Goal: Information Seeking & Learning: Learn about a topic

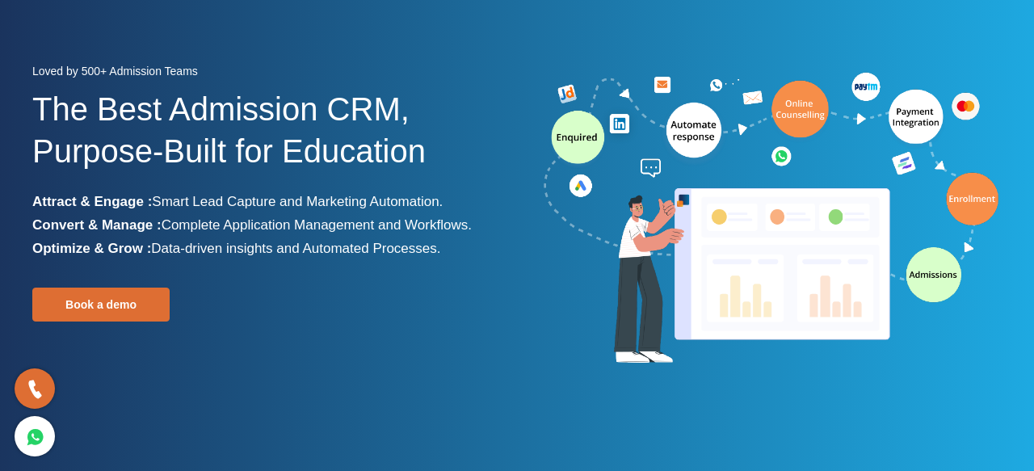
scroll to position [119, 0]
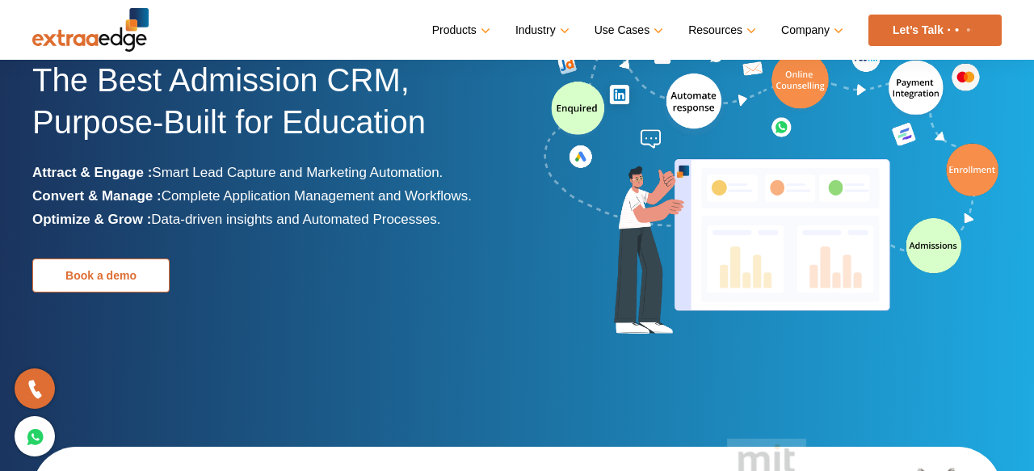
click at [61, 266] on link "Book a demo" at bounding box center [100, 276] width 137 height 34
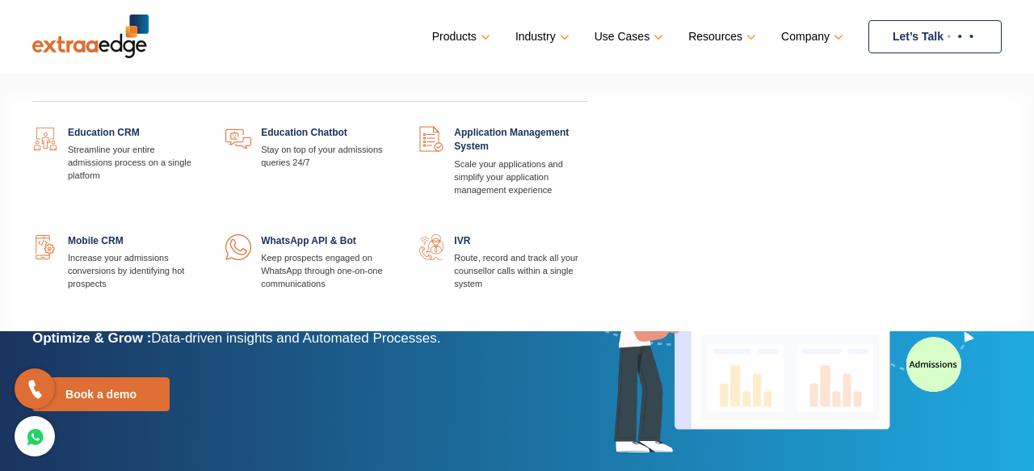
click at [201, 126] on link at bounding box center [201, 126] width 0 height 0
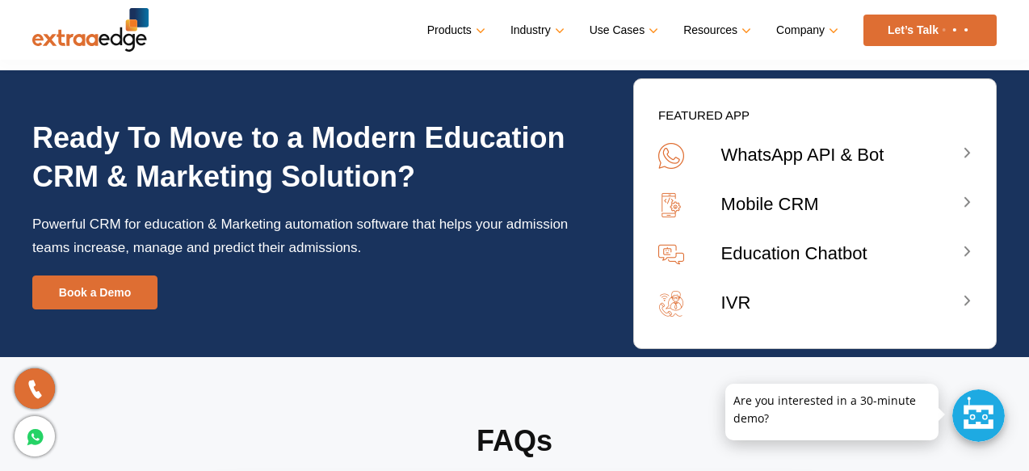
scroll to position [6074, 0]
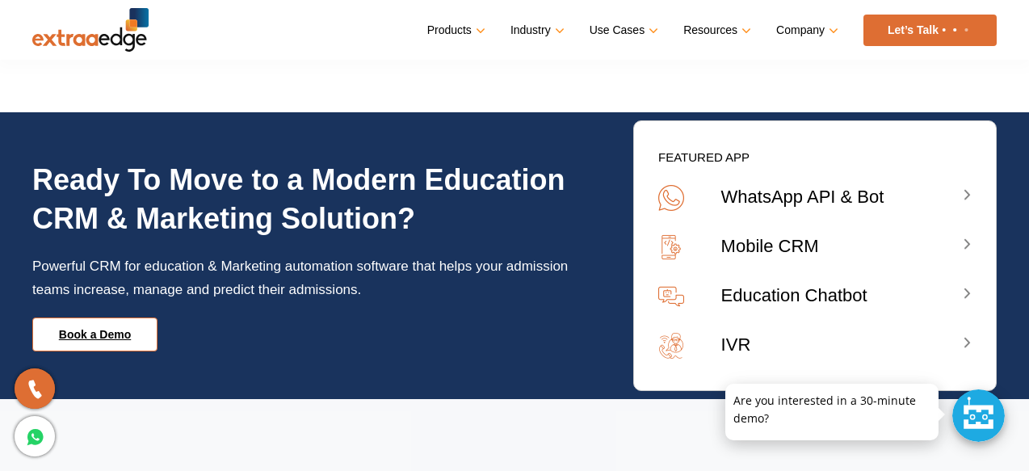
click at [102, 317] on link "Book a Demo" at bounding box center [94, 334] width 125 height 34
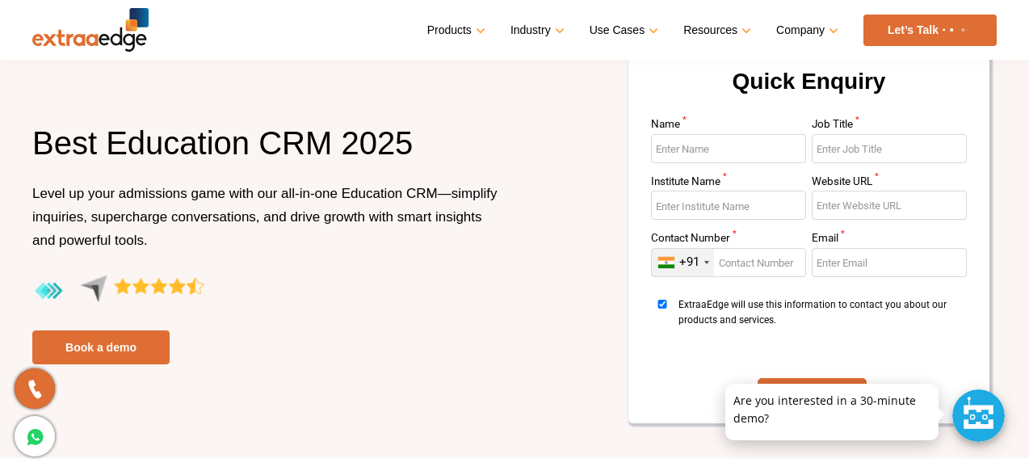
scroll to position [85, 0]
click at [54, 137] on h1 "Best Education CRM 2025" at bounding box center [267, 151] width 470 height 60
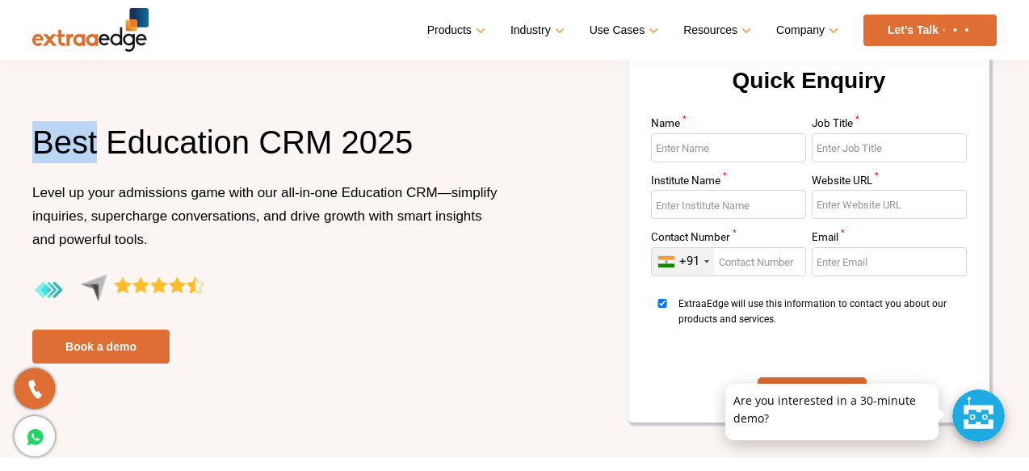
click at [54, 133] on h1 "Best Education CRM 2025" at bounding box center [267, 151] width 470 height 60
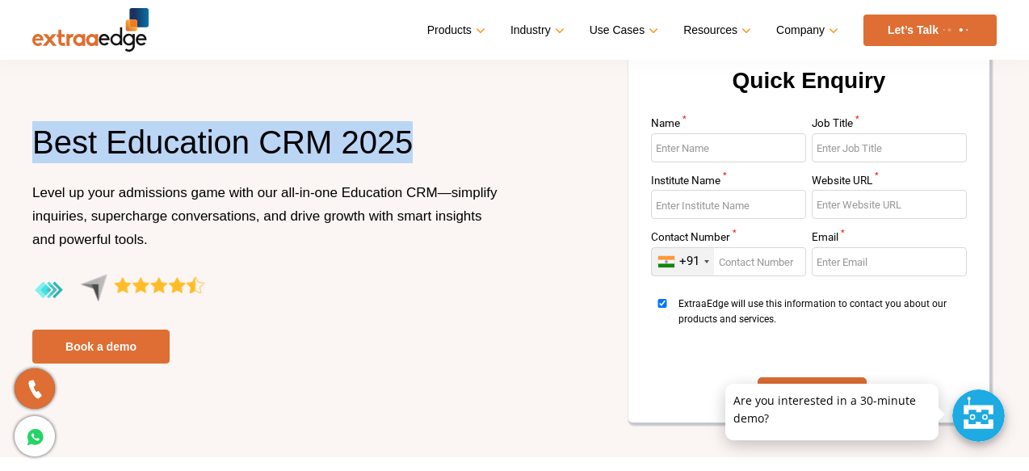
click at [54, 133] on h1 "Best Education CRM 2025" at bounding box center [267, 151] width 470 height 60
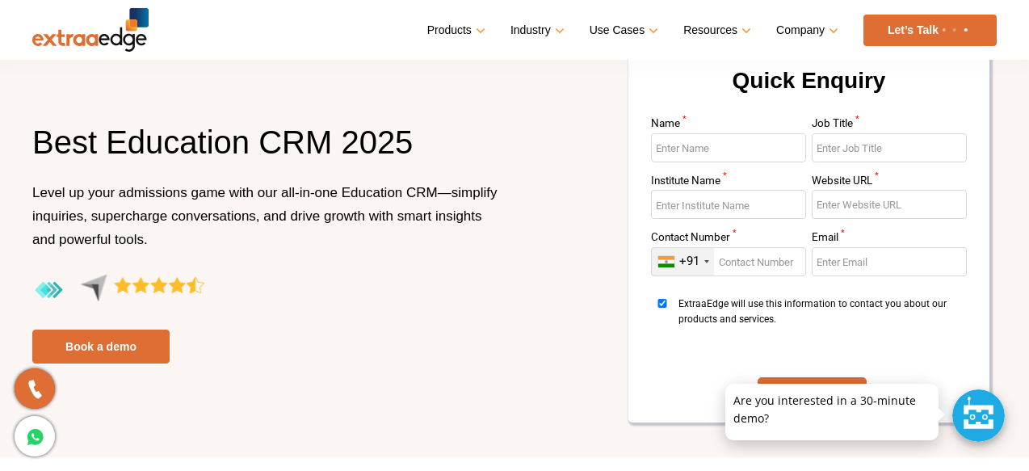
click at [54, 133] on h1 "Best Education CRM 2025" at bounding box center [267, 151] width 470 height 60
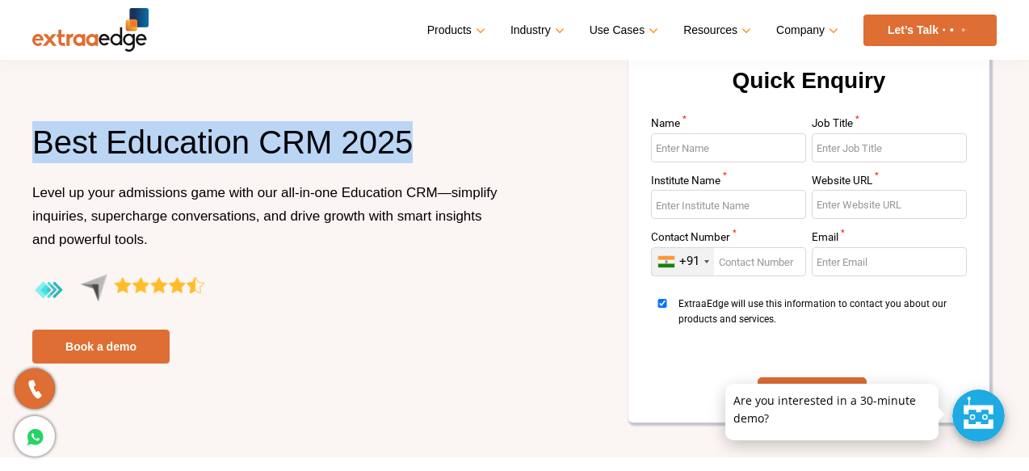
click at [204, 135] on h1 "Best Education CRM 2025" at bounding box center [267, 151] width 470 height 60
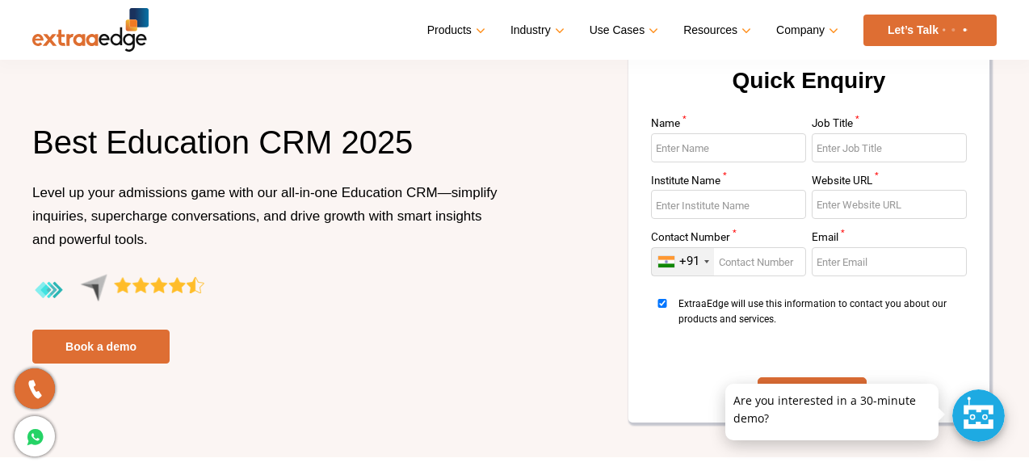
click at [204, 135] on h1 "Best Education CRM 2025" at bounding box center [267, 151] width 470 height 60
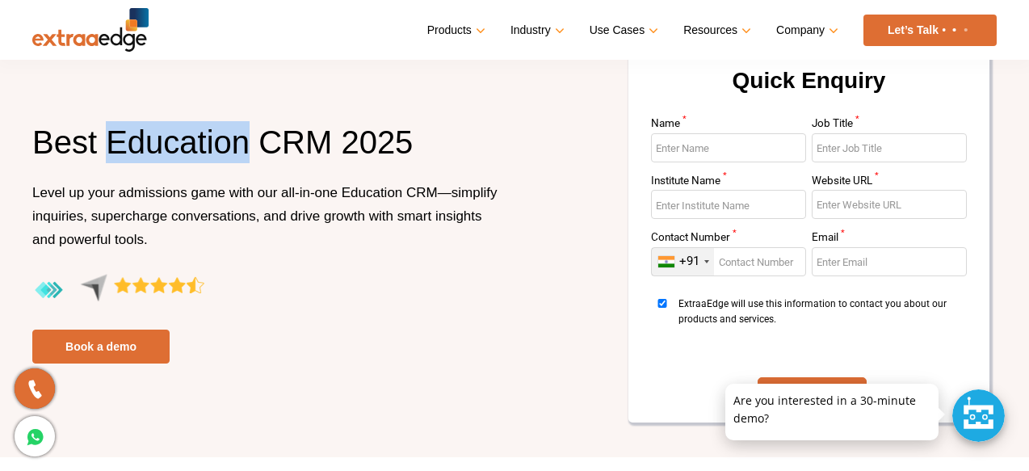
click at [204, 135] on h1 "Best Education CRM 2025" at bounding box center [267, 151] width 470 height 60
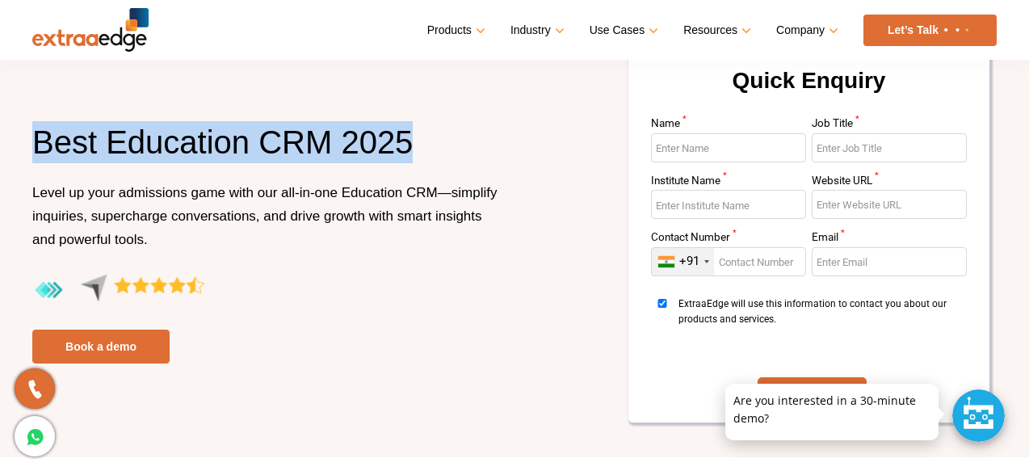
click at [204, 135] on h1 "Best Education CRM 2025" at bounding box center [267, 151] width 470 height 60
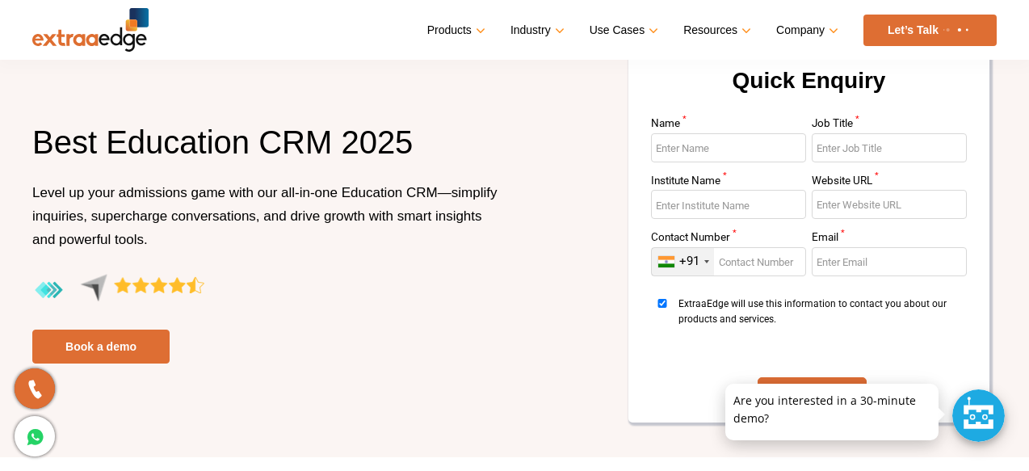
click at [204, 135] on h1 "Best Education CRM 2025" at bounding box center [267, 151] width 470 height 60
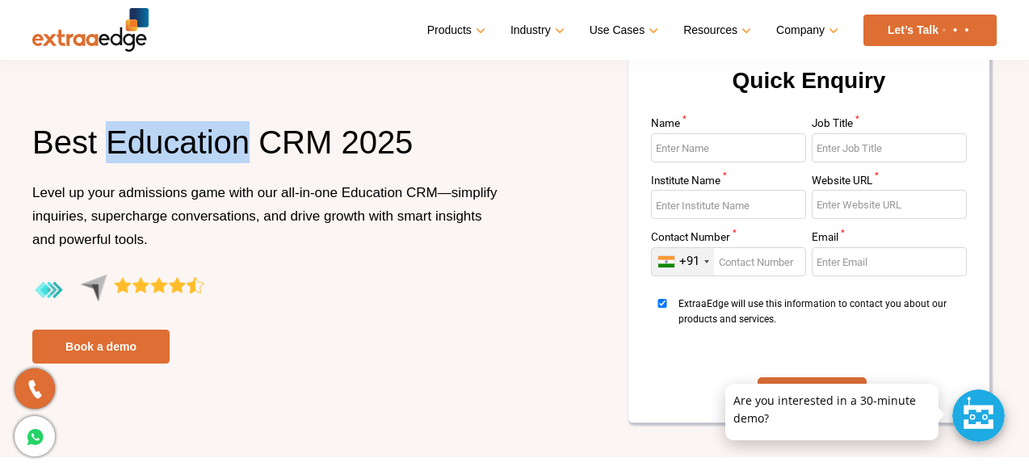
click at [204, 135] on h1 "Best Education CRM 2025" at bounding box center [267, 151] width 470 height 60
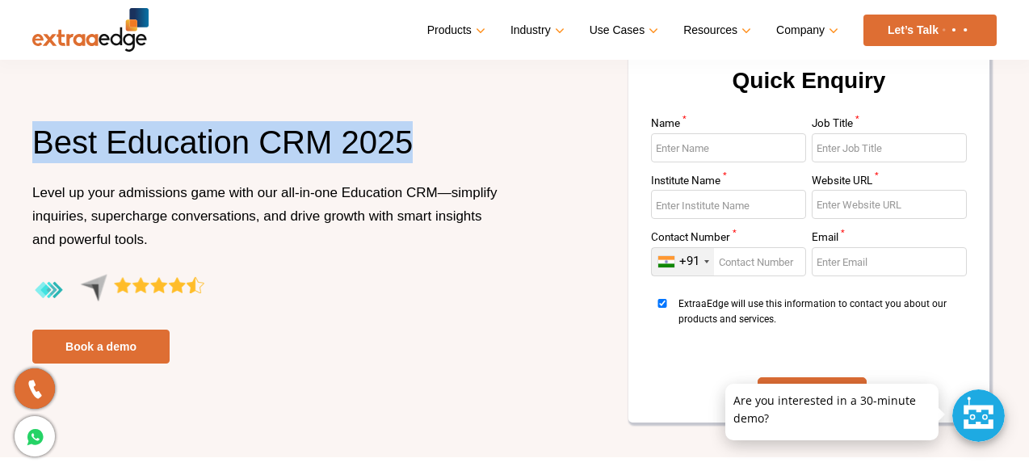
click at [204, 135] on h1 "Best Education CRM 2025" at bounding box center [267, 151] width 470 height 60
click at [201, 143] on h1 "Best Education CRM 2025" at bounding box center [267, 151] width 470 height 60
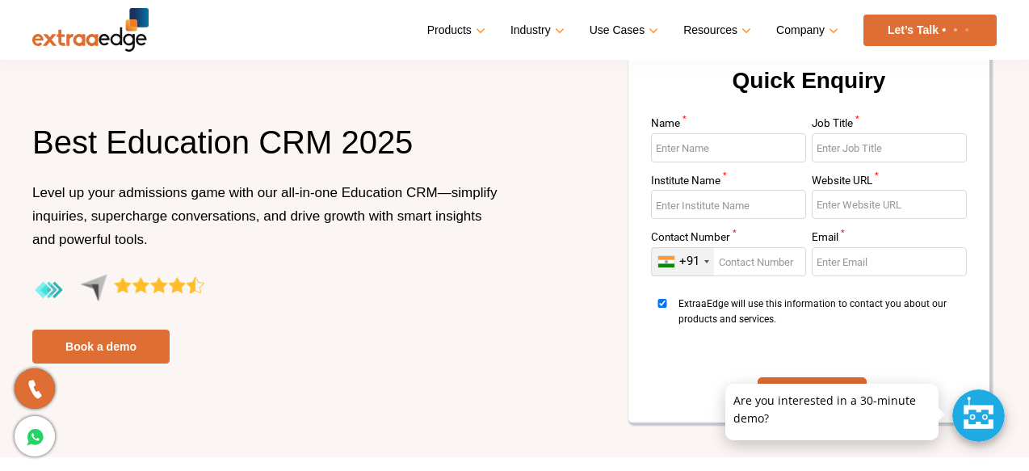
click at [201, 143] on h1 "Best Education CRM 2025" at bounding box center [267, 151] width 470 height 60
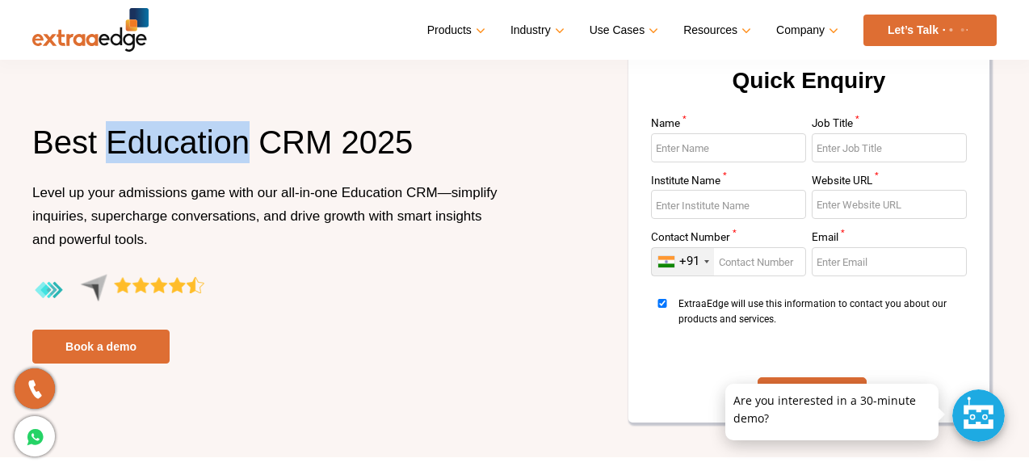
click at [201, 143] on h1 "Best Education CRM 2025" at bounding box center [267, 151] width 470 height 60
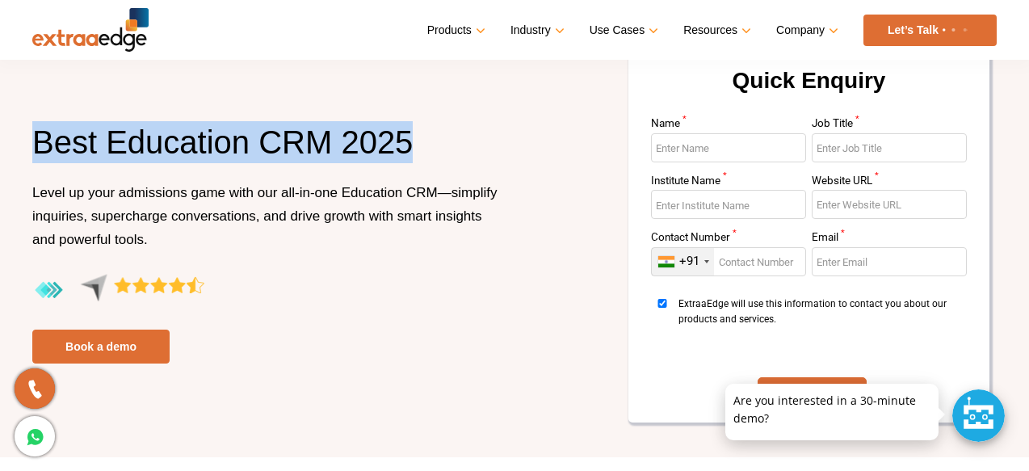
click at [201, 143] on h1 "Best Education CRM 2025" at bounding box center [267, 151] width 470 height 60
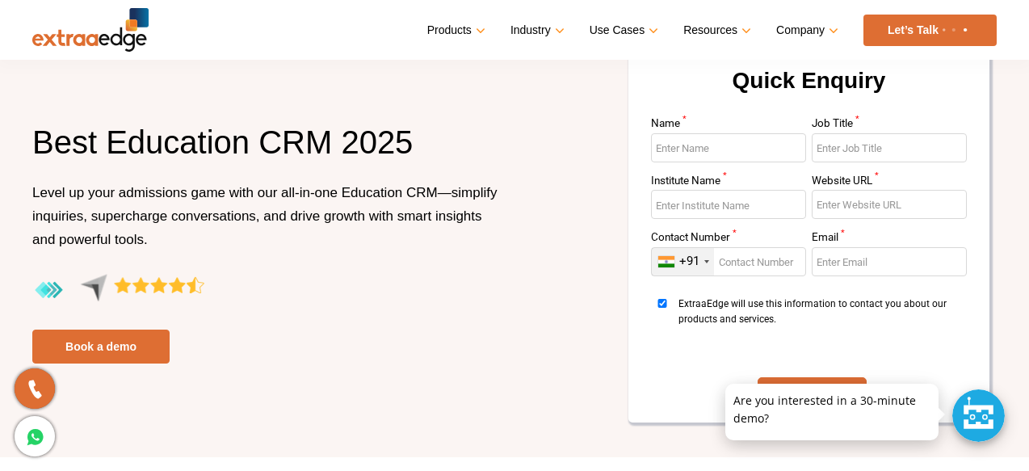
click at [201, 143] on h1 "Best Education CRM 2025" at bounding box center [267, 151] width 470 height 60
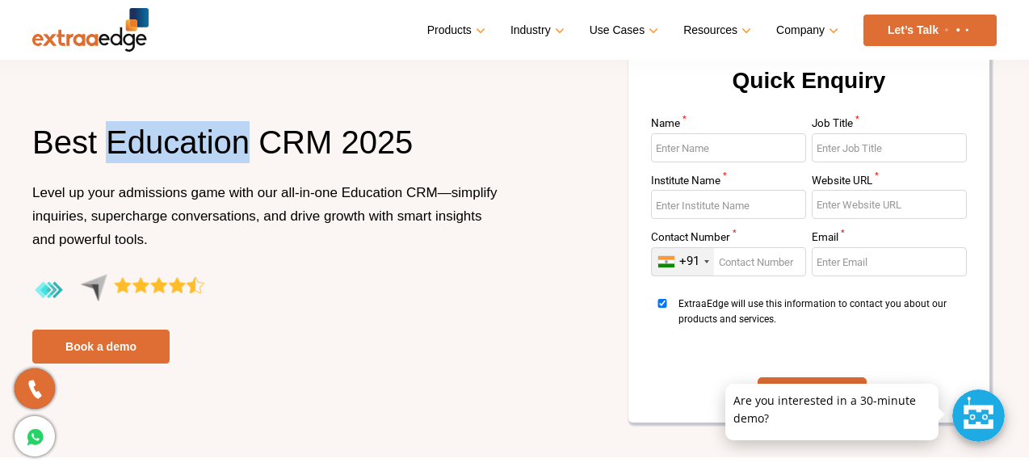
click at [201, 143] on h1 "Best Education CRM 2025" at bounding box center [267, 151] width 470 height 60
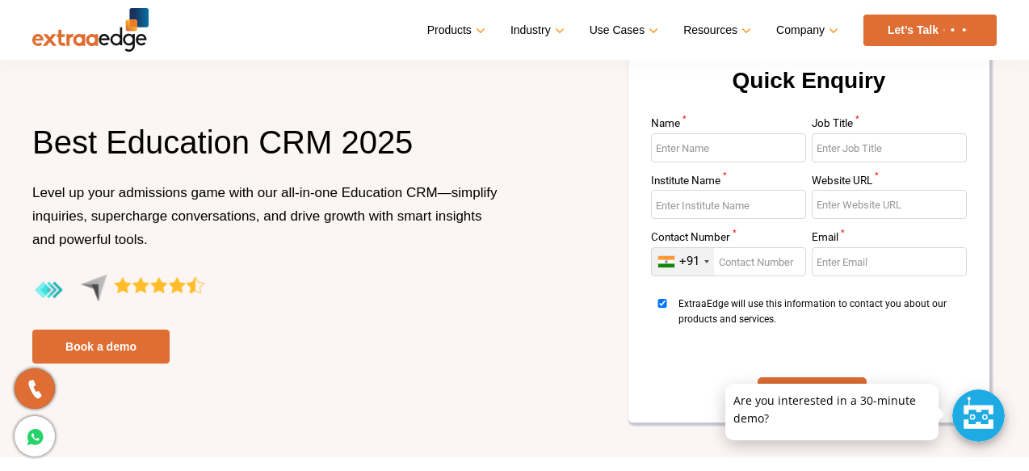
click at [201, 143] on h1 "Best Education CRM 2025" at bounding box center [267, 151] width 470 height 60
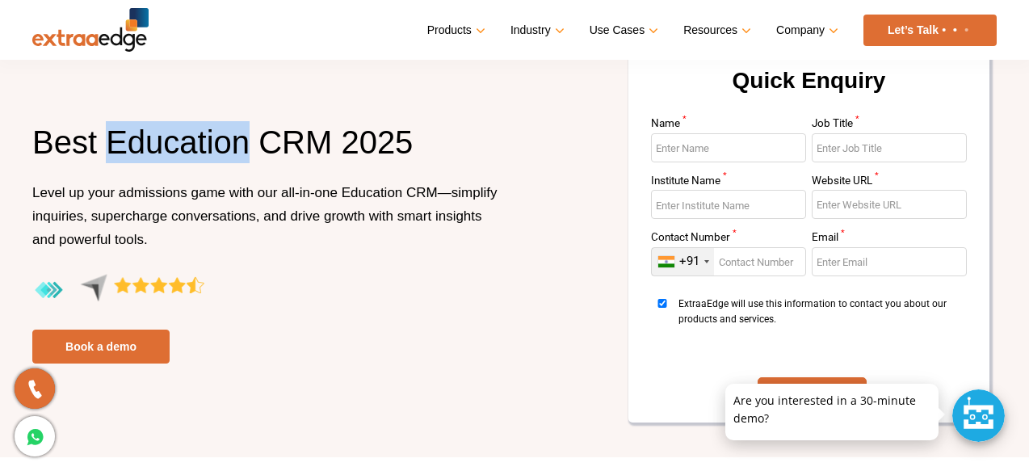
click at [201, 143] on h1 "Best Education CRM 2025" at bounding box center [267, 151] width 470 height 60
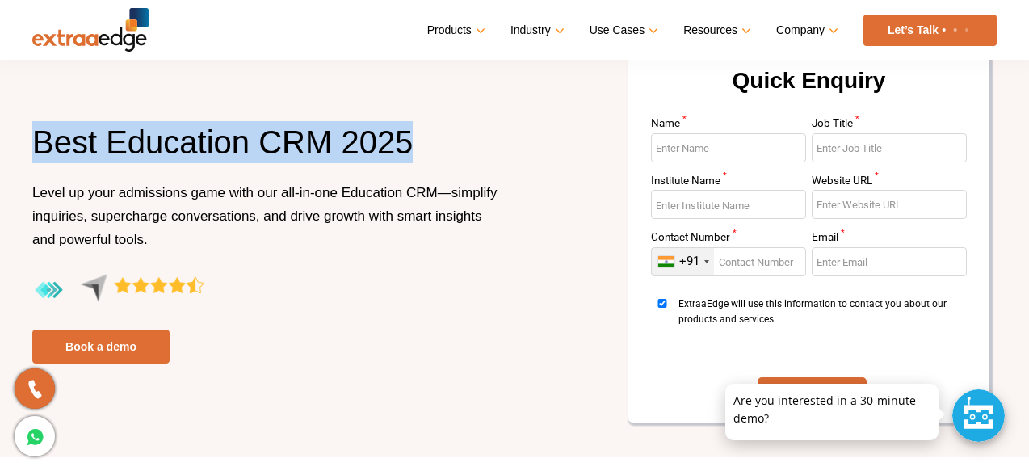
click at [153, 232] on p "Level up your admissions game with our all-in-one Education CRM—simplify inquir…" at bounding box center [267, 227] width 470 height 93
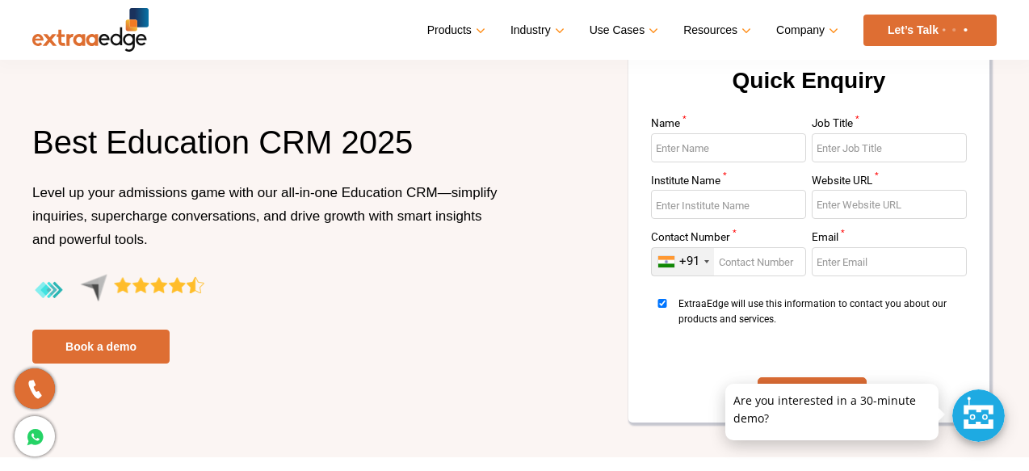
click at [153, 232] on p "Level up your admissions game with our all-in-one Education CRM—simplify inquir…" at bounding box center [267, 227] width 470 height 93
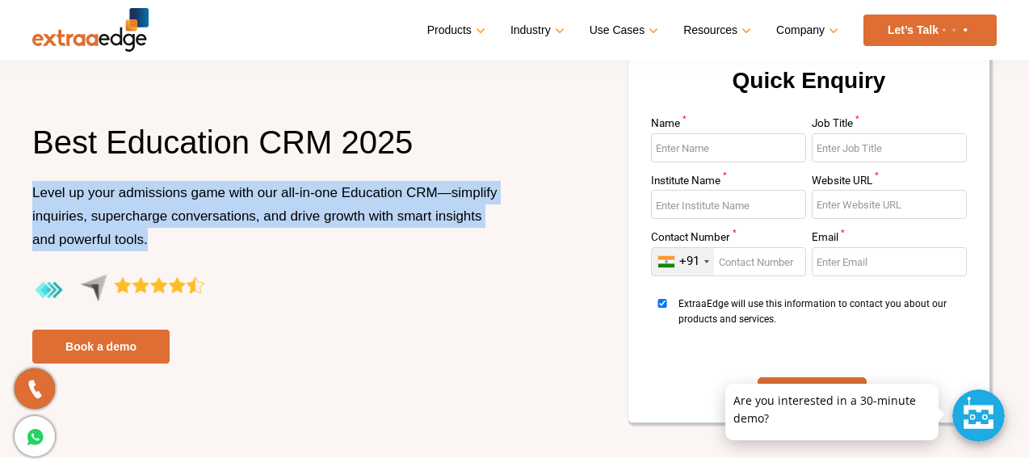
click at [143, 190] on span "Level up your admissions game with our all-in-one Education CRM—simplify inquir…" at bounding box center [264, 216] width 465 height 62
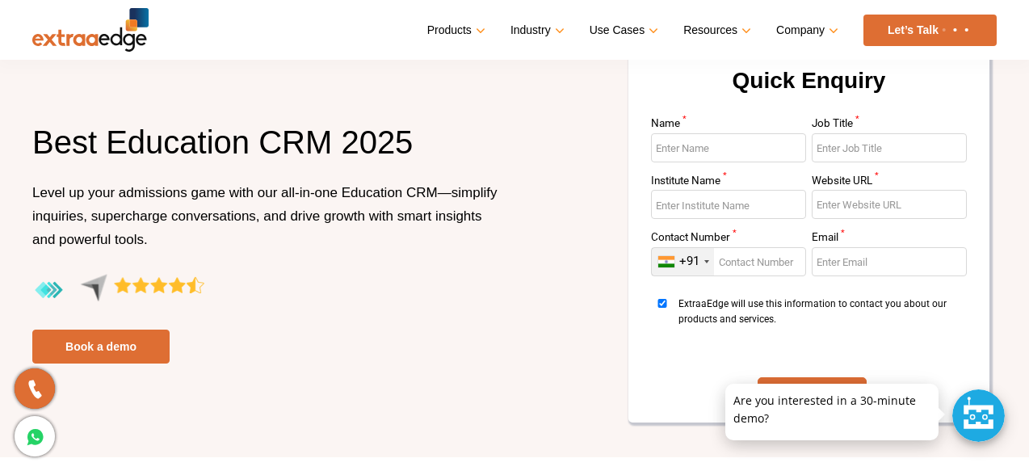
click at [143, 190] on span "Level up your admissions game with our all-in-one Education CRM—simplify inquir…" at bounding box center [264, 216] width 465 height 62
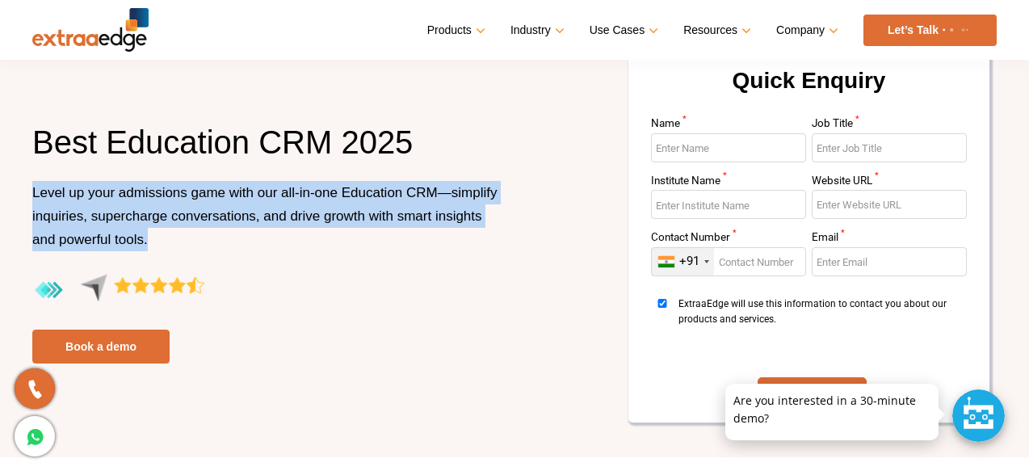
click at [143, 190] on span "Level up your admissions game with our all-in-one Education CRM—simplify inquir…" at bounding box center [264, 216] width 465 height 62
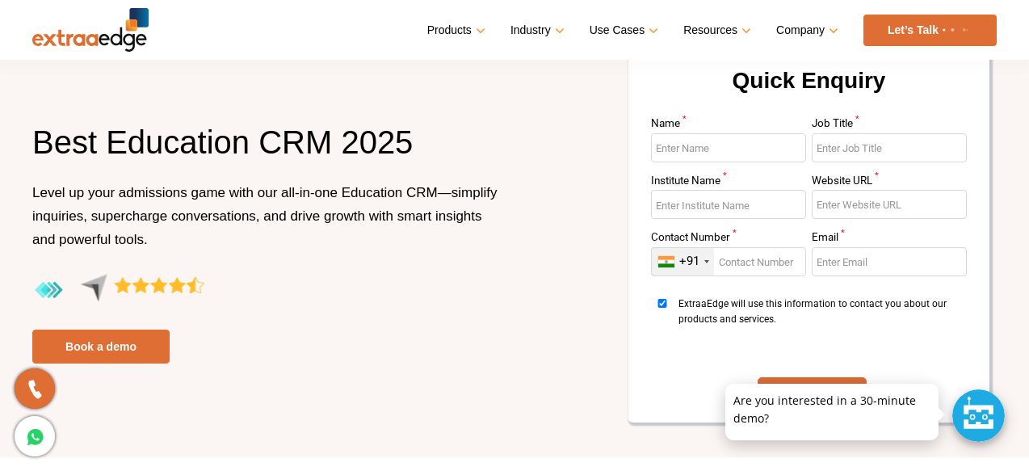
click at [143, 190] on span "Level up your admissions game with our all-in-one Education CRM—simplify inquir…" at bounding box center [264, 216] width 465 height 62
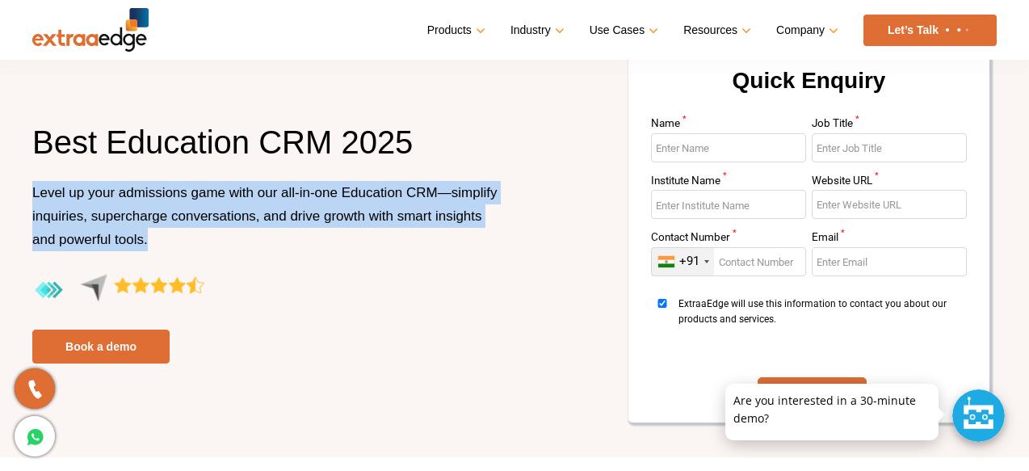
click at [143, 190] on span "Level up your admissions game with our all-in-one Education CRM—simplify inquir…" at bounding box center [264, 216] width 465 height 62
click at [131, 217] on span "Level up your admissions game with our all-in-one Education CRM—simplify inquir…" at bounding box center [264, 216] width 465 height 62
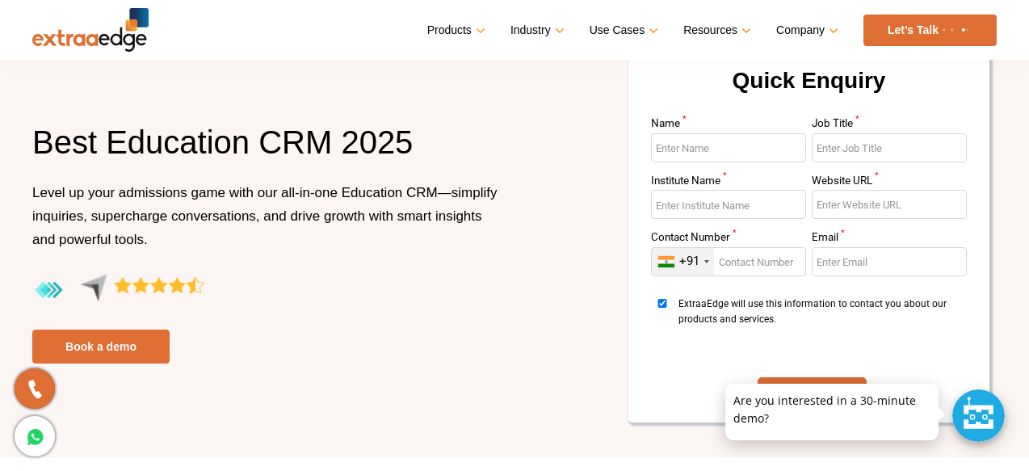
click at [131, 217] on span "Level up your admissions game with our all-in-one Education CRM—simplify inquir…" at bounding box center [264, 216] width 465 height 62
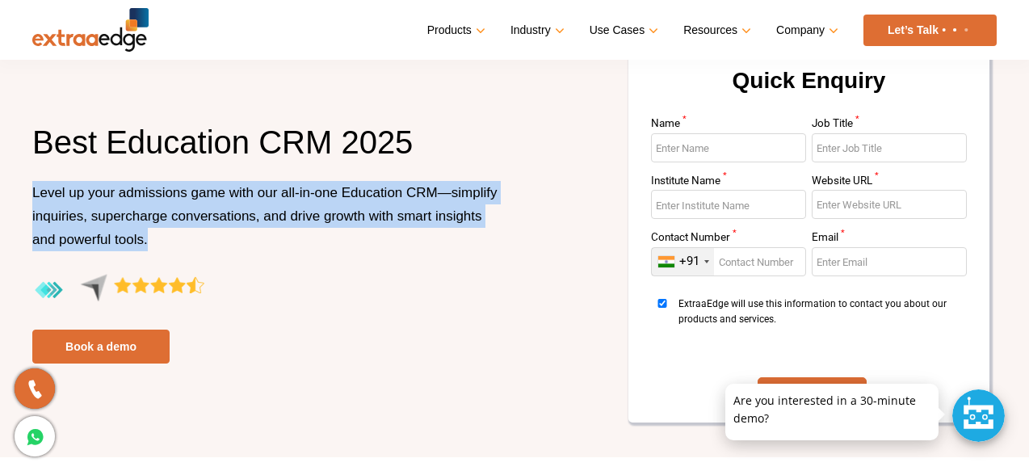
click at [131, 217] on span "Level up your admissions game with our all-in-one Education CRM—simplify inquir…" at bounding box center [264, 216] width 465 height 62
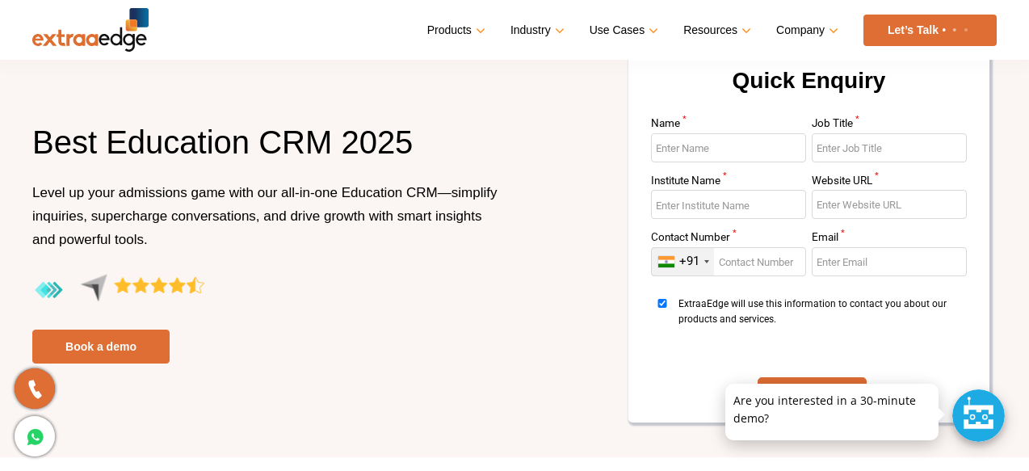
click at [131, 217] on span "Level up your admissions game with our all-in-one Education CRM—simplify inquir…" at bounding box center [264, 216] width 465 height 62
click at [53, 198] on span "Level up your admissions game with our all-in-one Education CRM—simplify inquir…" at bounding box center [264, 216] width 465 height 62
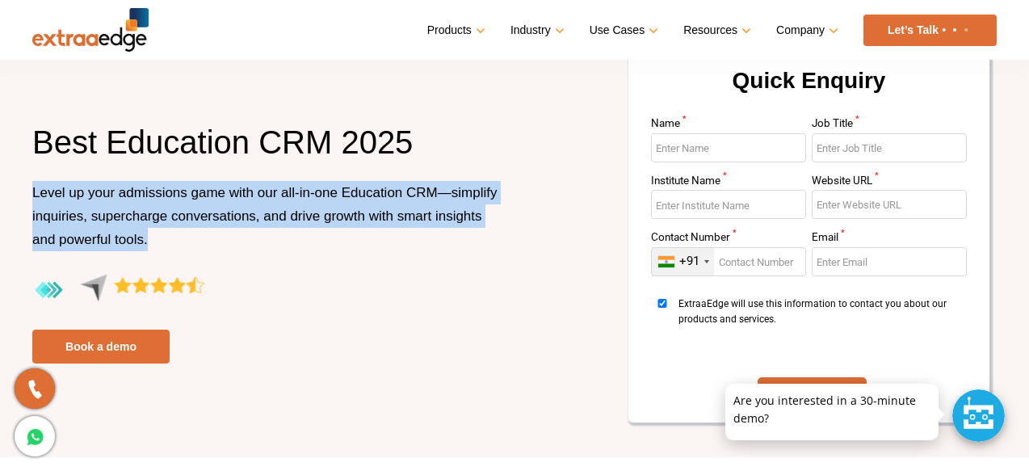
click at [53, 198] on span "Level up your admissions game with our all-in-one Education CRM—simplify inquir…" at bounding box center [264, 216] width 465 height 62
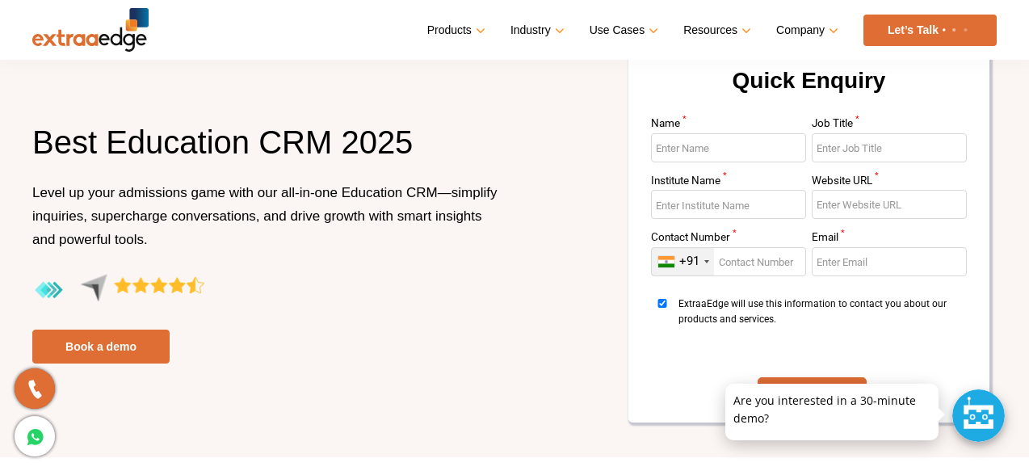
click at [53, 198] on span "Level up your admissions game with our all-in-one Education CRM—simplify inquir…" at bounding box center [264, 216] width 465 height 62
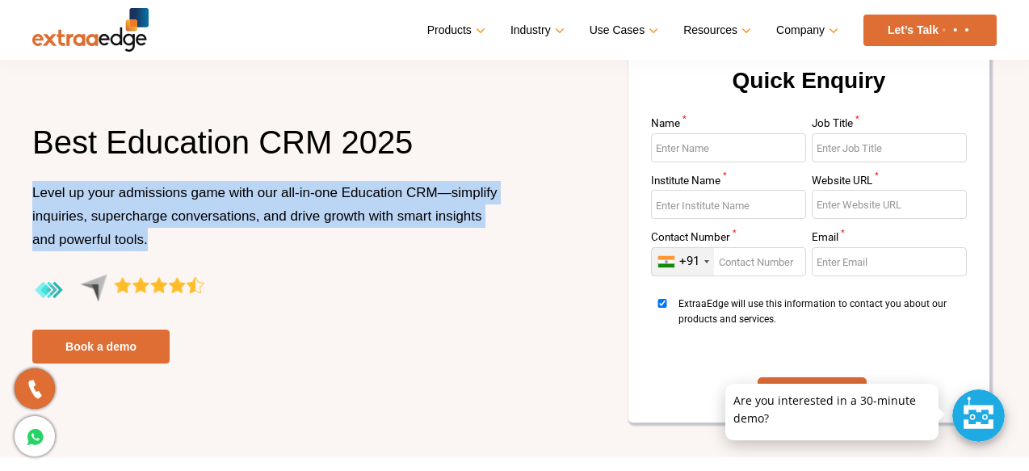
click at [53, 198] on span "Level up your admissions game with our all-in-one Education CRM—simplify inquir…" at bounding box center [264, 216] width 465 height 62
click at [133, 194] on span "Level up your admissions game with our all-in-one Education CRM—simplify inquir…" at bounding box center [264, 216] width 465 height 62
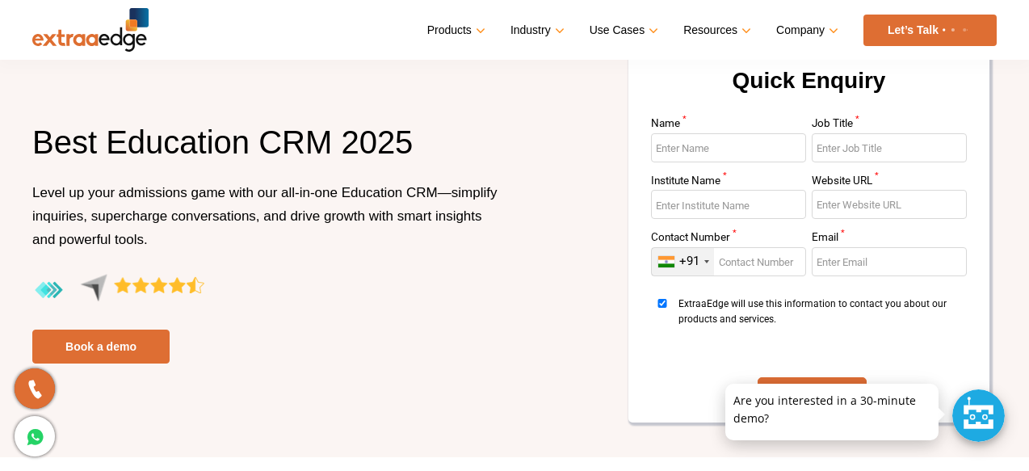
click at [133, 194] on span "Level up your admissions game with our all-in-one Education CRM—simplify inquir…" at bounding box center [264, 216] width 465 height 62
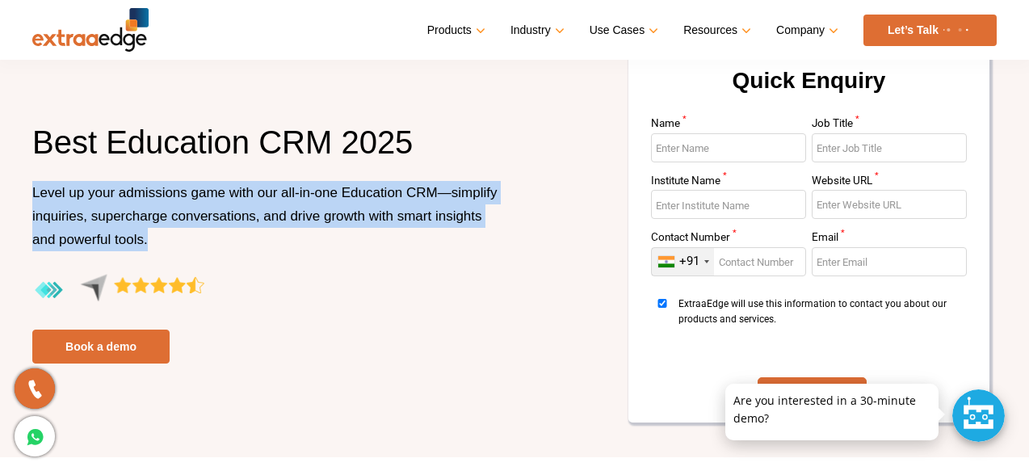
click at [133, 194] on span "Level up your admissions game with our all-in-one Education CRM—simplify inquir…" at bounding box center [264, 216] width 465 height 62
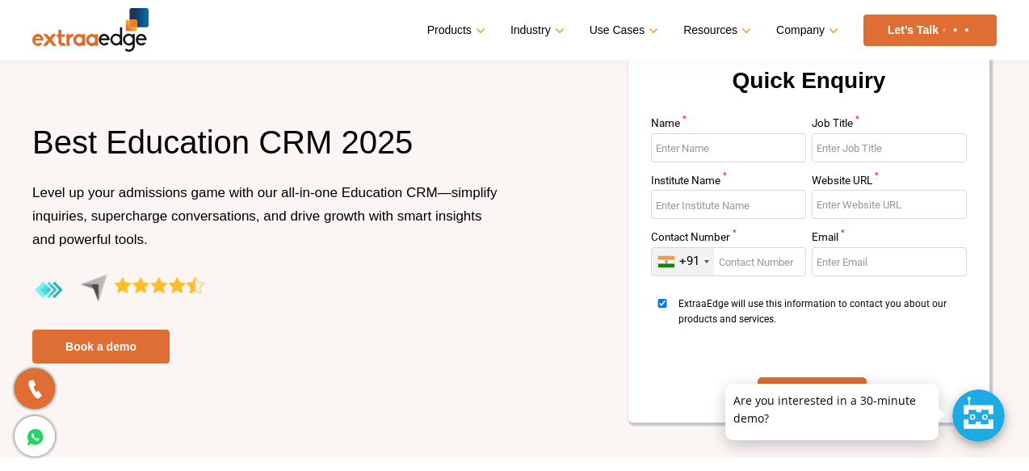
click at [133, 194] on span "Level up your admissions game with our all-in-one Education CRM—simplify inquir…" at bounding box center [264, 216] width 465 height 62
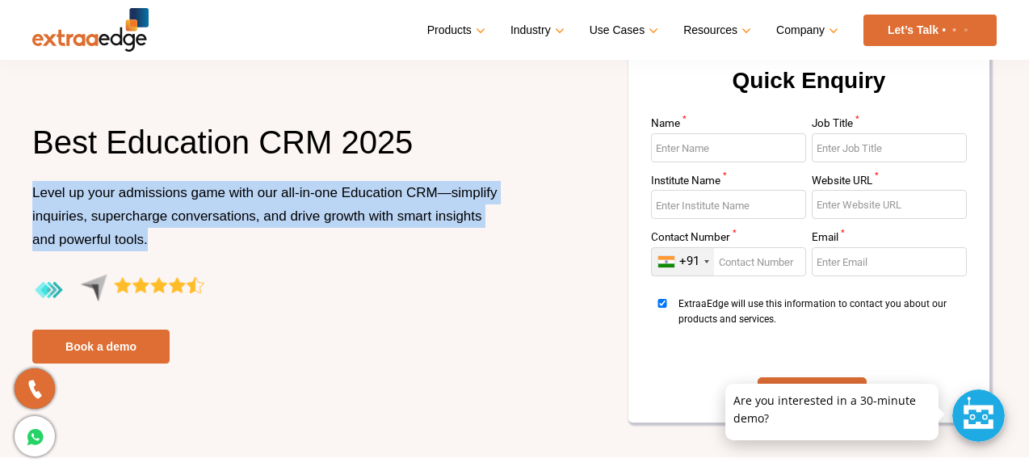
click at [133, 194] on span "Level up your admissions game with our all-in-one Education CRM—simplify inquir…" at bounding box center [264, 216] width 465 height 62
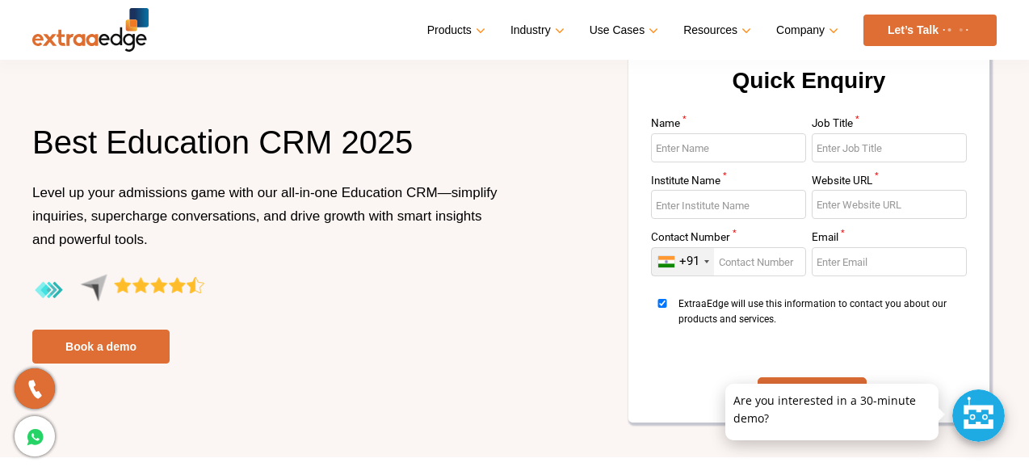
click at [154, 243] on p "Level up your admissions game with our all-in-one Education CRM—simplify inquir…" at bounding box center [267, 227] width 470 height 93
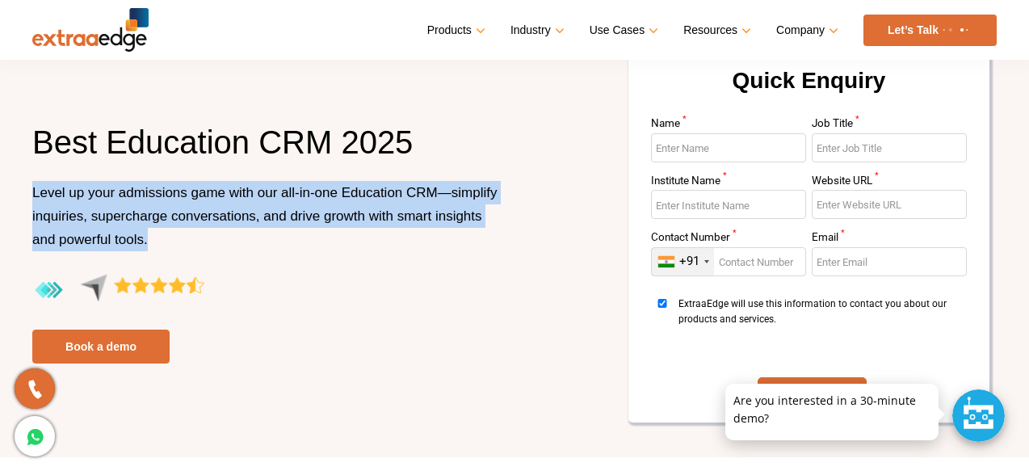
drag, startPoint x: 154, startPoint y: 243, endPoint x: 27, endPoint y: 184, distance: 140.6
click at [27, 185] on div "Best Education CRM 2025 Level up your admissions game with our all-in-one Educa…" at bounding box center [267, 242] width 494 height 242
click at [52, 187] on span "Level up your admissions game with our all-in-one Education CRM—simplify inquir…" at bounding box center [264, 216] width 465 height 62
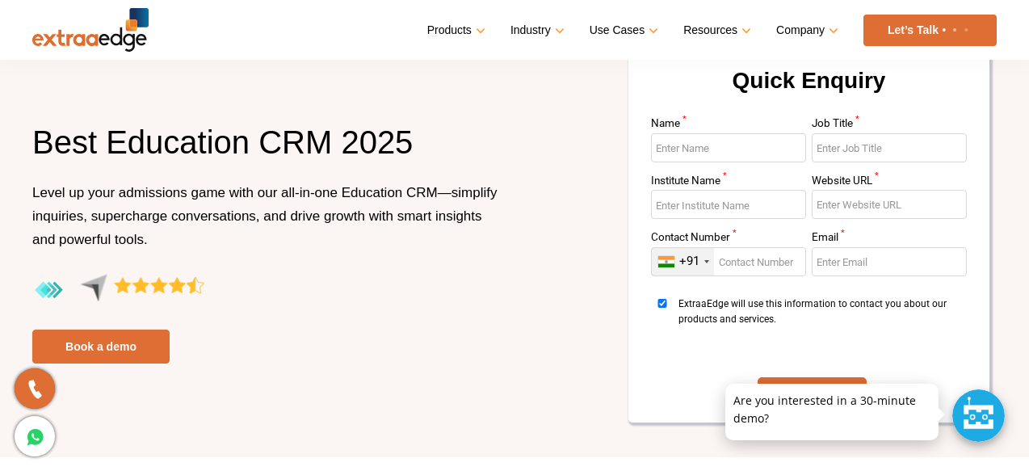
click at [52, 187] on span "Level up your admissions game with our all-in-one Education CRM—simplify inquir…" at bounding box center [264, 216] width 465 height 62
click at [147, 194] on span "Level up your admissions game with our all-in-one Education CRM—simplify inquir…" at bounding box center [264, 216] width 465 height 62
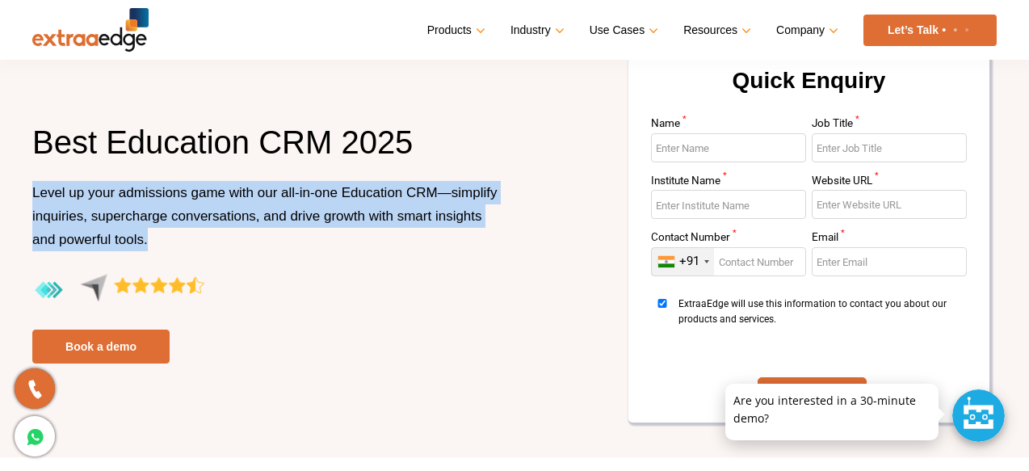
click at [147, 194] on span "Level up your admissions game with our all-in-one Education CRM—simplify inquir…" at bounding box center [264, 216] width 465 height 62
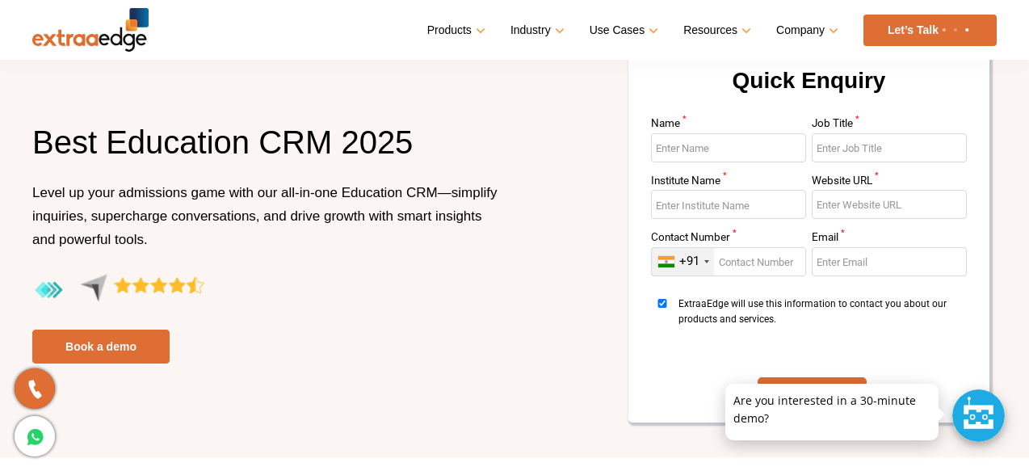
click at [147, 194] on span "Level up your admissions game with our all-in-one Education CRM—simplify inquir…" at bounding box center [264, 216] width 465 height 62
click at [162, 245] on p "Level up your admissions game with our all-in-one Education CRM—simplify inquir…" at bounding box center [267, 227] width 470 height 93
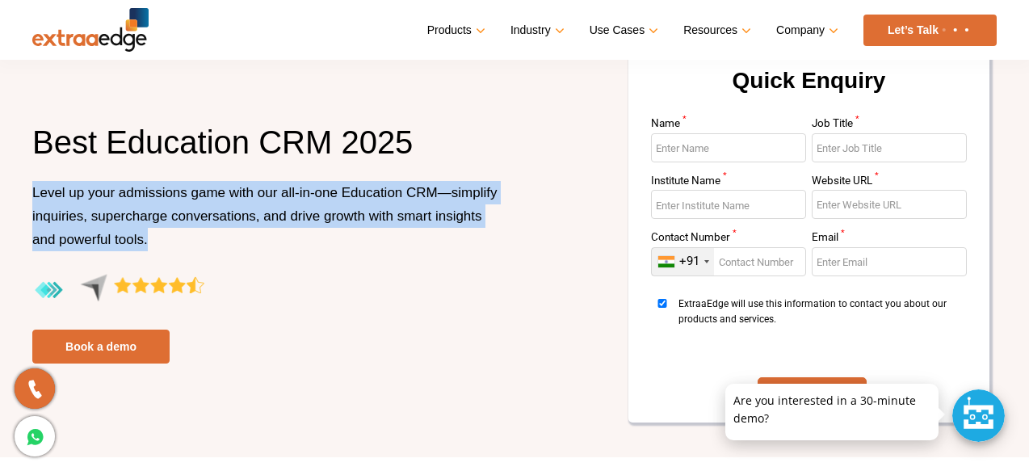
drag, startPoint x: 162, startPoint y: 245, endPoint x: 24, endPoint y: 188, distance: 148.5
click at [24, 189] on div "Best Education CRM 2025 Level up your admissions game with our all-in-one Educa…" at bounding box center [267, 242] width 494 height 242
click at [75, 140] on h1 "Best Education CRM 2025" at bounding box center [267, 151] width 470 height 60
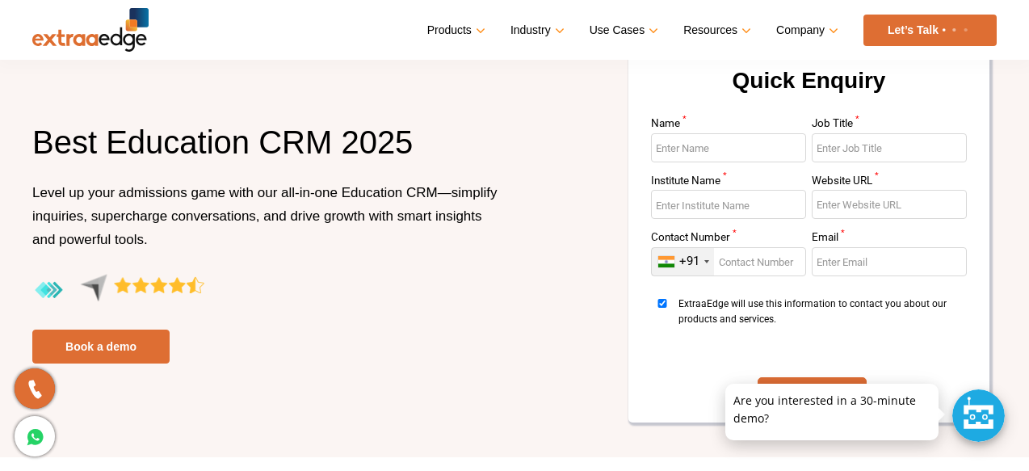
click at [75, 140] on h1 "Best Education CRM 2025" at bounding box center [267, 151] width 470 height 60
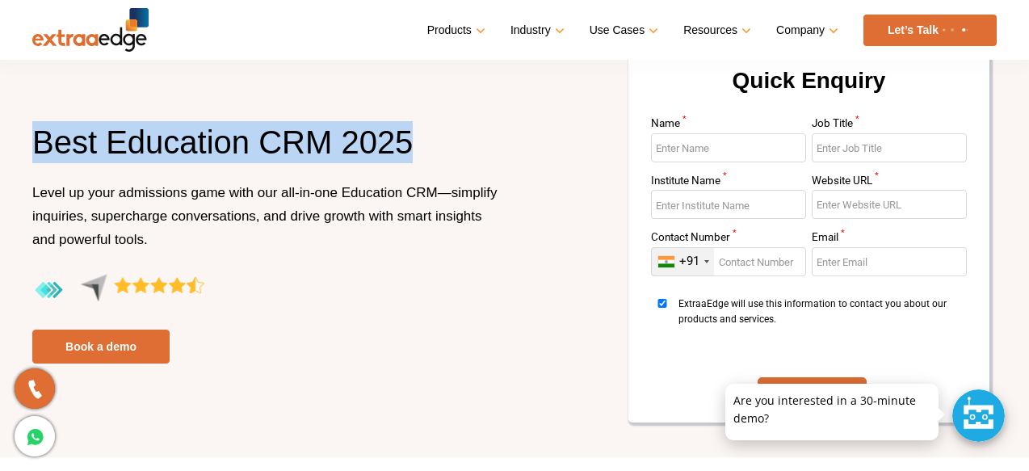
click at [137, 141] on h1 "Best Education CRM 2025" at bounding box center [267, 151] width 470 height 60
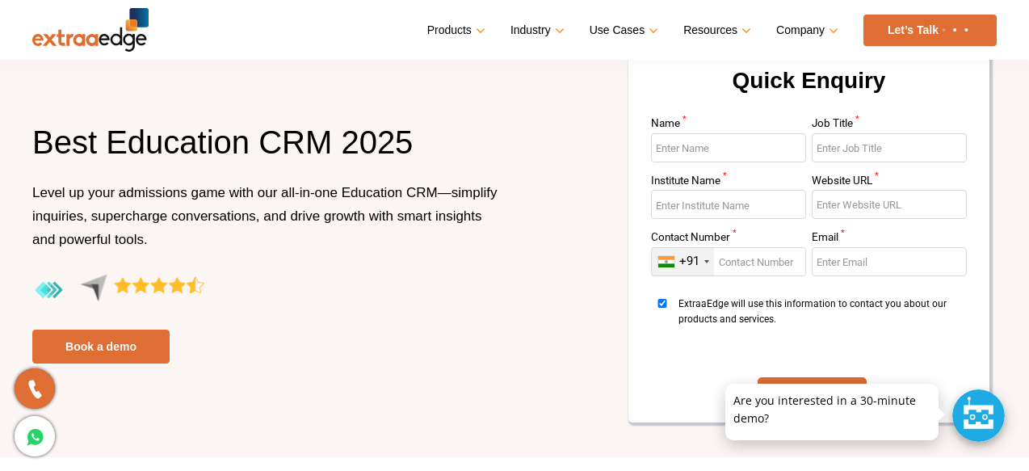
click at [137, 141] on h1 "Best Education CRM 2025" at bounding box center [267, 151] width 470 height 60
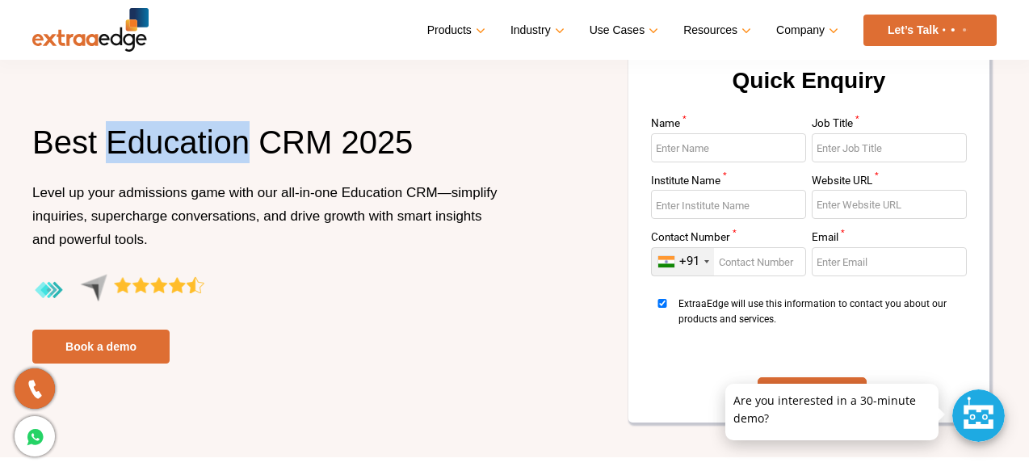
click at [137, 141] on h1 "Best Education CRM 2025" at bounding box center [267, 151] width 470 height 60
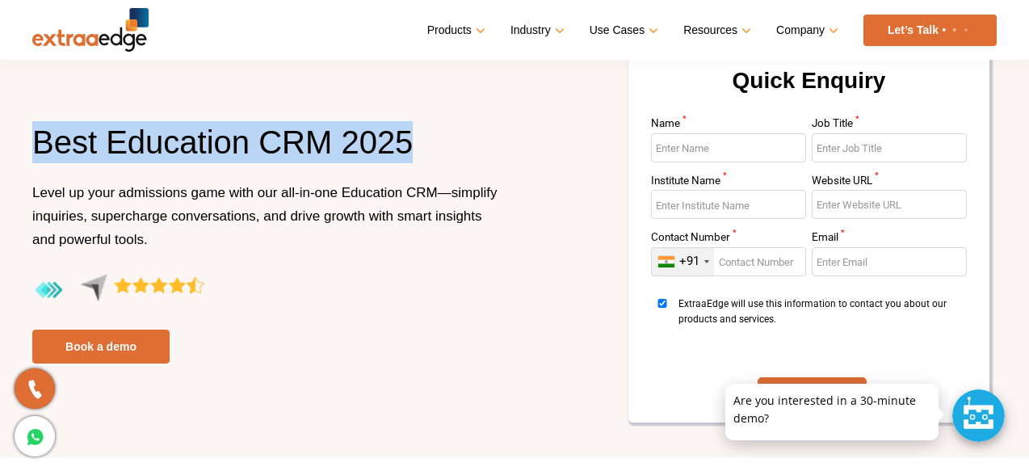
click at [165, 141] on h1 "Best Education CRM 2025" at bounding box center [267, 151] width 470 height 60
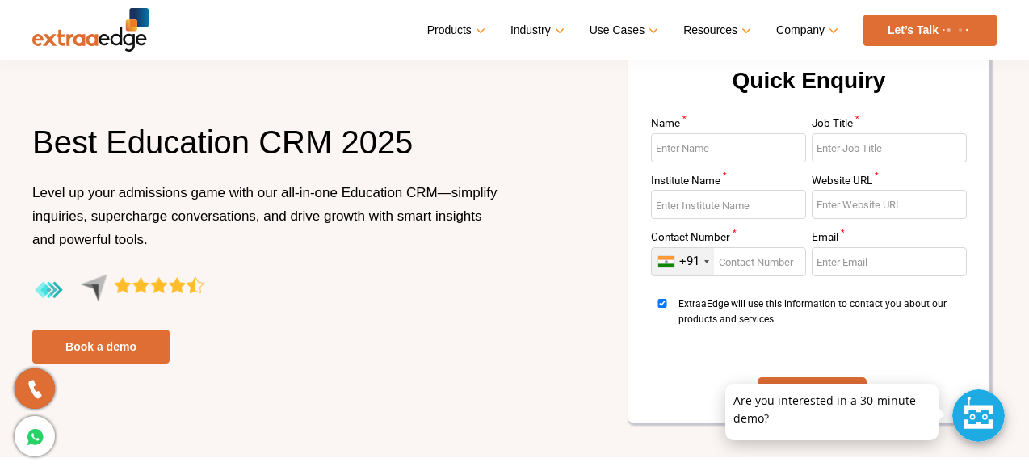
click at [165, 141] on h1 "Best Education CRM 2025" at bounding box center [267, 151] width 470 height 60
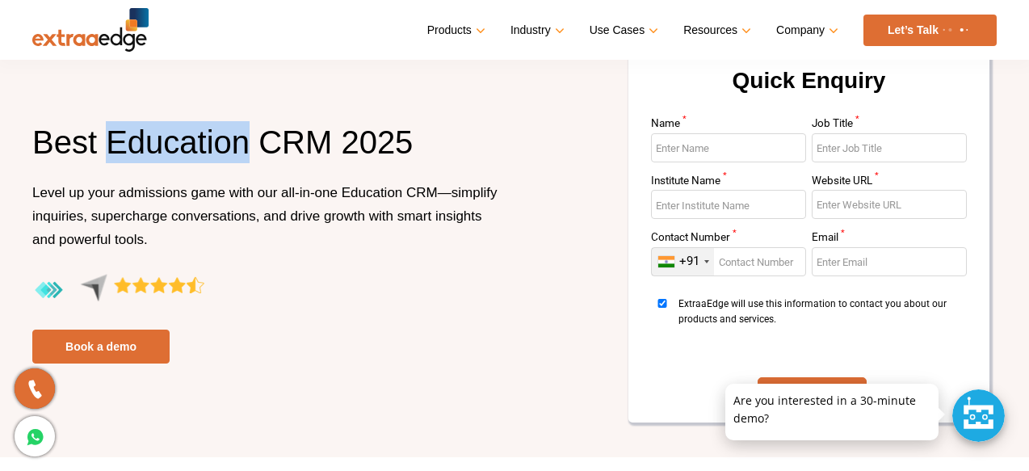
click at [165, 141] on h1 "Best Education CRM 2025" at bounding box center [267, 151] width 470 height 60
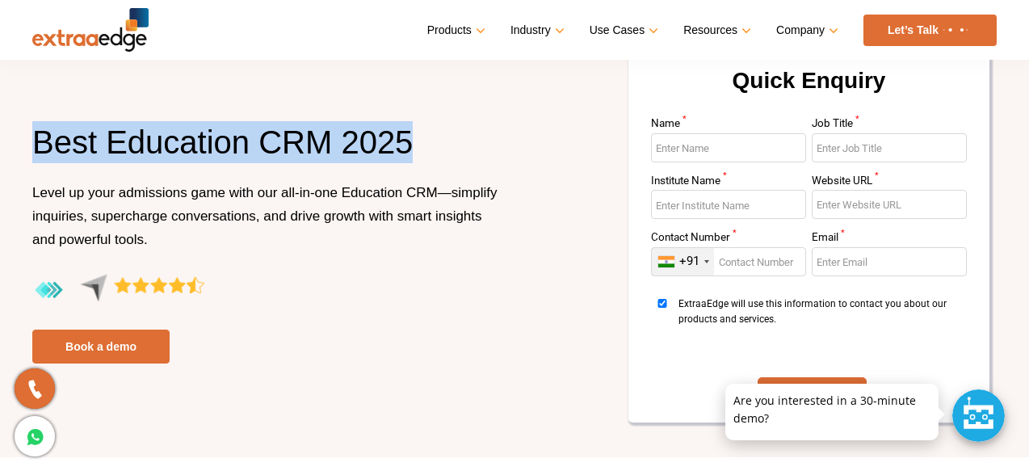
click at [165, 141] on h1 "Best Education CRM 2025" at bounding box center [267, 151] width 470 height 60
click at [155, 201] on p "Level up your admissions game with our all-in-one Education CRM—simplify inquir…" at bounding box center [267, 227] width 470 height 93
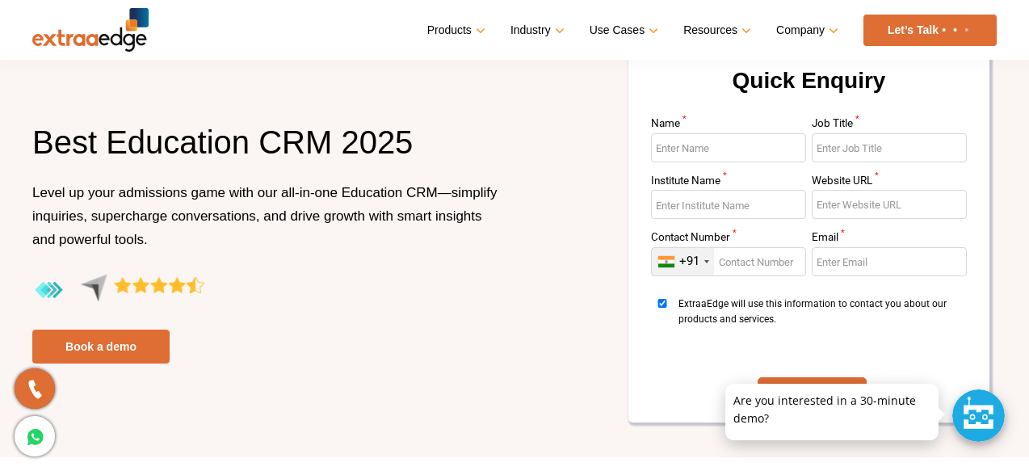
click at [156, 244] on p "Level up your admissions game with our all-in-one Education CRM—simplify inquir…" at bounding box center [267, 227] width 470 height 93
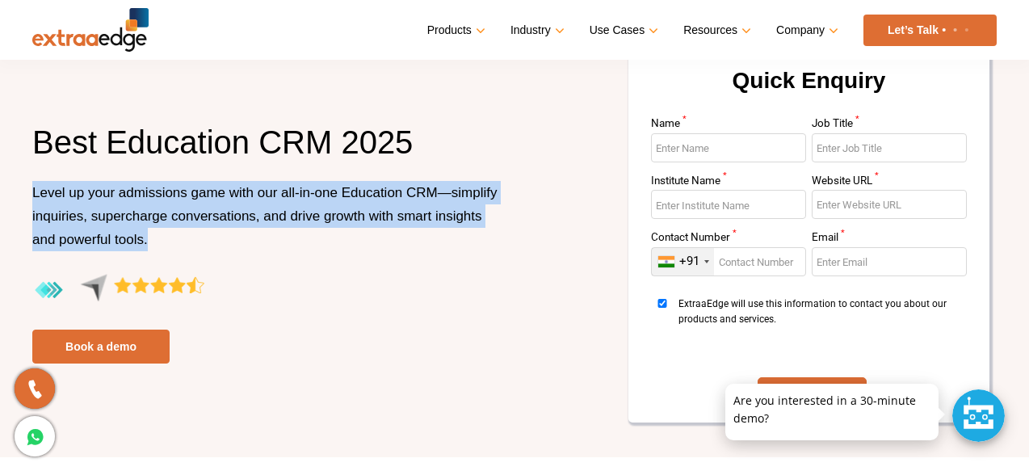
drag, startPoint x: 156, startPoint y: 244, endPoint x: 36, endPoint y: 175, distance: 138.6
click at [36, 177] on div "Best Education CRM 2025 Level up your admissions game with our all-in-one Educa…" at bounding box center [267, 242] width 470 height 242
click at [61, 144] on h1 "Best Education CRM 2025" at bounding box center [267, 151] width 470 height 60
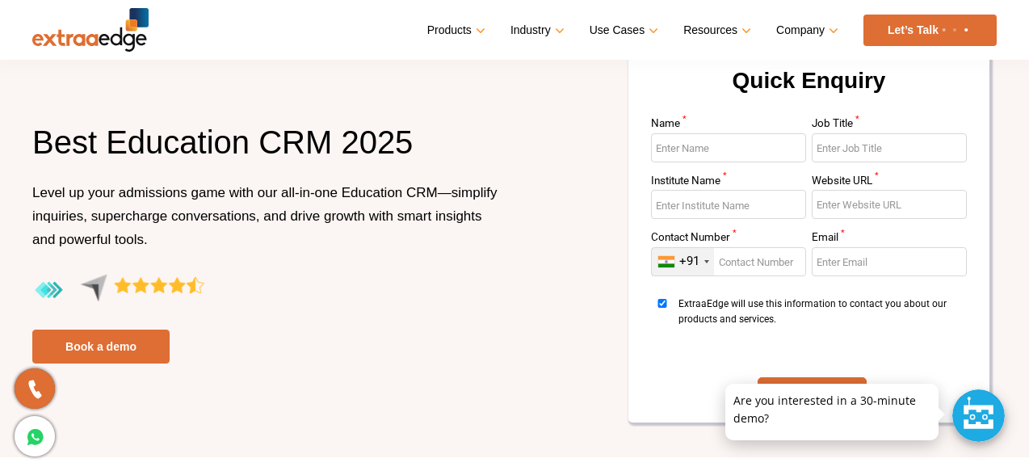
click at [61, 144] on h1 "Best Education CRM 2025" at bounding box center [267, 151] width 470 height 60
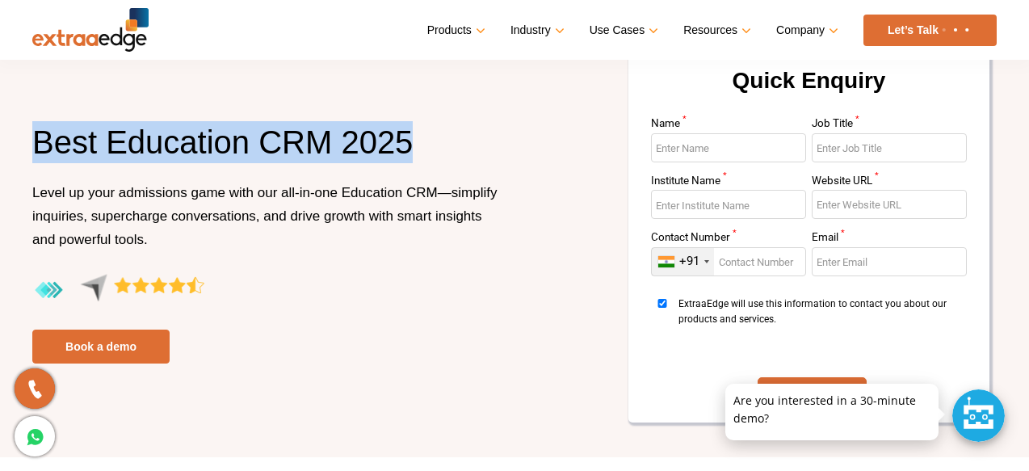
click at [61, 144] on h1 "Best Education CRM 2025" at bounding box center [267, 151] width 470 height 60
click at [154, 145] on h1 "Best Education CRM 2025" at bounding box center [267, 151] width 470 height 60
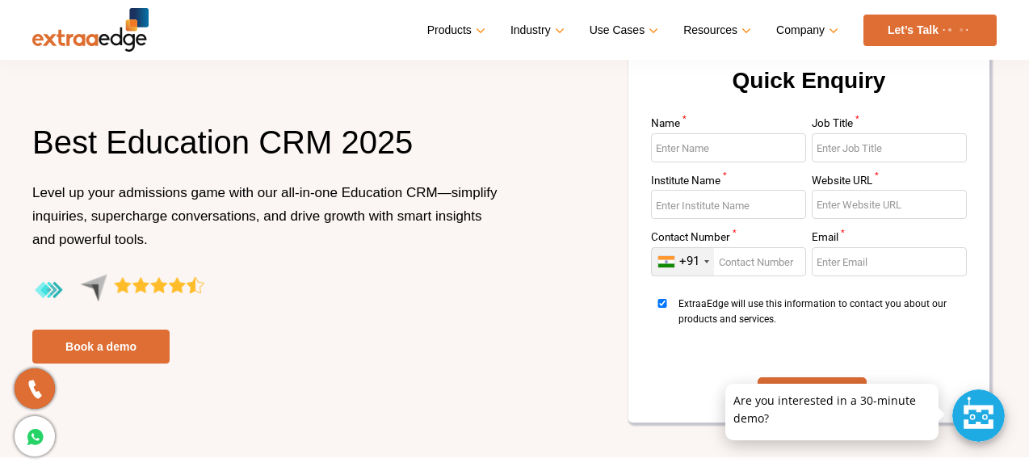
click at [154, 145] on h1 "Best Education CRM 2025" at bounding box center [267, 151] width 470 height 60
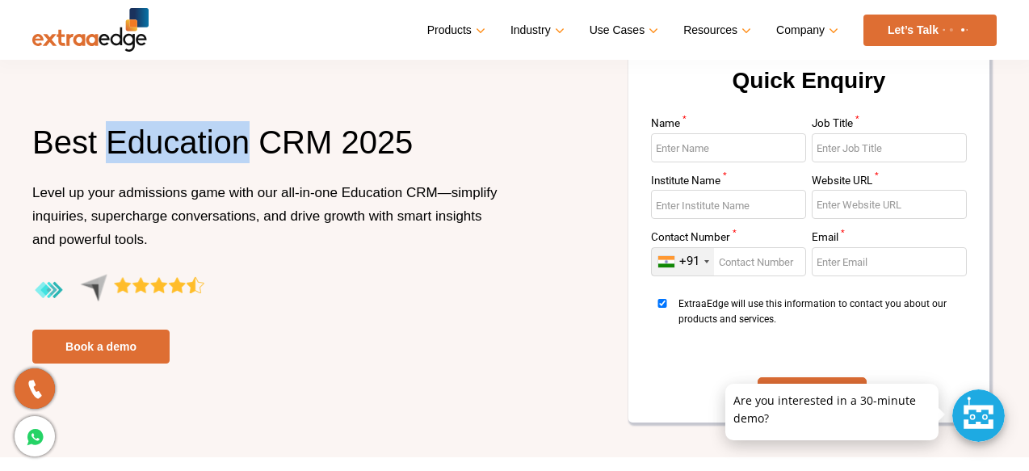
click at [154, 145] on h1 "Best Education CRM 2025" at bounding box center [267, 151] width 470 height 60
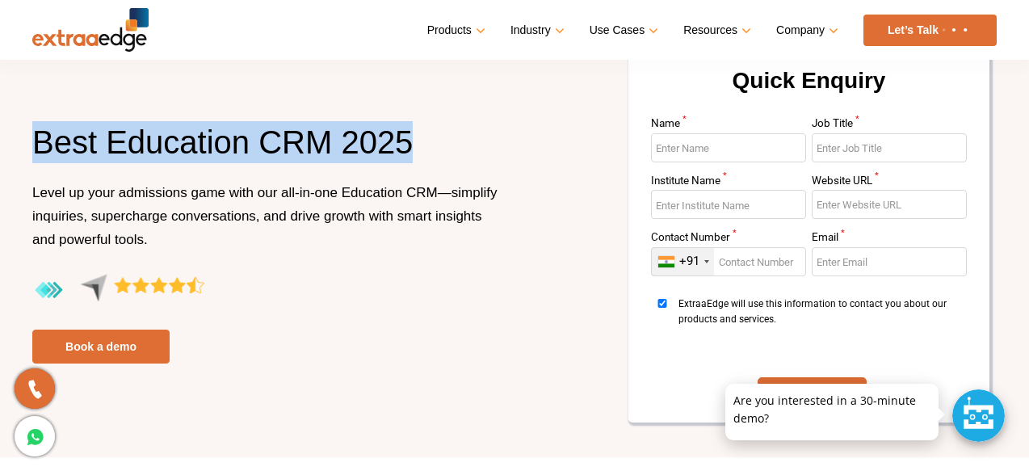
click at [154, 145] on h1 "Best Education CRM 2025" at bounding box center [267, 151] width 470 height 60
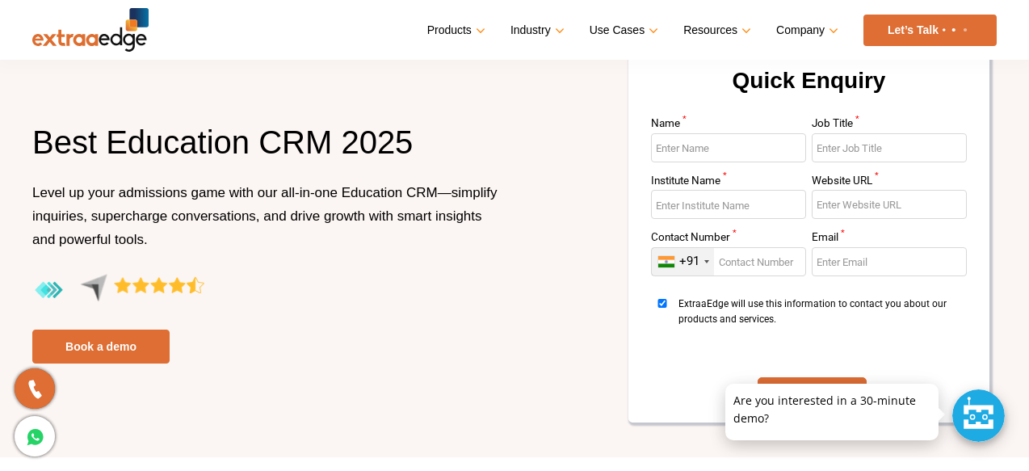
click at [154, 145] on h1 "Best Education CRM 2025" at bounding box center [267, 151] width 470 height 60
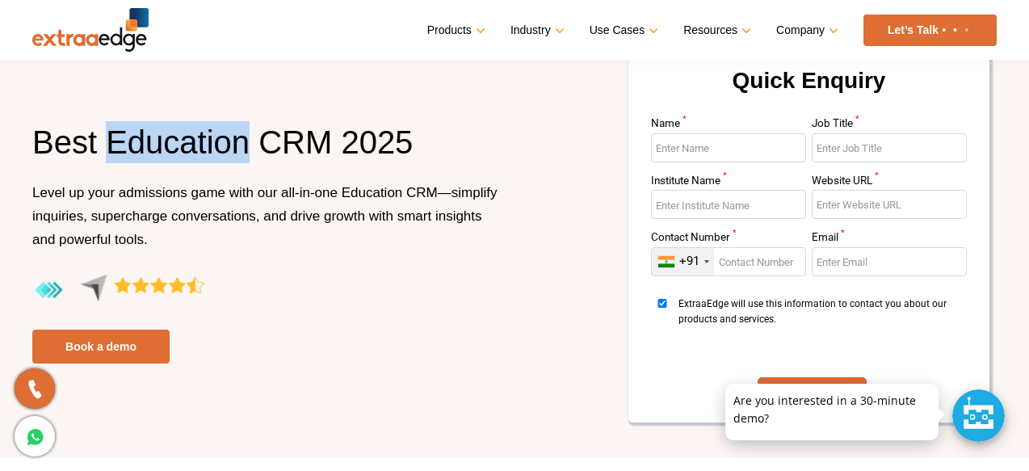
click at [154, 145] on h1 "Best Education CRM 2025" at bounding box center [267, 151] width 470 height 60
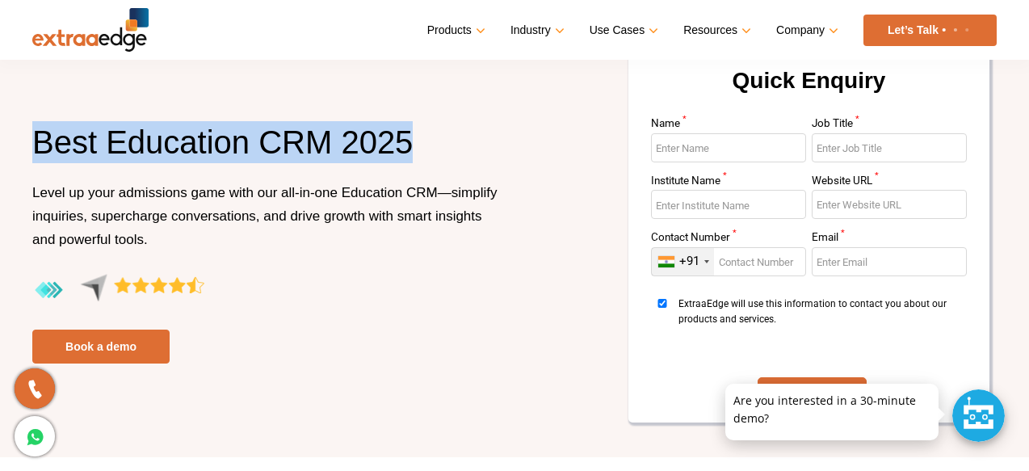
click at [154, 145] on h1 "Best Education CRM 2025" at bounding box center [267, 151] width 470 height 60
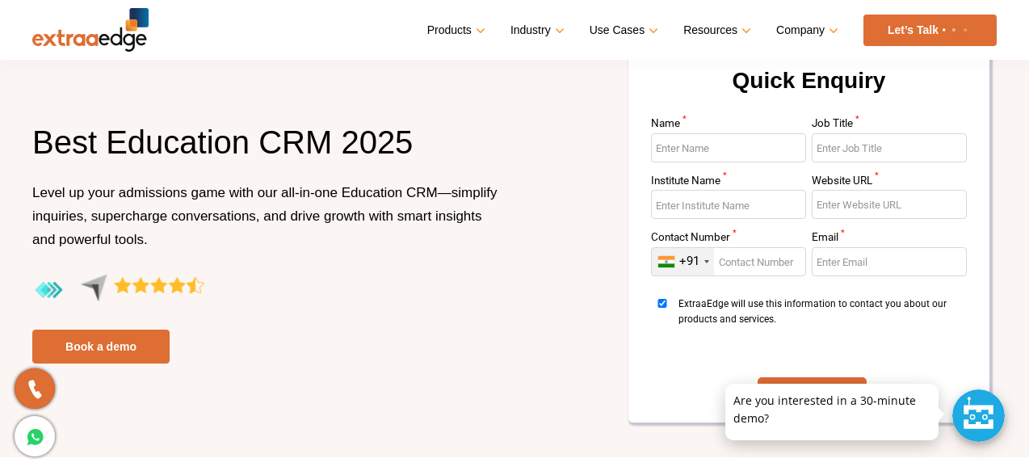
click at [154, 145] on h1 "Best Education CRM 2025" at bounding box center [267, 151] width 470 height 60
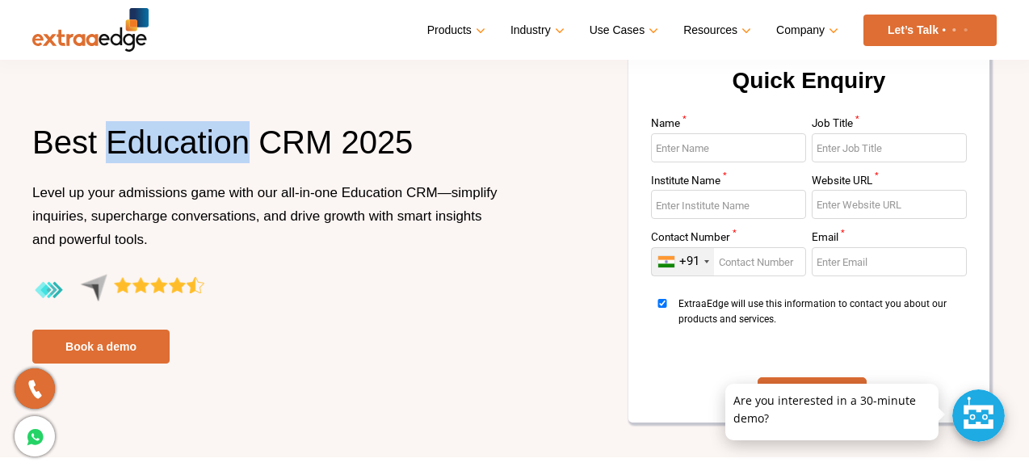
click at [154, 145] on h1 "Best Education CRM 2025" at bounding box center [267, 151] width 470 height 60
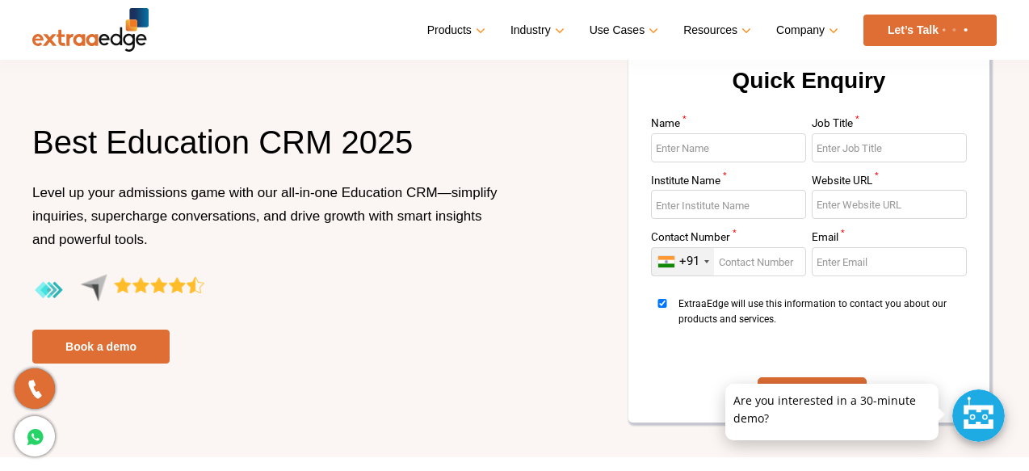
click at [154, 145] on h1 "Best Education CRM 2025" at bounding box center [267, 151] width 470 height 60
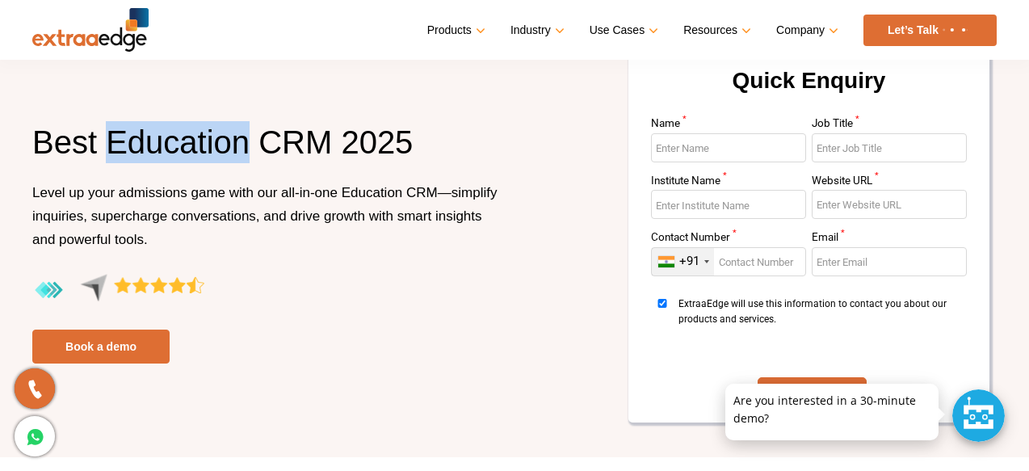
click at [154, 145] on h1 "Best Education CRM 2025" at bounding box center [267, 151] width 470 height 60
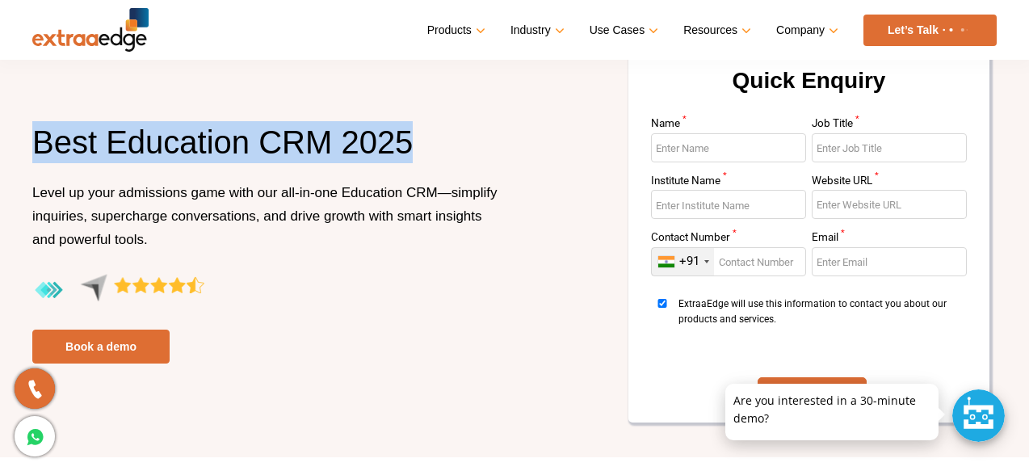
click at [154, 145] on h1 "Best Education CRM 2025" at bounding box center [267, 151] width 470 height 60
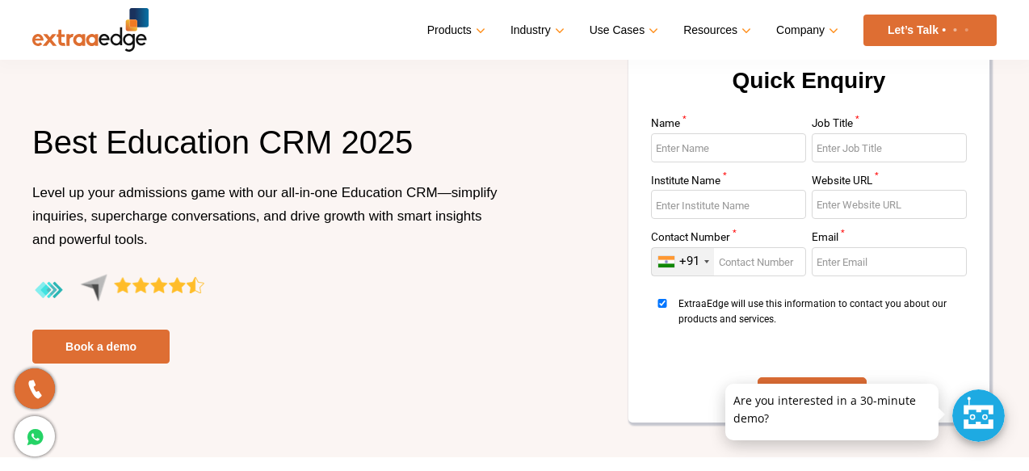
click at [154, 145] on h1 "Best Education CRM 2025" at bounding box center [267, 151] width 470 height 60
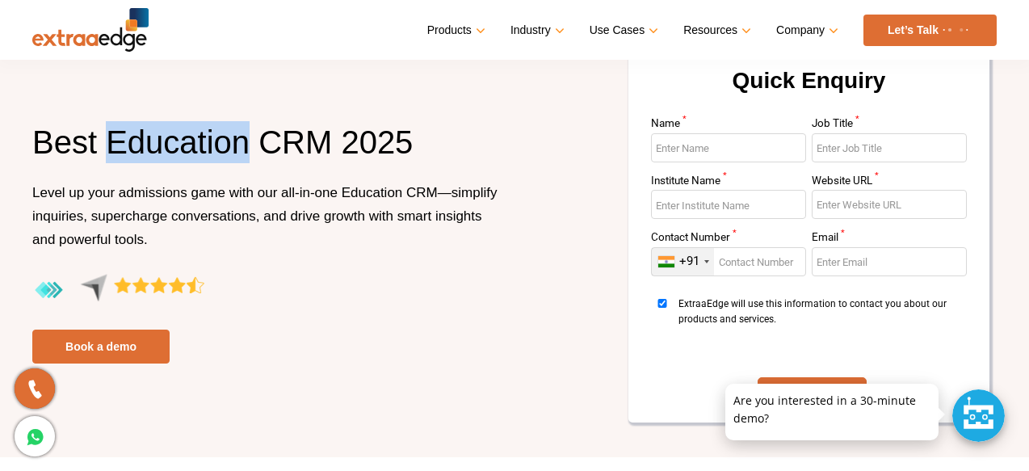
click at [154, 145] on h1 "Best Education CRM 2025" at bounding box center [267, 151] width 470 height 60
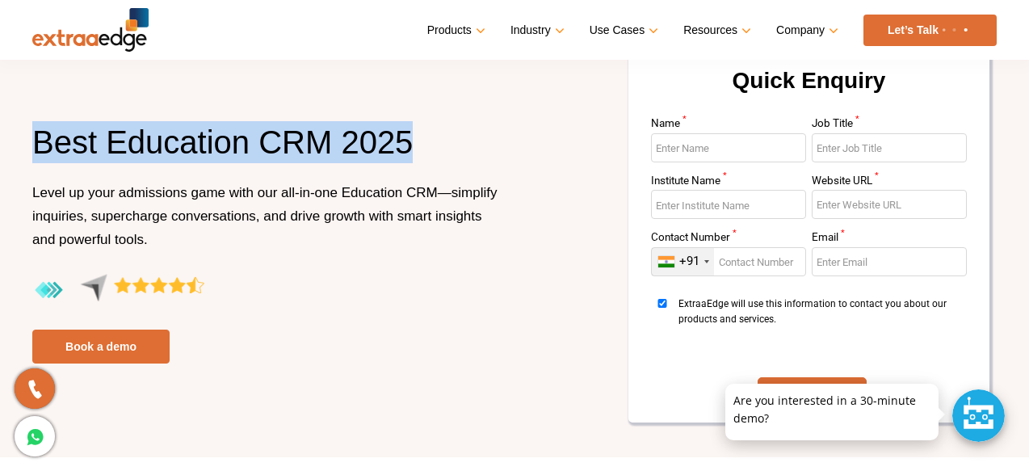
click at [145, 190] on span "Level up your admissions game with our all-in-one Education CRM—simplify inquir…" at bounding box center [264, 216] width 465 height 62
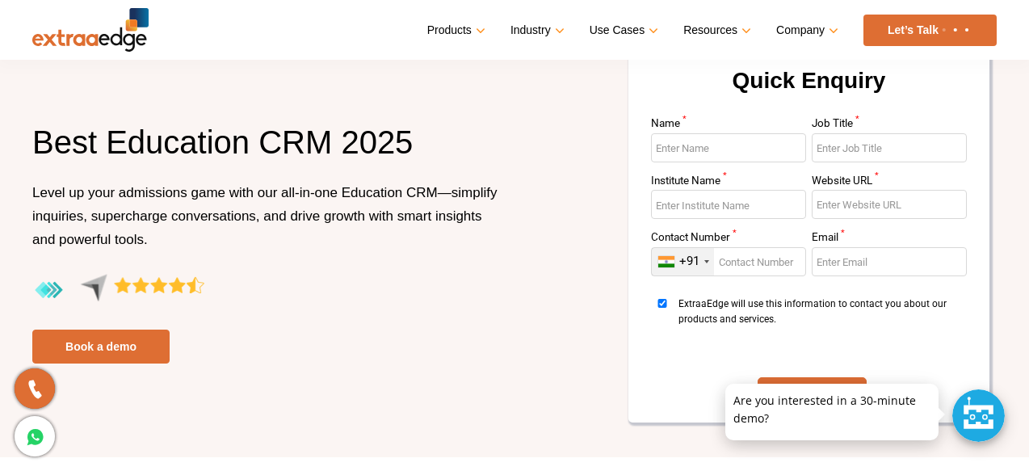
click at [145, 190] on span "Level up your admissions game with our all-in-one Education CRM—simplify inquir…" at bounding box center [264, 216] width 465 height 62
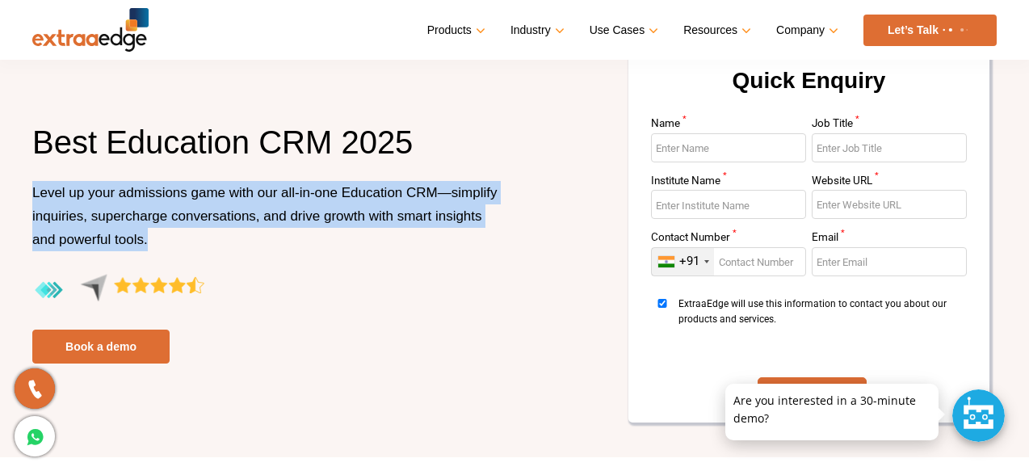
click at [145, 190] on span "Level up your admissions game with our all-in-one Education CRM—simplify inquir…" at bounding box center [264, 216] width 465 height 62
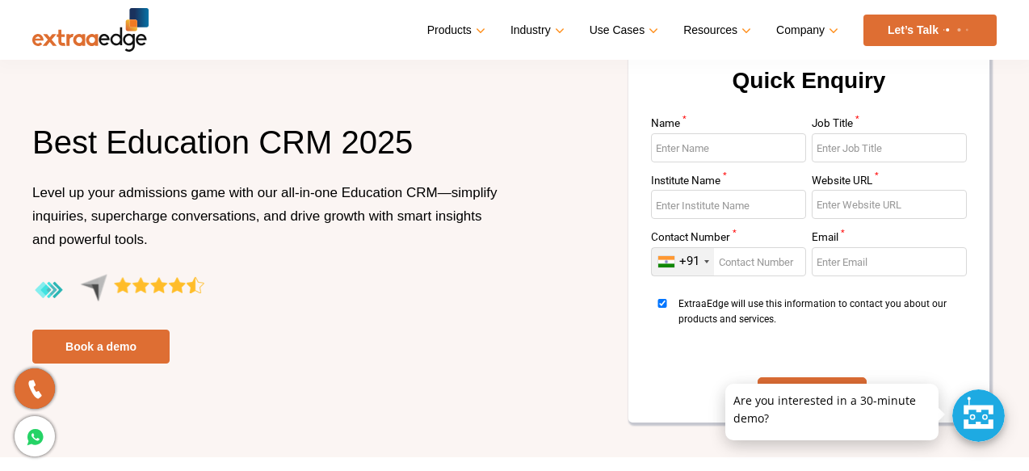
click at [149, 244] on p "Level up your admissions game with our all-in-one Education CRM—simplify inquir…" at bounding box center [267, 227] width 470 height 93
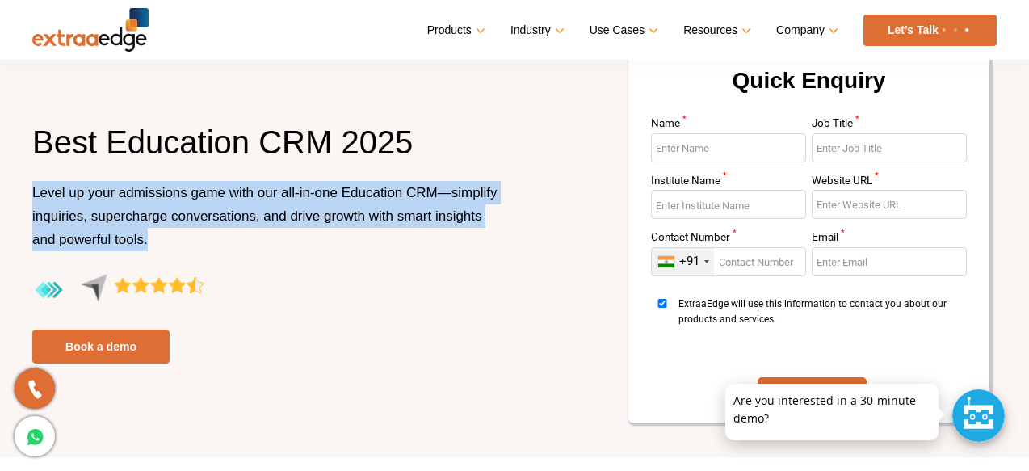
drag, startPoint x: 149, startPoint y: 244, endPoint x: 49, endPoint y: 184, distance: 116.7
click at [49, 184] on p "Level up your admissions game with our all-in-one Education CRM—simplify inquir…" at bounding box center [267, 227] width 470 height 93
click at [91, 145] on h1 "Best Education CRM 2025" at bounding box center [267, 151] width 470 height 60
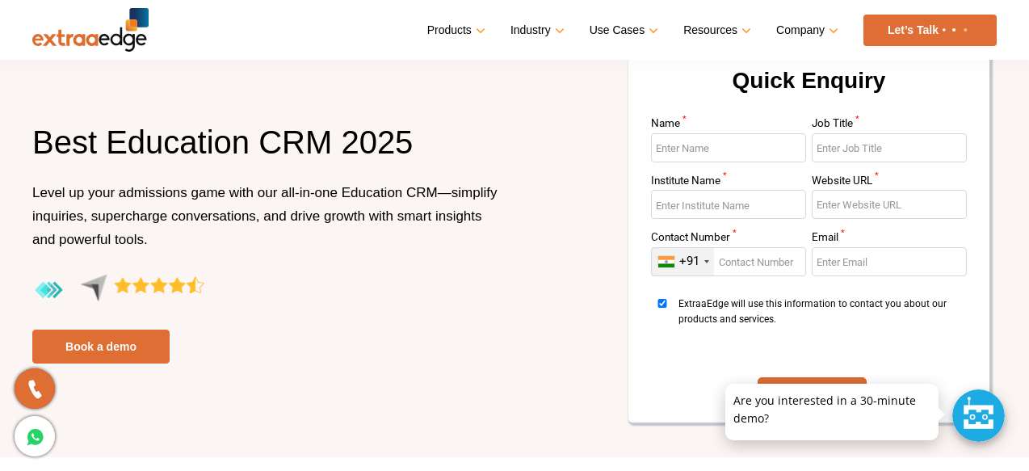
click at [91, 145] on h1 "Best Education CRM 2025" at bounding box center [267, 151] width 470 height 60
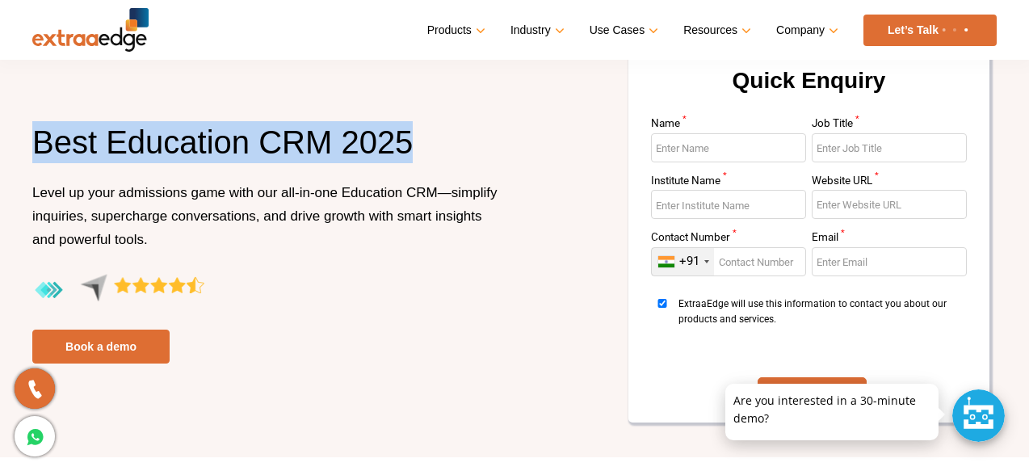
click at [91, 145] on h1 "Best Education CRM 2025" at bounding box center [267, 151] width 470 height 60
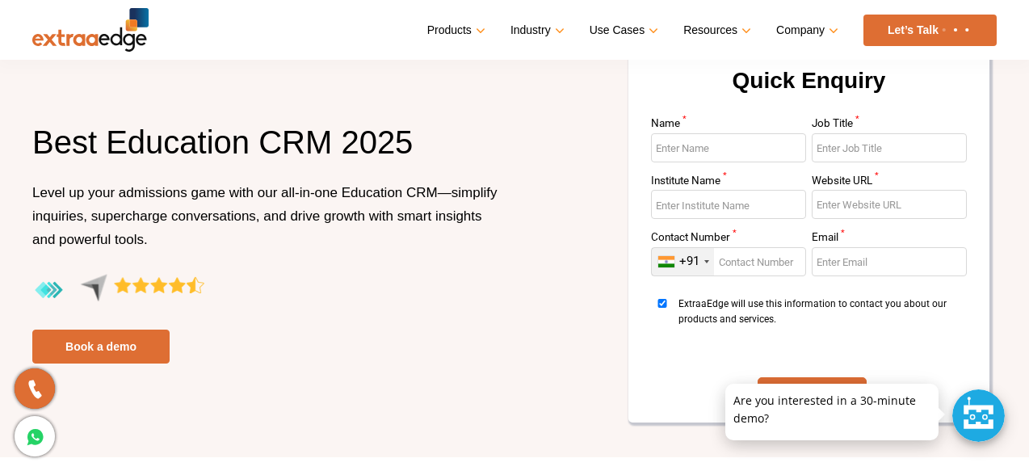
click at [155, 144] on h1 "Best Education CRM 2025" at bounding box center [267, 151] width 470 height 60
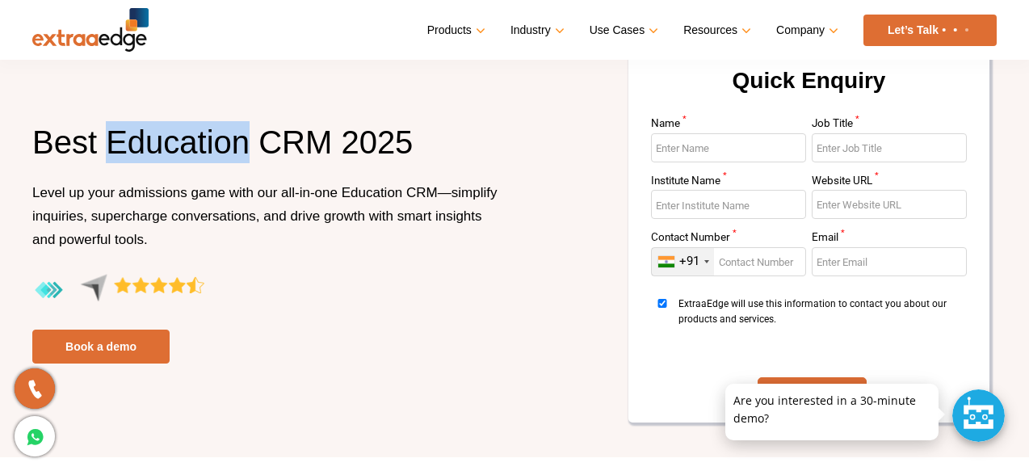
click at [155, 144] on h1 "Best Education CRM 2025" at bounding box center [267, 151] width 470 height 60
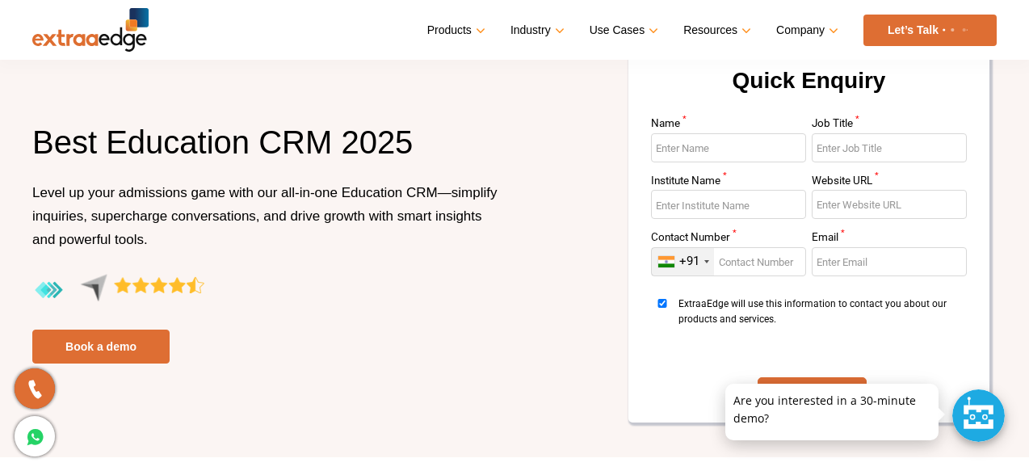
click at [155, 144] on h1 "Best Education CRM 2025" at bounding box center [267, 151] width 470 height 60
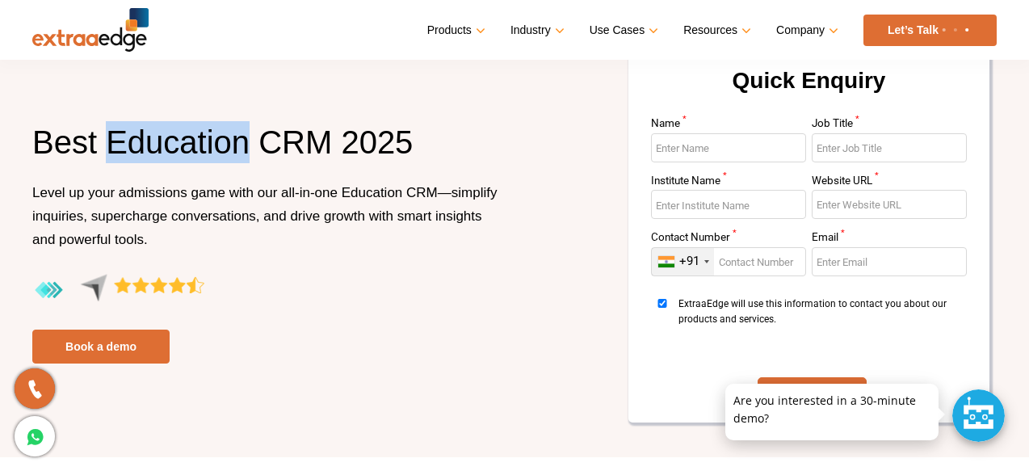
click at [155, 144] on h1 "Best Education CRM 2025" at bounding box center [267, 151] width 470 height 60
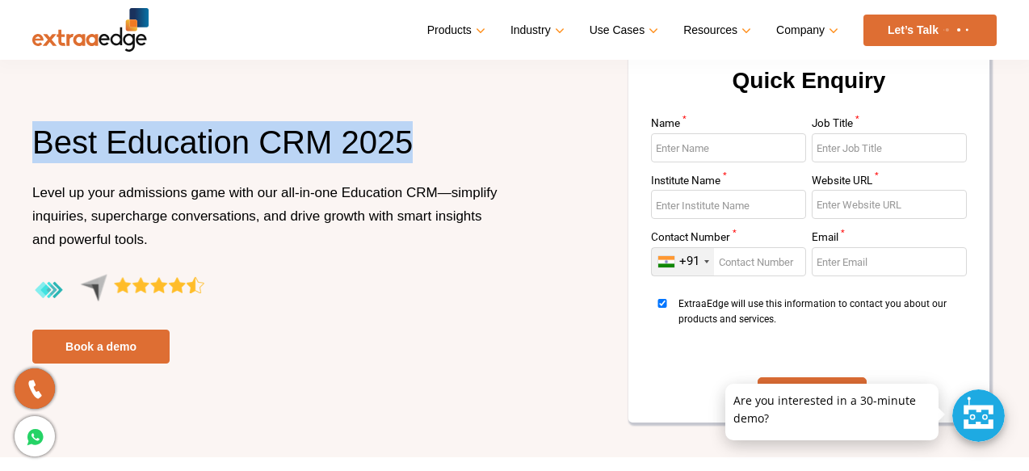
click at [147, 238] on span "Level up your admissions game with our all-in-one Education CRM—simplify inquir…" at bounding box center [264, 216] width 465 height 62
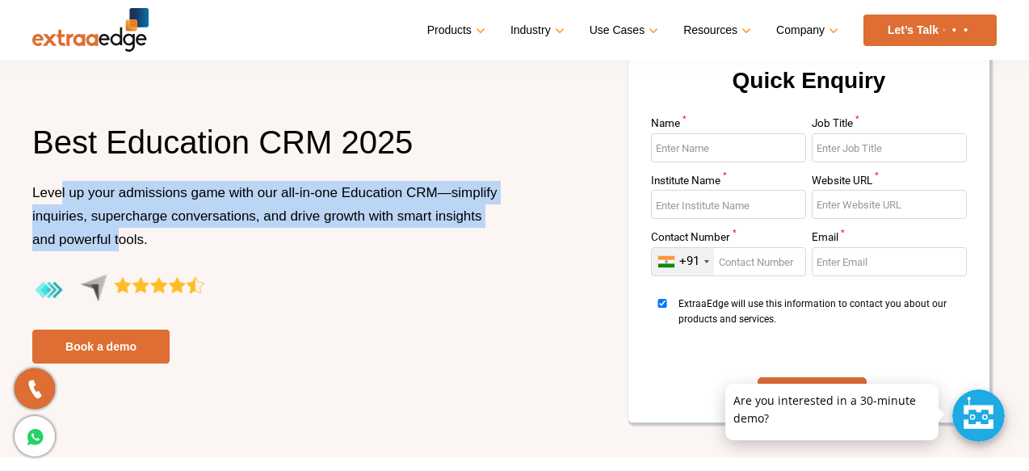
drag, startPoint x: 120, startPoint y: 238, endPoint x: 62, endPoint y: 185, distance: 78.4
click at [62, 185] on span "Level up your admissions game with our all-in-one Education CRM—simplify inquir…" at bounding box center [264, 216] width 465 height 62
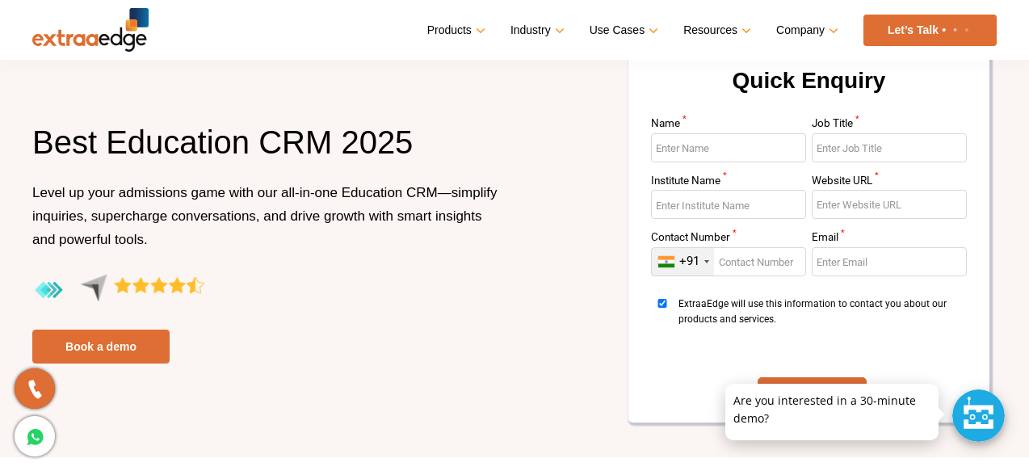
click at [62, 185] on span "Level up your admissions game with our all-in-one Education CRM—simplify inquir…" at bounding box center [264, 216] width 465 height 62
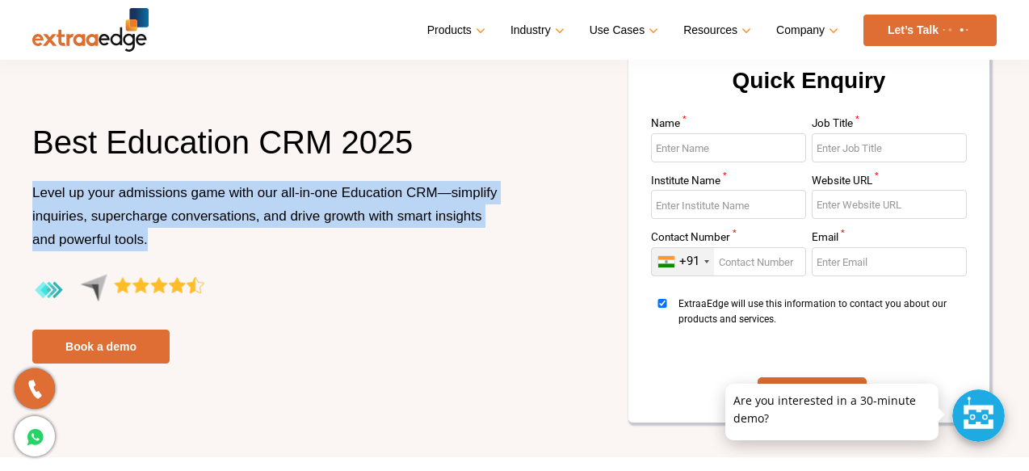
click at [153, 238] on p "Level up your admissions game with our all-in-one Education CRM—simplify inquir…" at bounding box center [267, 227] width 470 height 93
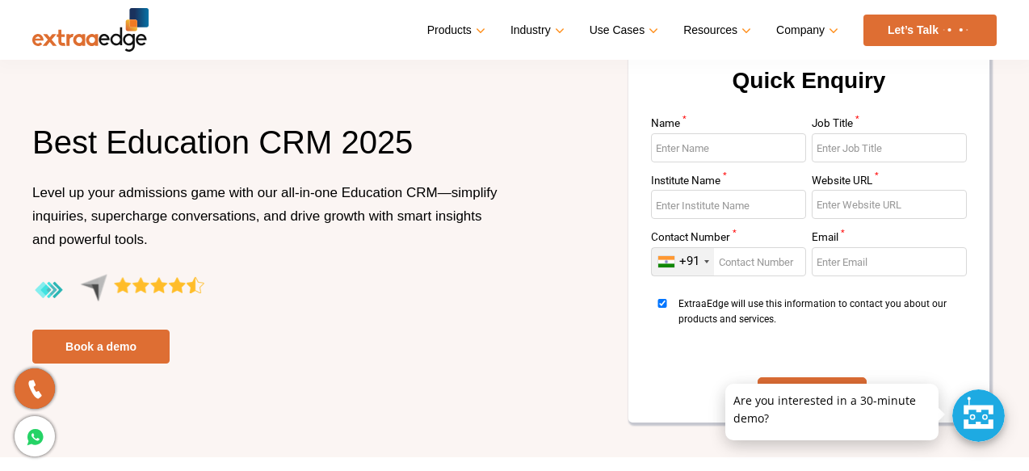
click at [152, 244] on p "Level up your admissions game with our all-in-one Education CRM—simplify inquir…" at bounding box center [267, 227] width 470 height 93
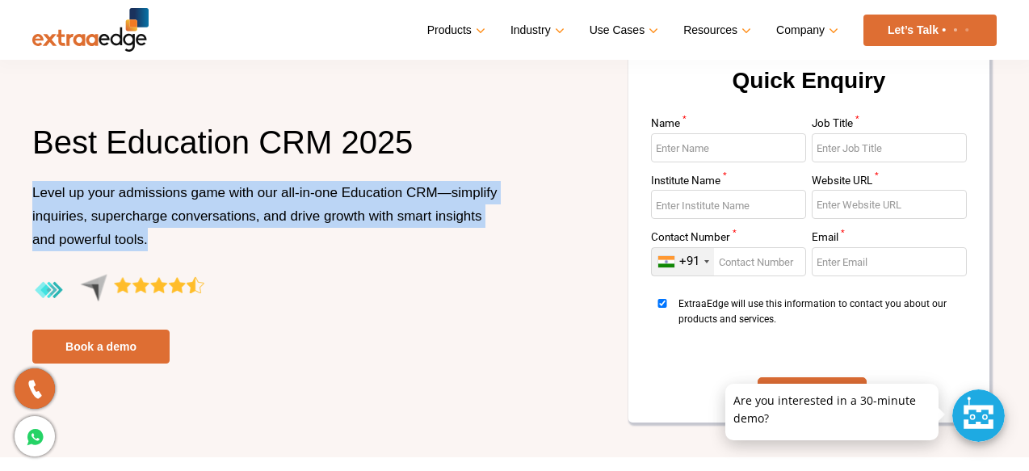
drag, startPoint x: 152, startPoint y: 244, endPoint x: 55, endPoint y: 181, distance: 115.6
click at [55, 182] on p "Level up your admissions game with our all-in-one Education CRM—simplify inquir…" at bounding box center [267, 227] width 470 height 93
click at [160, 151] on h1 "Best Education CRM 2025" at bounding box center [267, 151] width 470 height 60
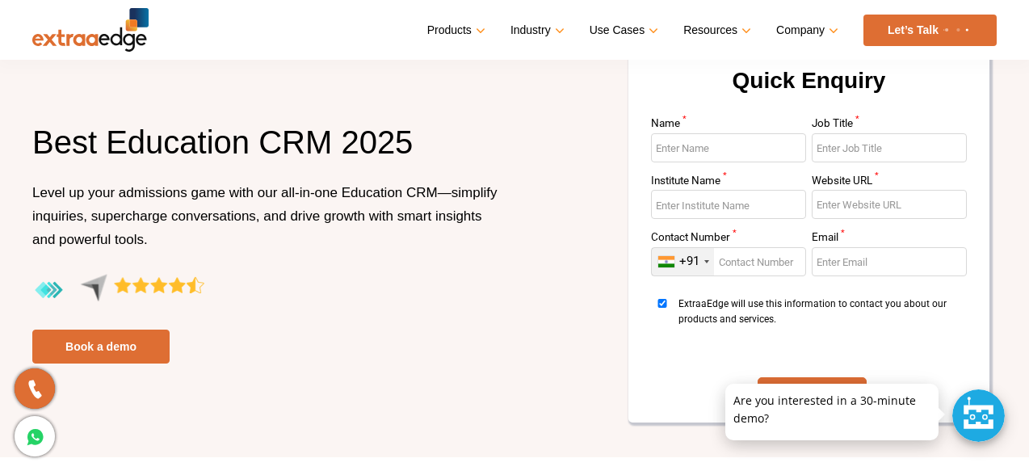
click at [160, 151] on h1 "Best Education CRM 2025" at bounding box center [267, 151] width 470 height 60
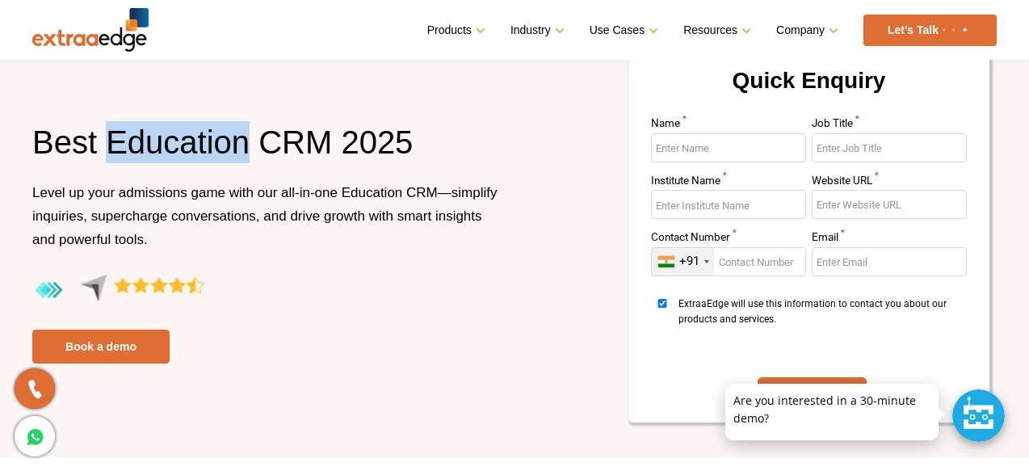
click at [160, 151] on h1 "Best Education CRM 2025" at bounding box center [267, 151] width 470 height 60
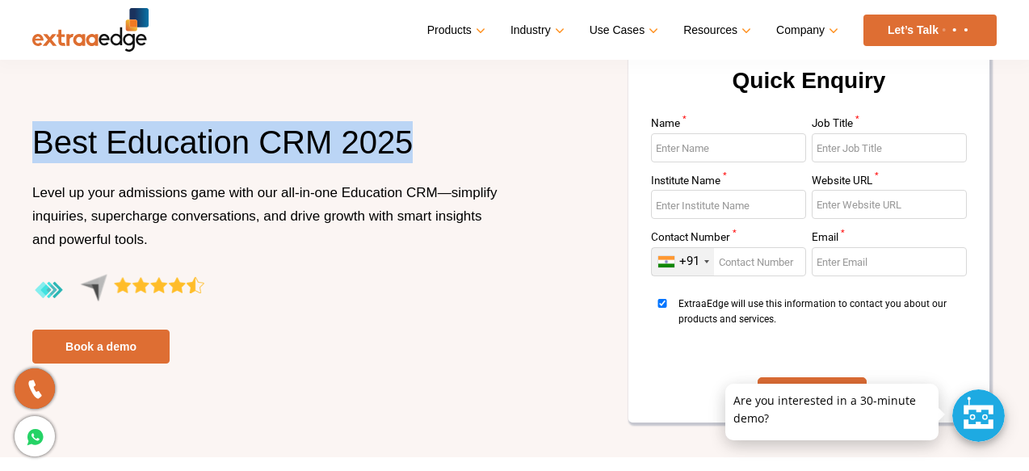
click at [154, 199] on span "Level up your admissions game with our all-in-one Education CRM—simplify inquir…" at bounding box center [264, 216] width 465 height 62
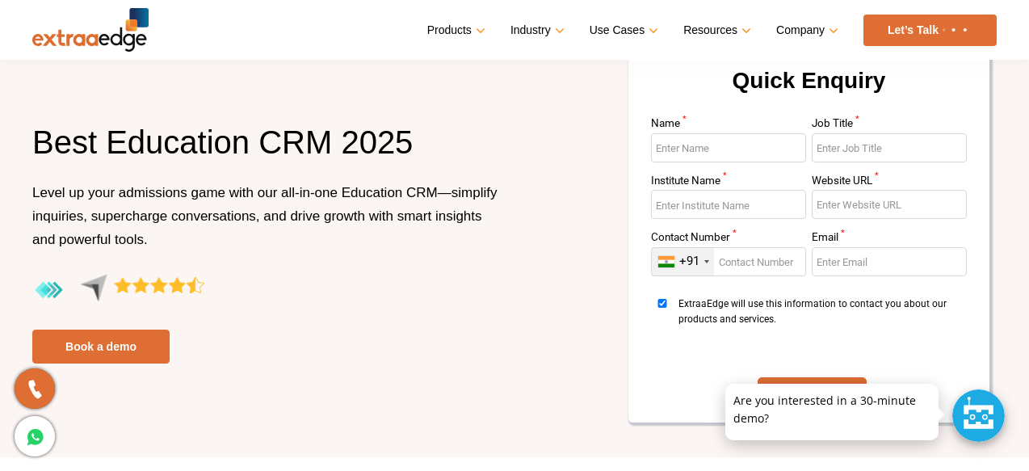
click at [154, 199] on span "Level up your admissions game with our all-in-one Education CRM—simplify inquir…" at bounding box center [264, 216] width 465 height 62
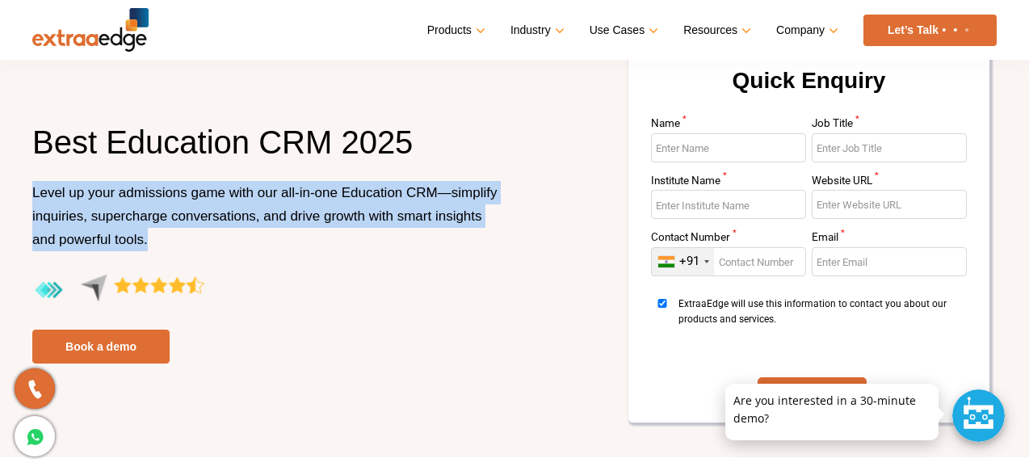
click at [154, 199] on span "Level up your admissions game with our all-in-one Education CRM—simplify inquir…" at bounding box center [264, 216] width 465 height 62
click at [137, 245] on span "Level up your admissions game with our all-in-one Education CRM—simplify inquir…" at bounding box center [264, 216] width 465 height 62
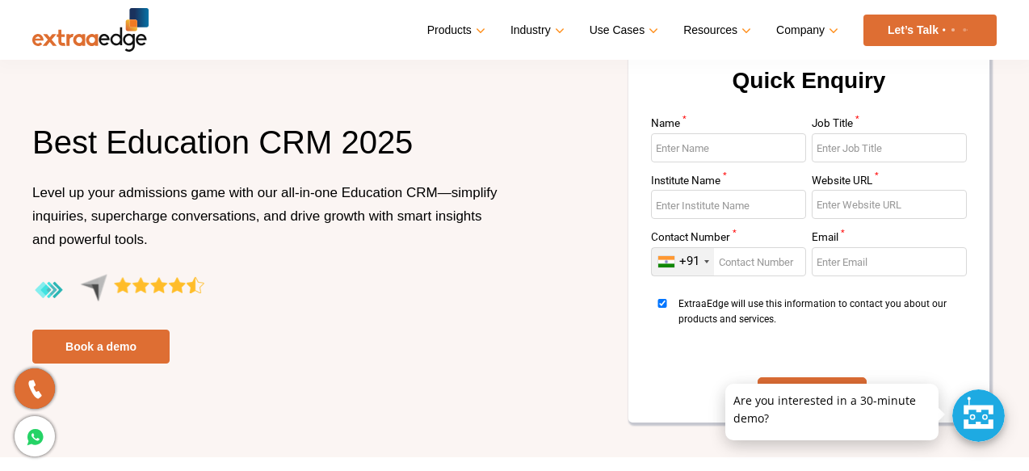
click at [137, 245] on span "Level up your admissions game with our all-in-one Education CRM—simplify inquir…" at bounding box center [264, 216] width 465 height 62
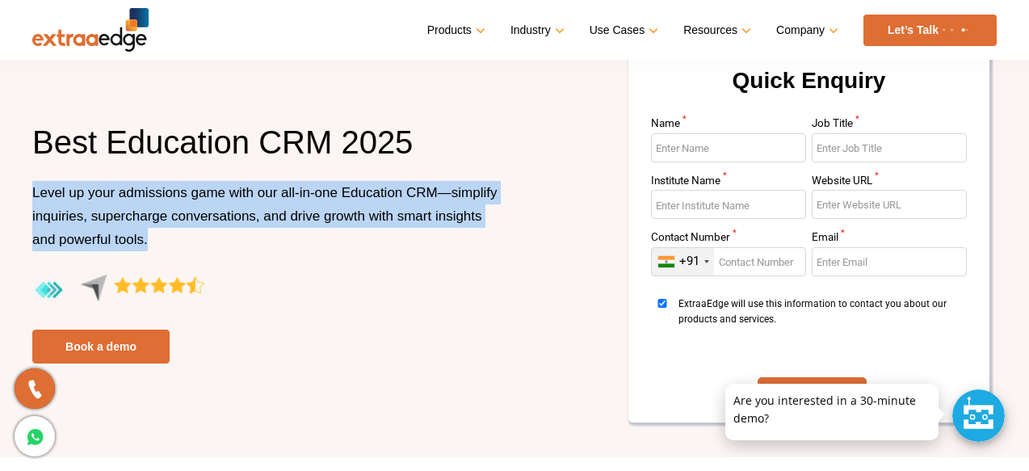
click at [137, 245] on span "Level up your admissions game with our all-in-one Education CRM—simplify inquir…" at bounding box center [264, 216] width 465 height 62
click at [196, 217] on span "Level up your admissions game with our all-in-one Education CRM—simplify inquir…" at bounding box center [264, 216] width 465 height 62
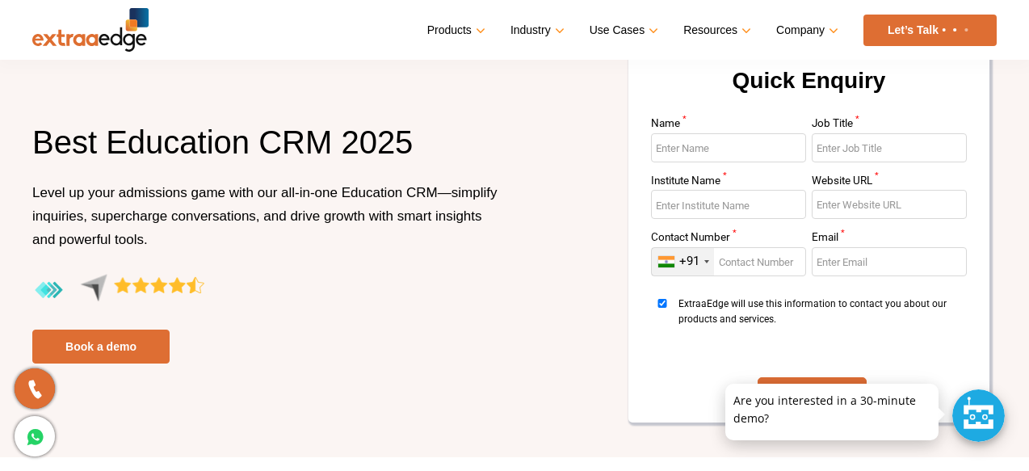
click at [196, 217] on span "Level up your admissions game with our all-in-one Education CRM—simplify inquir…" at bounding box center [264, 216] width 465 height 62
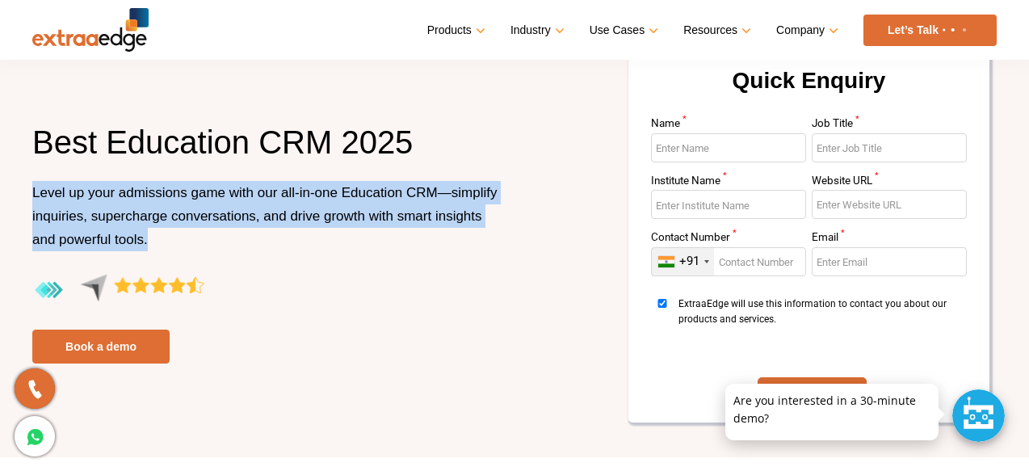
click at [196, 217] on span "Level up your admissions game with our all-in-one Education CRM—simplify inquir…" at bounding box center [264, 216] width 465 height 62
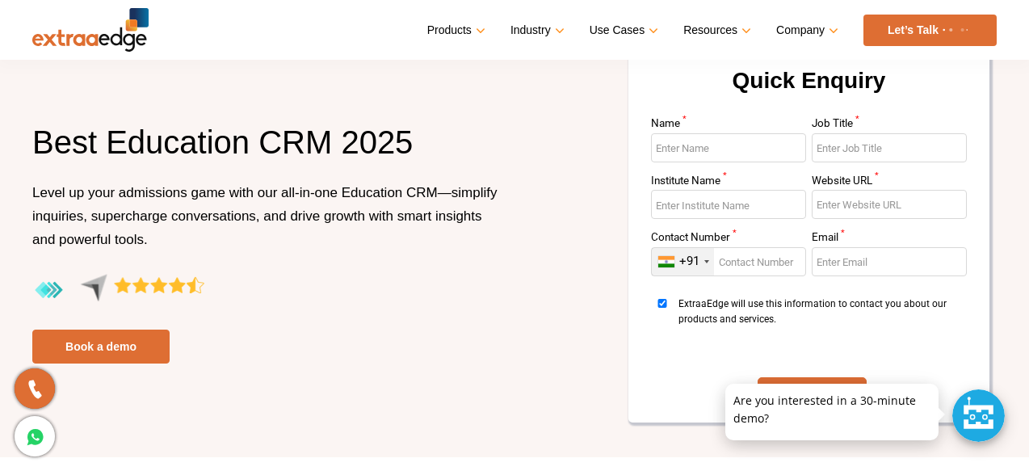
click at [196, 217] on span "Level up your admissions game with our all-in-one Education CRM—simplify inquir…" at bounding box center [264, 216] width 465 height 62
click at [174, 246] on p "Level up your admissions game with our all-in-one Education CRM—simplify inquir…" at bounding box center [267, 227] width 470 height 93
click at [92, 240] on span "Level up your admissions game with our all-in-one Education CRM—simplify inquir…" at bounding box center [264, 216] width 465 height 62
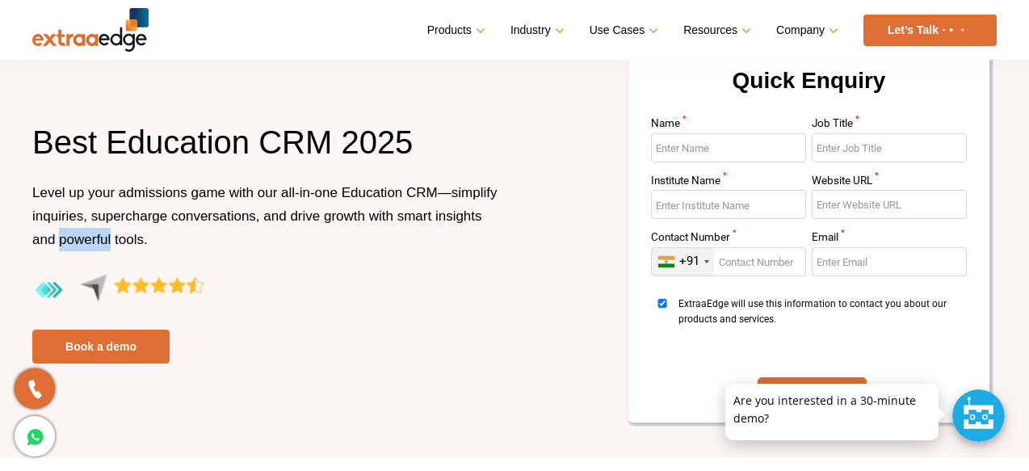
click at [153, 213] on span "Level up your admissions game with our all-in-one Education CRM—simplify inquir…" at bounding box center [264, 216] width 465 height 62
click at [204, 216] on span "Level up your admissions game with our all-in-one Education CRM—simplify inquir…" at bounding box center [264, 216] width 465 height 62
click at [309, 223] on span "Level up your admissions game with our all-in-one Education CRM—simplify inquir…" at bounding box center [264, 216] width 465 height 62
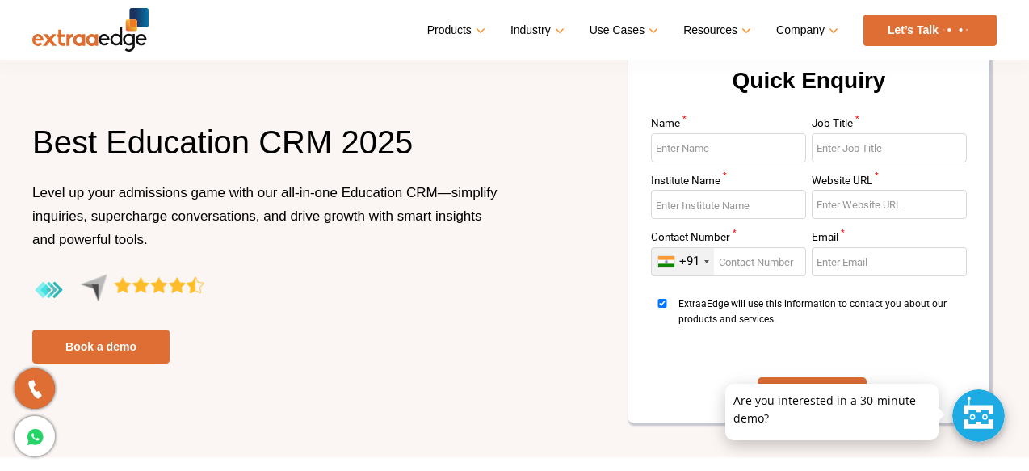
click at [309, 223] on span "Level up your admissions game with our all-in-one Education CRM—simplify inquir…" at bounding box center [264, 216] width 465 height 62
click at [284, 211] on span "Level up your admissions game with our all-in-one Education CRM—simplify inquir…" at bounding box center [264, 216] width 465 height 62
click at [207, 202] on p "Level up your admissions game with our all-in-one Education CRM—simplify inquir…" at bounding box center [267, 227] width 470 height 93
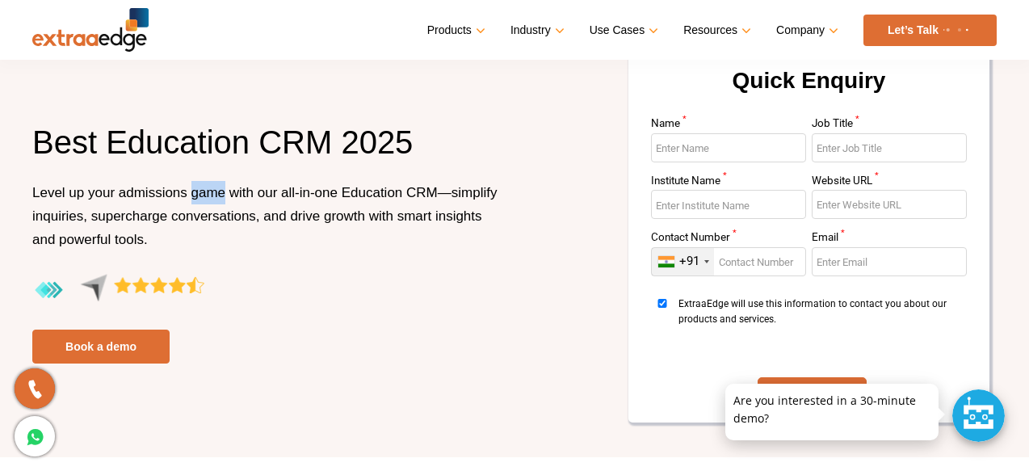
click at [199, 220] on span "Level up your admissions game with our all-in-one Education CRM—simplify inquir…" at bounding box center [264, 216] width 465 height 62
click at [149, 221] on span "Level up your admissions game with our all-in-one Education CRM—simplify inquir…" at bounding box center [264, 216] width 465 height 62
click at [226, 221] on span "Level up your admissions game with our all-in-one Education CRM—simplify inquir…" at bounding box center [264, 216] width 465 height 62
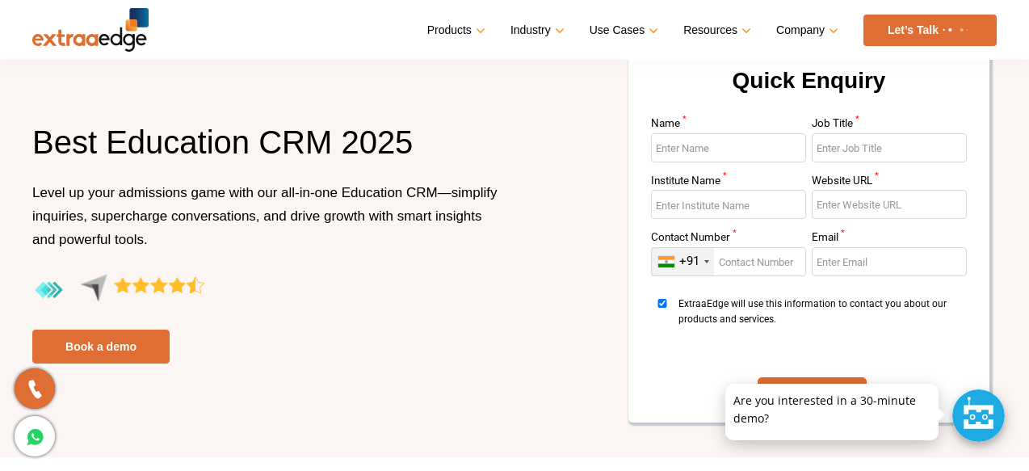
click at [226, 221] on span "Level up your admissions game with our all-in-one Education CRM—simplify inquir…" at bounding box center [264, 216] width 465 height 62
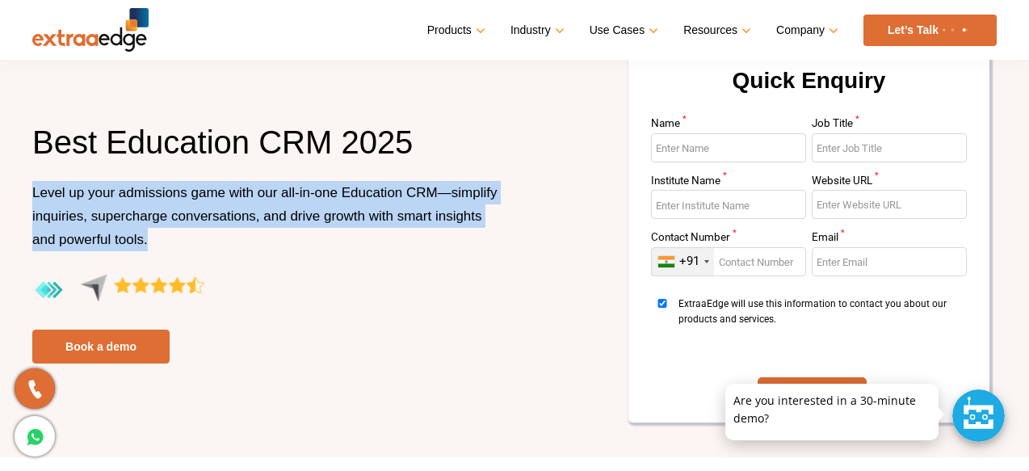
click at [226, 221] on span "Level up your admissions game with our all-in-one Education CRM—simplify inquir…" at bounding box center [264, 216] width 465 height 62
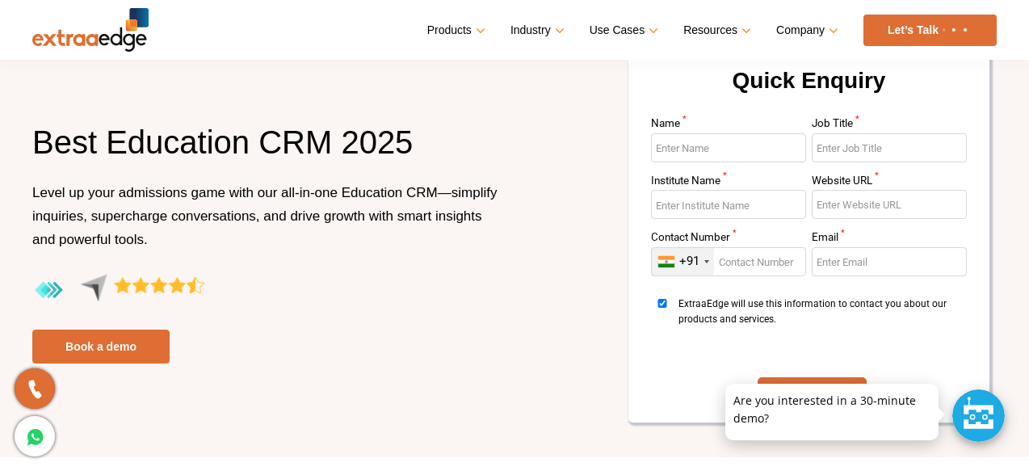
click at [226, 221] on span "Level up your admissions game with our all-in-one Education CRM—simplify inquir…" at bounding box center [264, 216] width 465 height 62
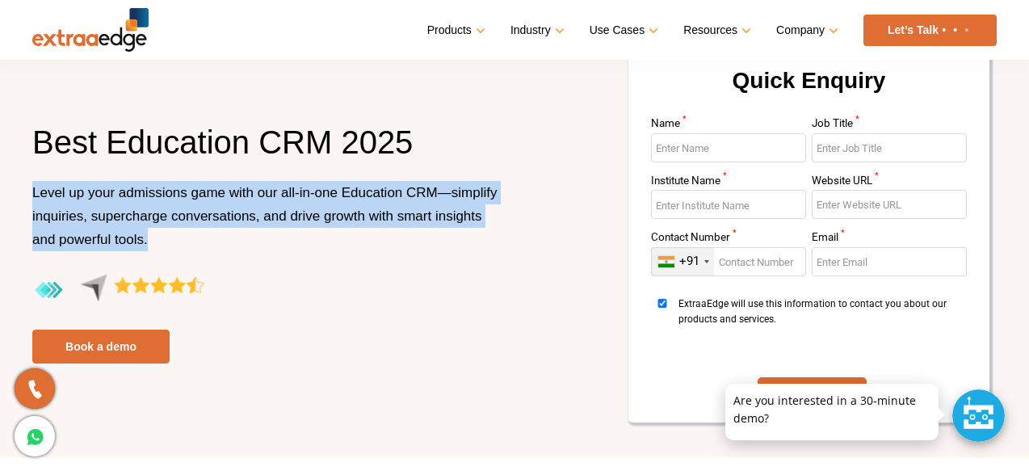
click at [226, 221] on span "Level up your admissions game with our all-in-one Education CRM—simplify inquir…" at bounding box center [264, 216] width 465 height 62
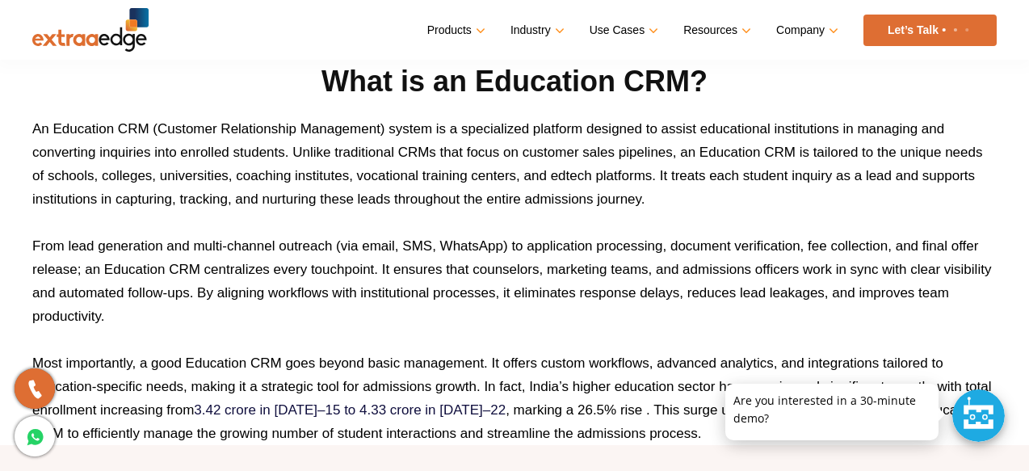
scroll to position [790, 0]
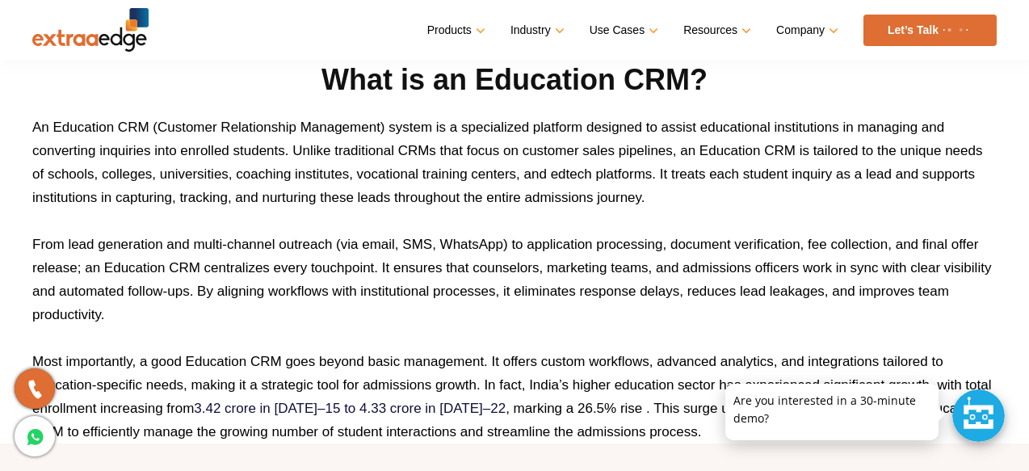
click at [90, 359] on p "Most importantly, a good Education CRM goes beyond basic management. It offers …" at bounding box center [514, 397] width 965 height 94
click at [174, 384] on p "Most importantly, a good Education CRM goes beyond basic management. It offers …" at bounding box center [514, 397] width 965 height 94
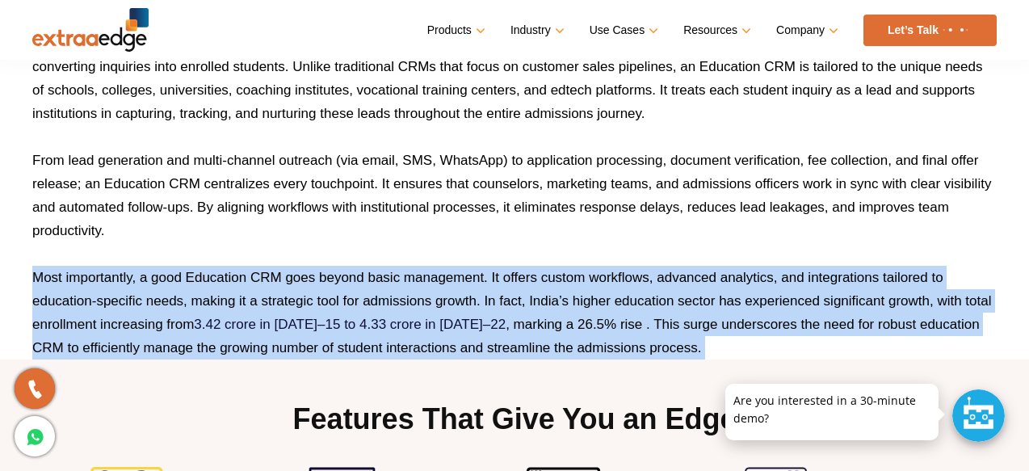
scroll to position [900, 0]
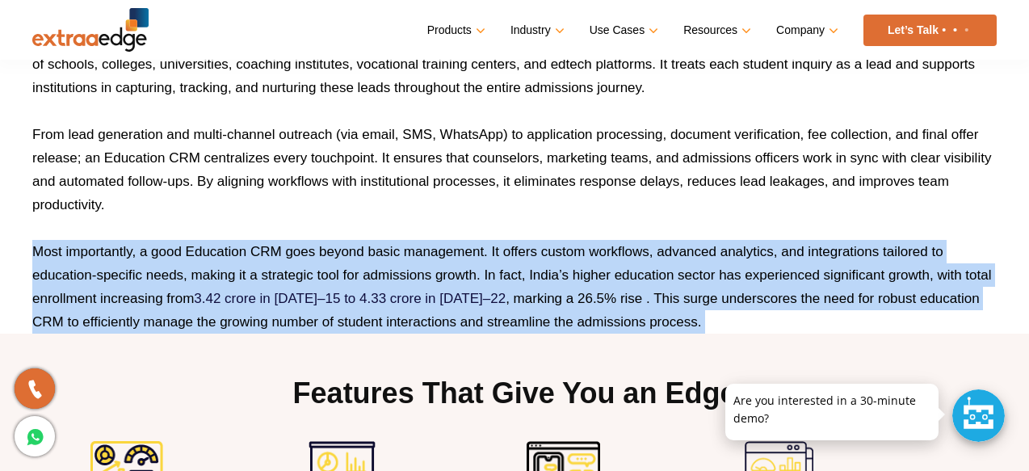
click at [308, 271] on p "Most importantly, a good Education CRM goes beyond basic management. It offers …" at bounding box center [514, 287] width 965 height 94
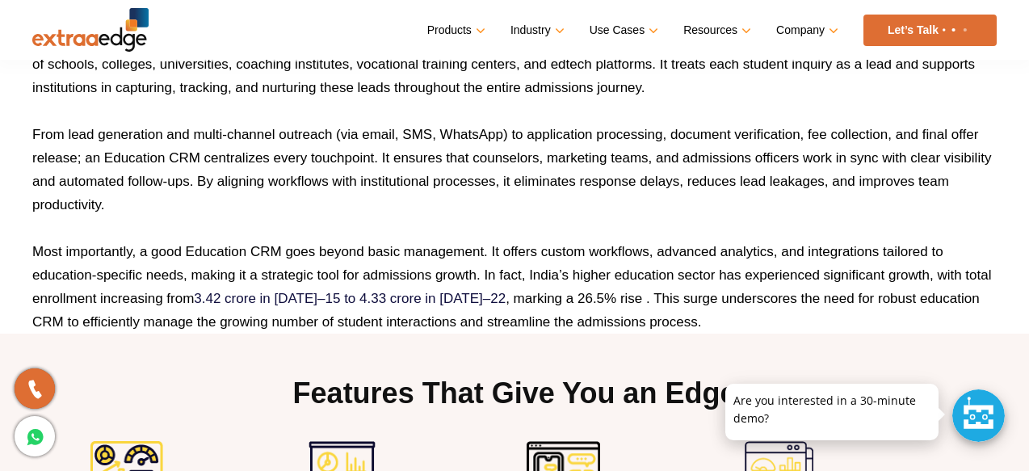
click at [308, 271] on p "Most importantly, a good Education CRM goes beyond basic management. It offers …" at bounding box center [514, 287] width 965 height 94
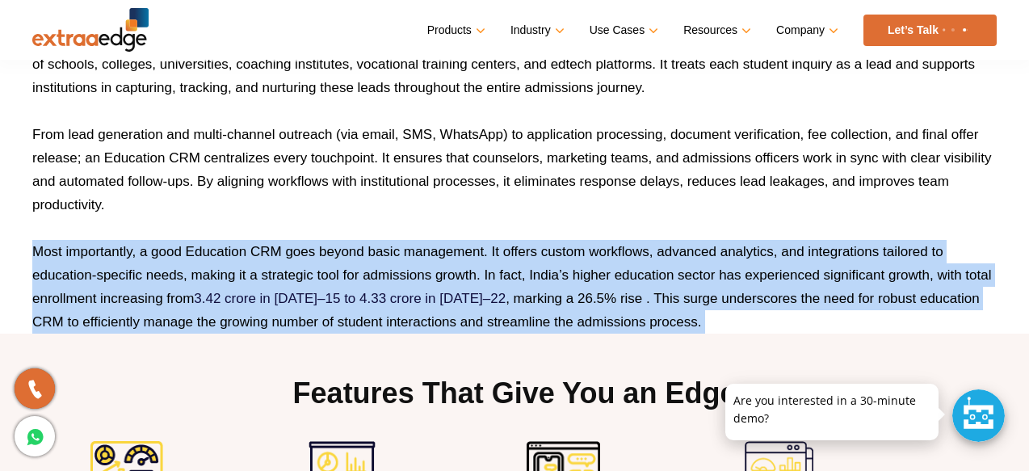
click at [308, 271] on p "Most importantly, a good Education CRM goes beyond basic management. It offers …" at bounding box center [514, 287] width 965 height 94
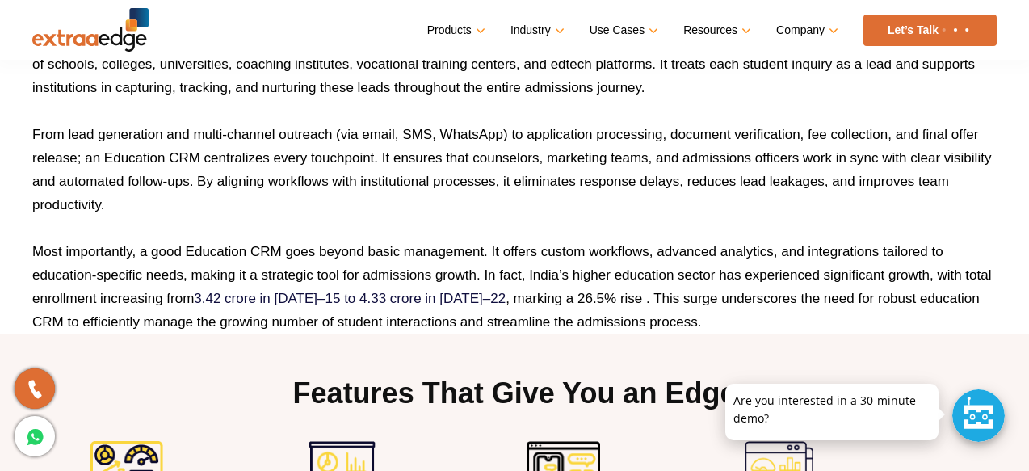
click at [308, 271] on p "Most importantly, a good Education CRM goes beyond basic management. It offers …" at bounding box center [514, 287] width 965 height 94
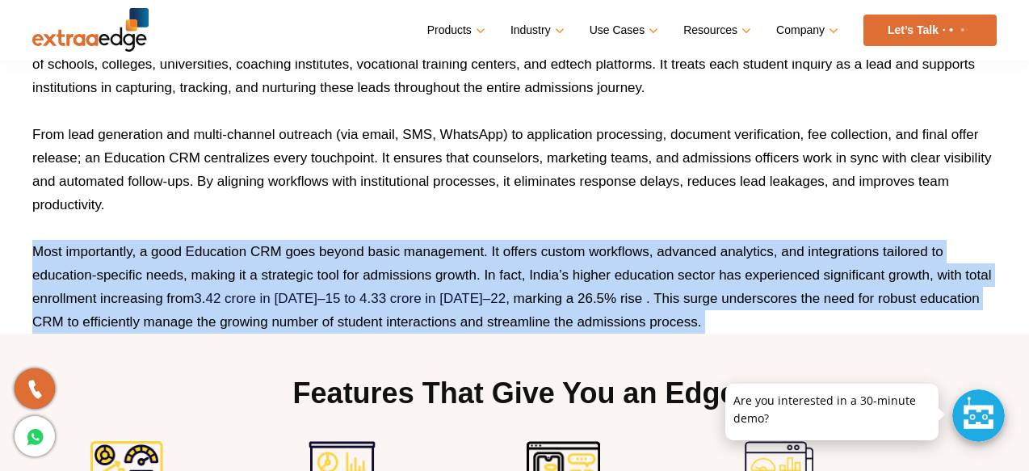
click at [308, 271] on p "Most importantly, a good Education CRM goes beyond basic management. It offers …" at bounding box center [514, 287] width 965 height 94
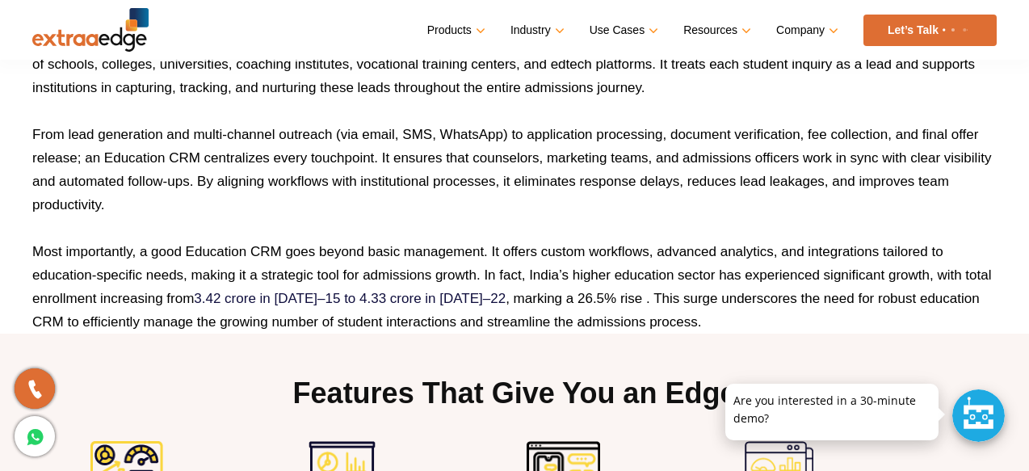
click at [334, 280] on p "Most importantly, a good Education CRM goes beyond basic management. It offers …" at bounding box center [514, 287] width 965 height 94
click at [296, 275] on p "Most importantly, a good Education CRM goes beyond basic management. It offers …" at bounding box center [514, 287] width 965 height 94
click at [270, 254] on p "Most importantly, a good Education CRM goes beyond basic management. It offers …" at bounding box center [514, 287] width 965 height 94
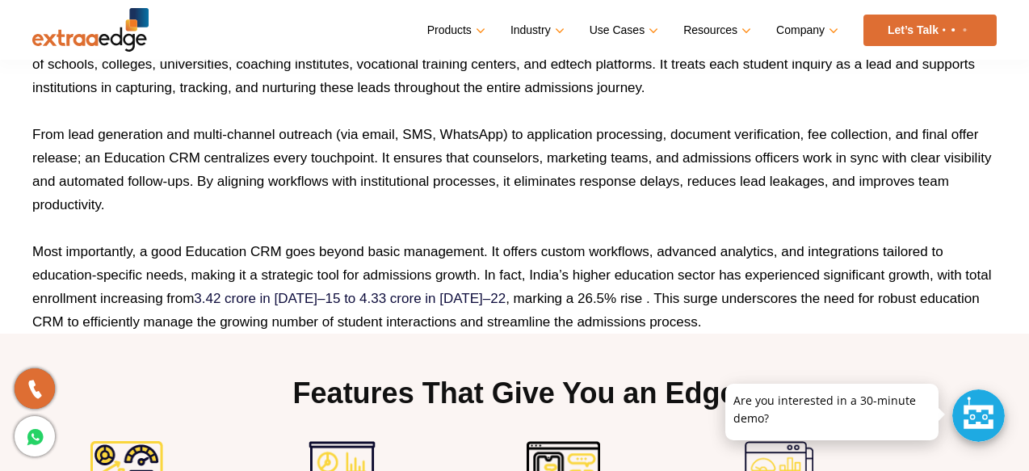
click at [270, 254] on p "Most importantly, a good Education CRM goes beyond basic management. It offers …" at bounding box center [514, 287] width 965 height 94
click at [296, 183] on p "From lead generation and multi-channel outreach (via email, SMS, WhatsApp) to a…" at bounding box center [514, 170] width 965 height 94
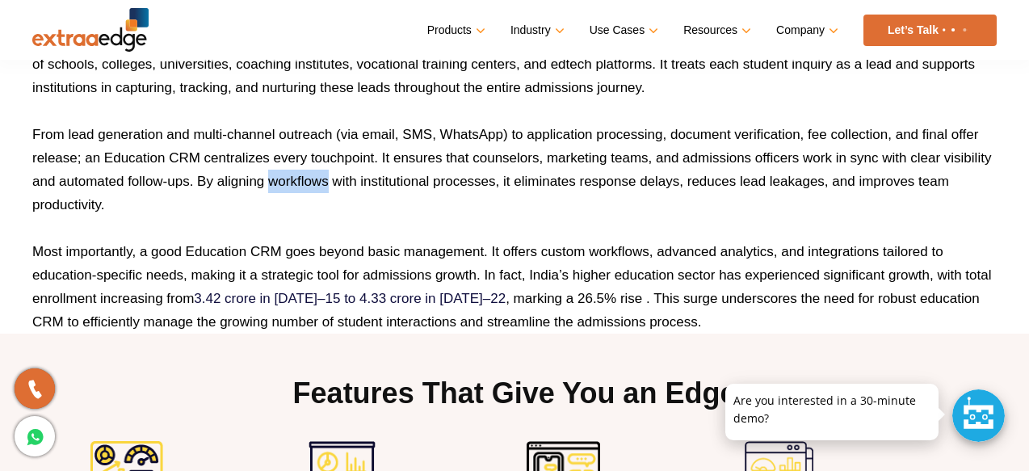
click at [296, 183] on p "From lead generation and multi-channel outreach (via email, SMS, WhatsApp) to a…" at bounding box center [514, 170] width 965 height 94
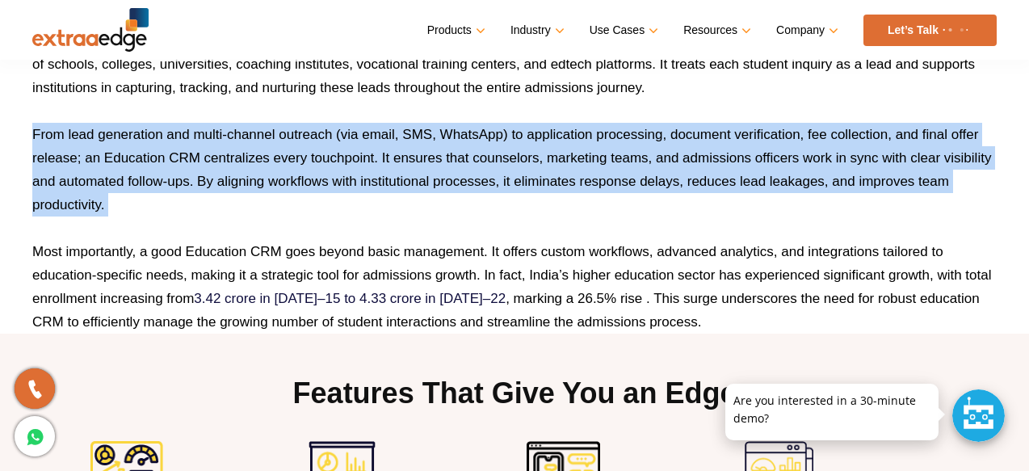
click at [296, 183] on p "From lead generation and multi-channel outreach (via email, SMS, WhatsApp) to a…" at bounding box center [514, 170] width 965 height 94
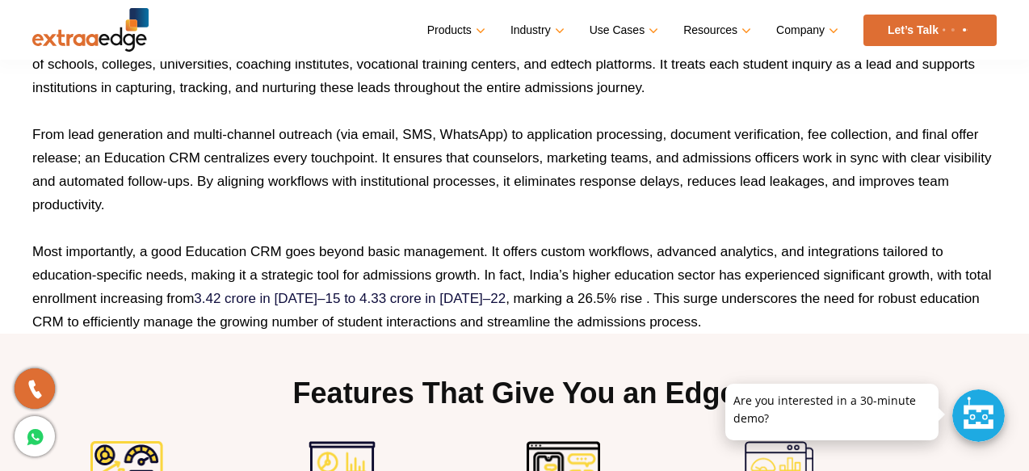
click at [198, 176] on p "From lead generation and multi-channel outreach (via email, SMS, WhatsApp) to a…" at bounding box center [514, 170] width 965 height 94
click at [206, 216] on p "From lead generation and multi-channel outreach (via email, SMS, WhatsApp) to a…" at bounding box center [514, 170] width 965 height 94
click at [201, 180] on p "From lead generation and multi-channel outreach (via email, SMS, WhatsApp) to a…" at bounding box center [514, 170] width 965 height 94
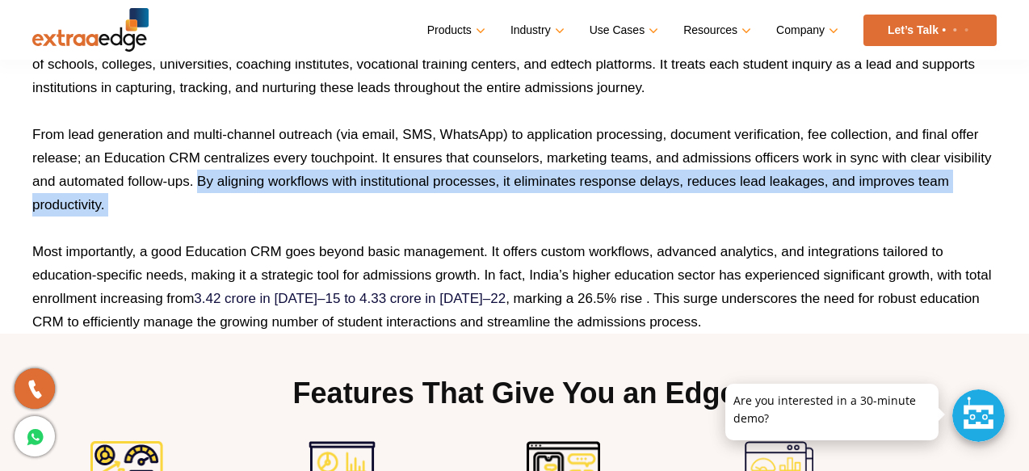
drag, startPoint x: 201, startPoint y: 182, endPoint x: 259, endPoint y: 212, distance: 65.8
click at [259, 213] on p "From lead generation and multi-channel outreach (via email, SMS, WhatsApp) to a…" at bounding box center [514, 170] width 965 height 94
click at [104, 212] on p "From lead generation and multi-channel outreach (via email, SMS, WhatsApp) to a…" at bounding box center [514, 170] width 965 height 94
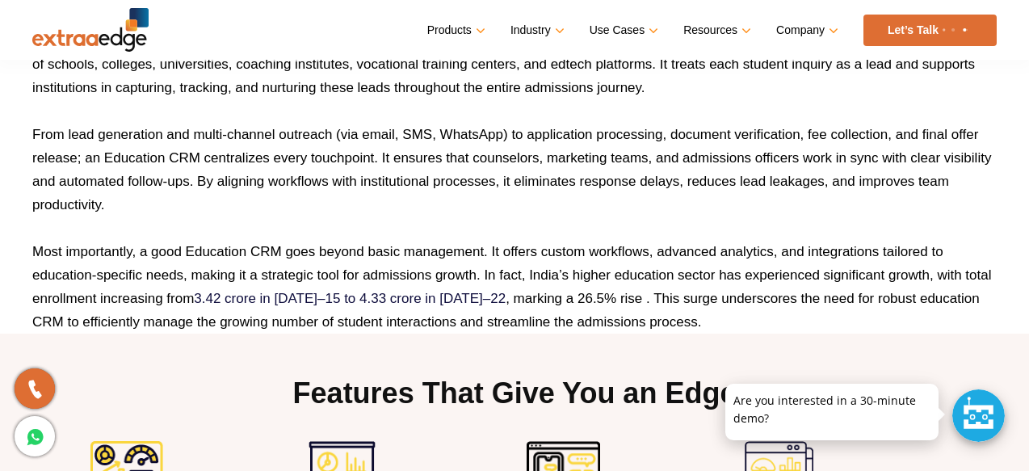
click at [111, 205] on p "From lead generation and multi-channel outreach (via email, SMS, WhatsApp) to a…" at bounding box center [514, 170] width 965 height 94
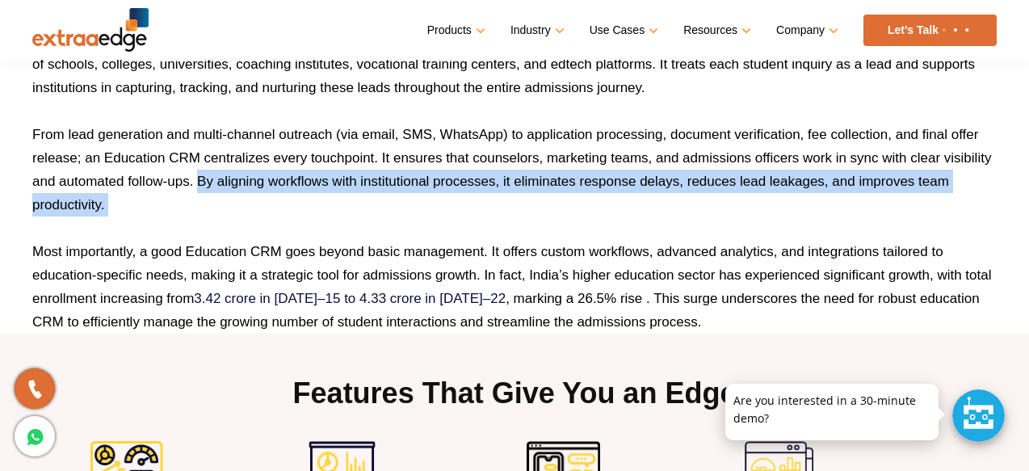
drag, startPoint x: 111, startPoint y: 205, endPoint x: 196, endPoint y: 182, distance: 88.8
click at [196, 182] on p "From lead generation and multi-channel outreach (via email, SMS, WhatsApp) to a…" at bounding box center [514, 170] width 965 height 94
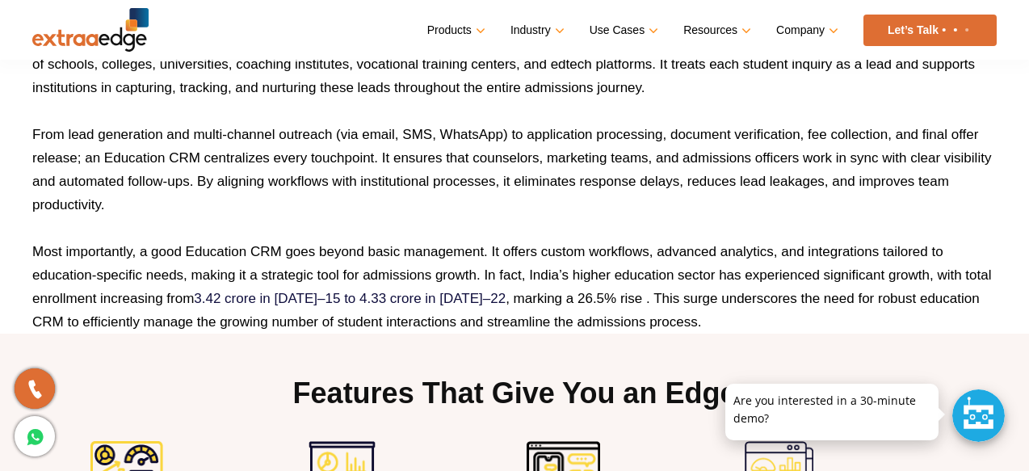
click at [207, 182] on p "From lead generation and multi-channel outreach (via email, SMS, WhatsApp) to a…" at bounding box center [514, 170] width 965 height 94
click at [199, 178] on p "From lead generation and multi-channel outreach (via email, SMS, WhatsApp) to a…" at bounding box center [514, 170] width 965 height 94
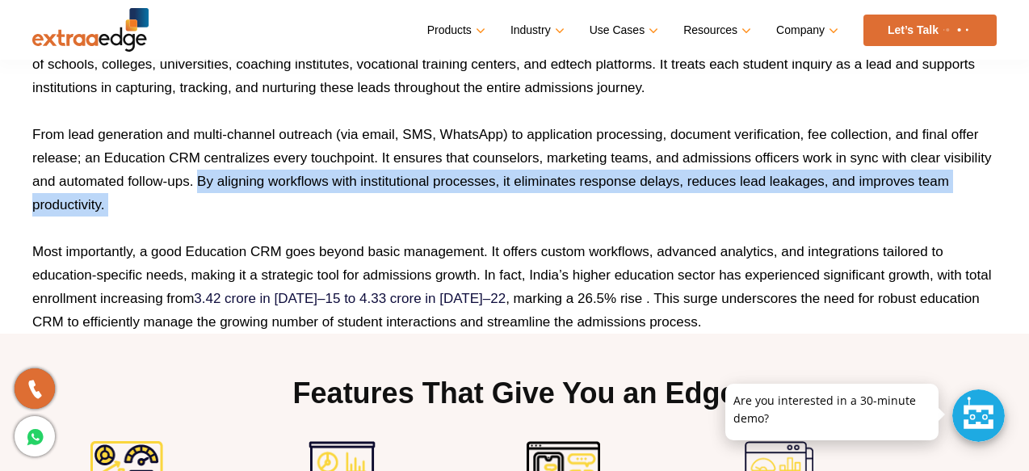
drag, startPoint x: 199, startPoint y: 178, endPoint x: 258, endPoint y: 202, distance: 63.8
click at [258, 204] on p "From lead generation and multi-channel outreach (via email, SMS, WhatsApp) to a…" at bounding box center [514, 170] width 965 height 94
click at [258, 202] on p "From lead generation and multi-channel outreach (via email, SMS, WhatsApp) to a…" at bounding box center [514, 170] width 965 height 94
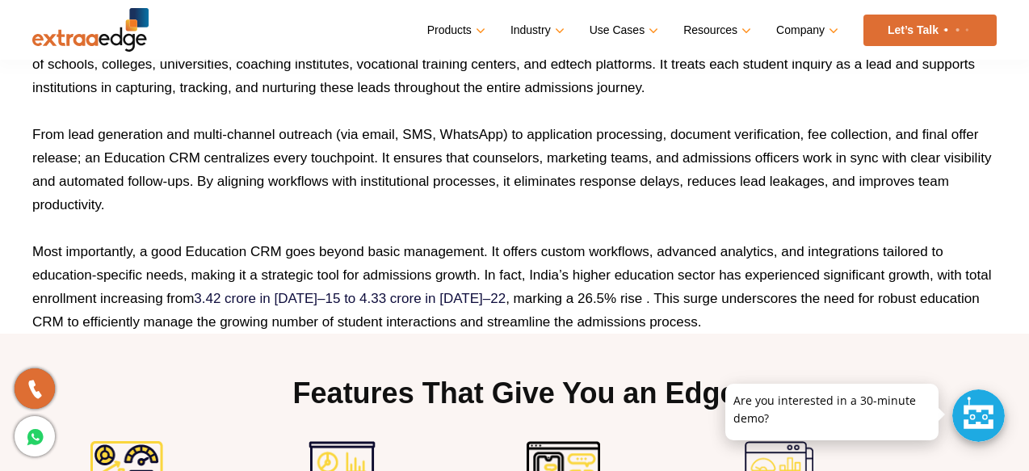
click at [258, 202] on p "From lead generation and multi-channel outreach (via email, SMS, WhatsApp) to a…" at bounding box center [514, 170] width 965 height 94
click at [241, 204] on p "From lead generation and multi-channel outreach (via email, SMS, WhatsApp) to a…" at bounding box center [514, 170] width 965 height 94
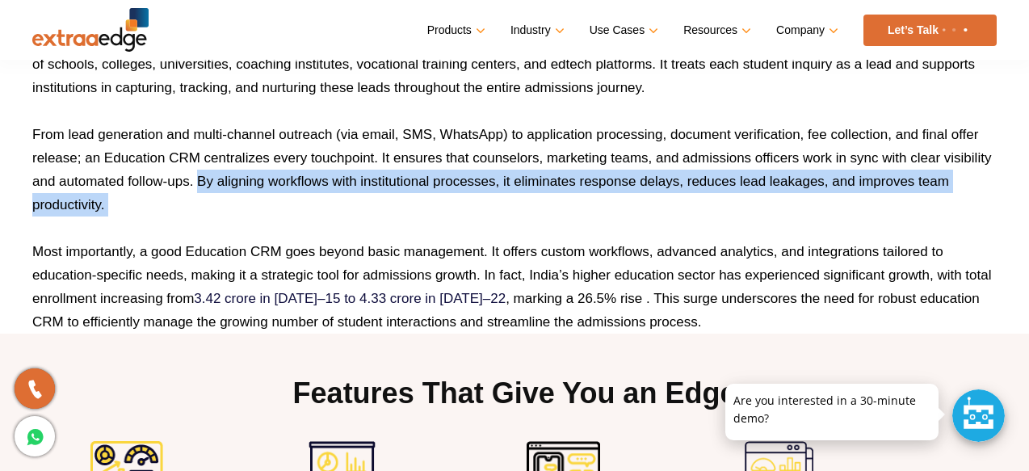
drag, startPoint x: 241, startPoint y: 204, endPoint x: 204, endPoint y: 182, distance: 42.8
click at [204, 182] on p "From lead generation and multi-channel outreach (via email, SMS, WhatsApp) to a…" at bounding box center [514, 170] width 965 height 94
click at [32, 134] on p "From lead generation and multi-channel outreach (via email, SMS, WhatsApp) to a…" at bounding box center [514, 170] width 965 height 94
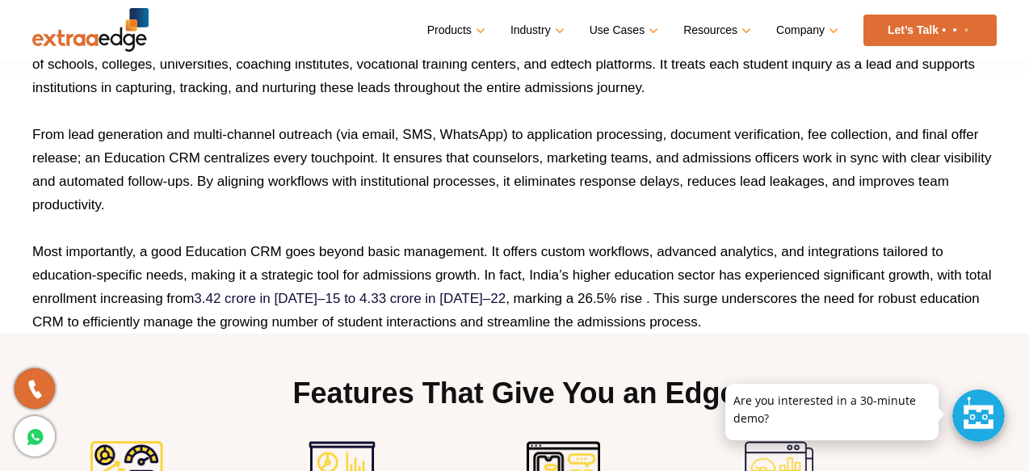
click at [42, 120] on p at bounding box center [514, 110] width 965 height 23
click at [40, 132] on p "From lead generation and multi-channel outreach (via email, SMS, WhatsApp) to a…" at bounding box center [514, 170] width 965 height 94
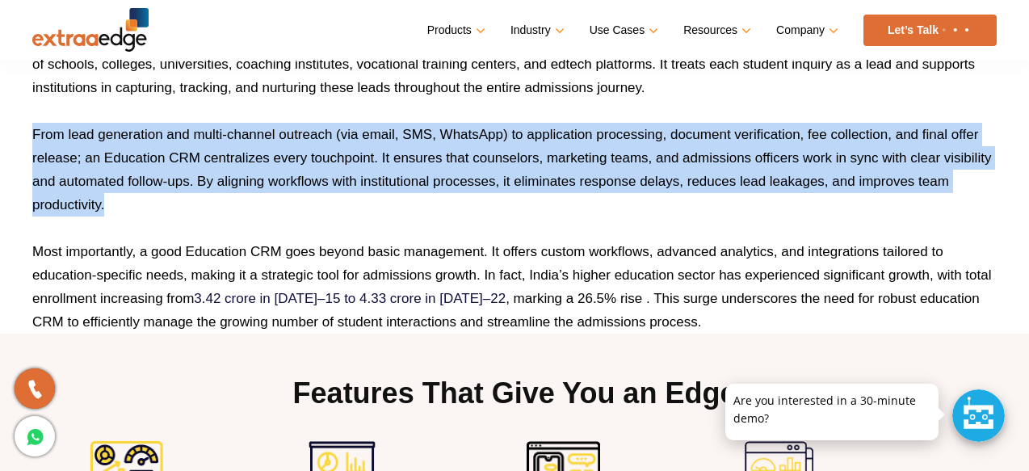
drag, startPoint x: 32, startPoint y: 132, endPoint x: 128, endPoint y: 200, distance: 117.0
click at [128, 200] on p "From lead generation and multi-channel outreach (via email, SMS, WhatsApp) to a…" at bounding box center [514, 170] width 965 height 94
click at [135, 203] on p "From lead generation and multi-channel outreach (via email, SMS, WhatsApp) to a…" at bounding box center [514, 170] width 965 height 94
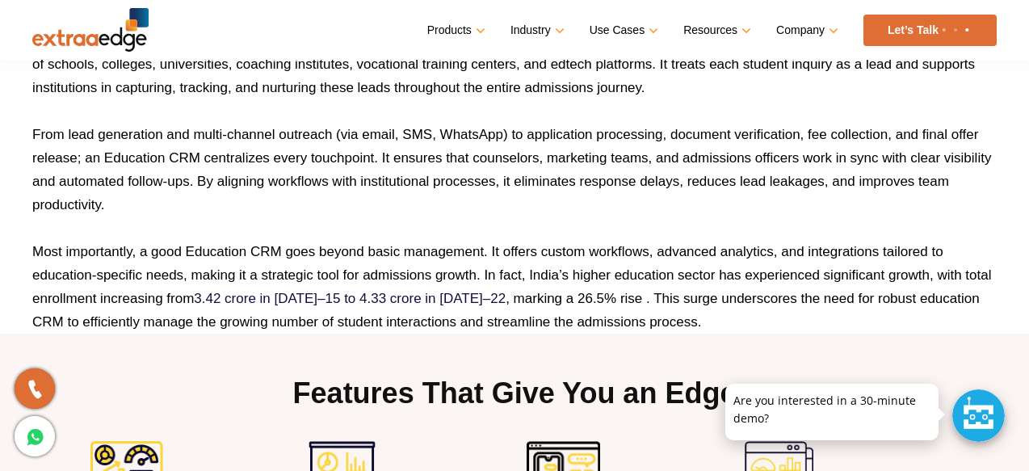
click at [200, 175] on p "From lead generation and multi-channel outreach (via email, SMS, WhatsApp) to a…" at bounding box center [514, 170] width 965 height 94
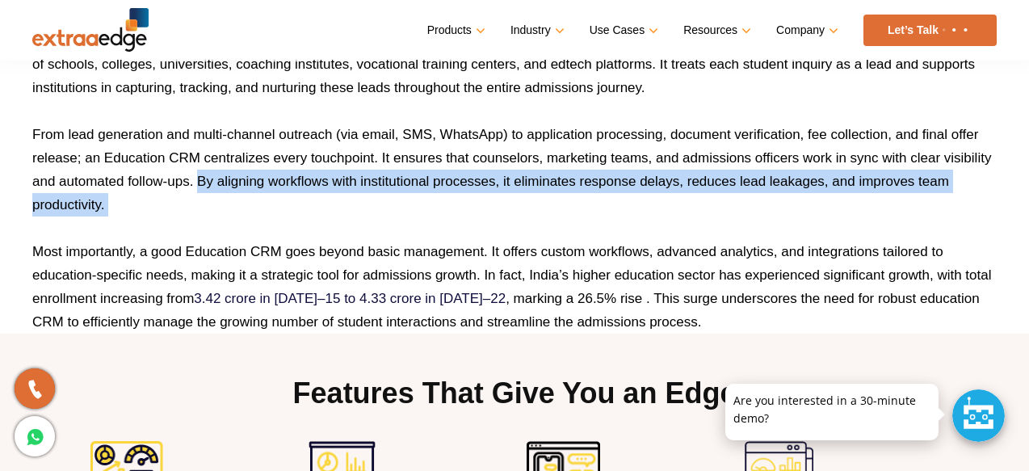
drag, startPoint x: 200, startPoint y: 175, endPoint x: 185, endPoint y: 195, distance: 25.4
click at [185, 197] on p "From lead generation and multi-channel outreach (via email, SMS, WhatsApp) to a…" at bounding box center [514, 170] width 965 height 94
click at [185, 195] on p "From lead generation and multi-channel outreach (via email, SMS, WhatsApp) to a…" at bounding box center [514, 170] width 965 height 94
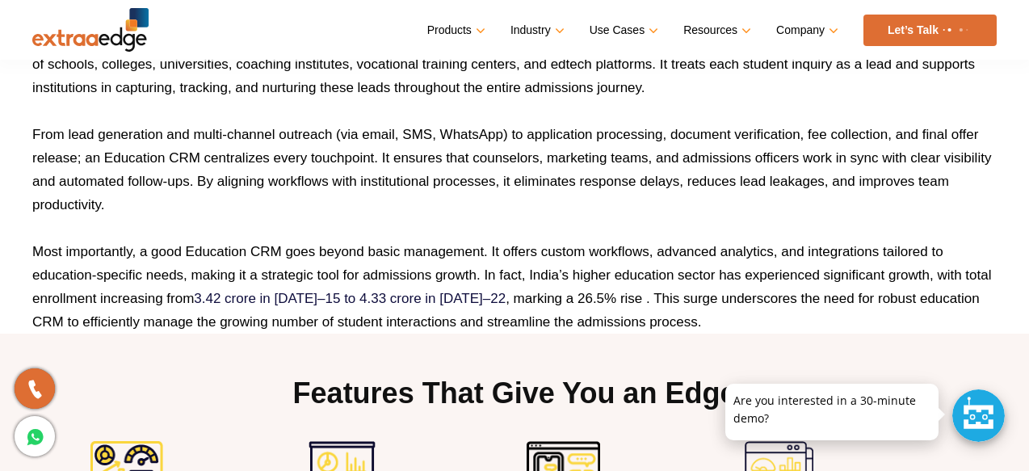
click at [181, 199] on p "From lead generation and multi-channel outreach (via email, SMS, WhatsApp) to a…" at bounding box center [514, 170] width 965 height 94
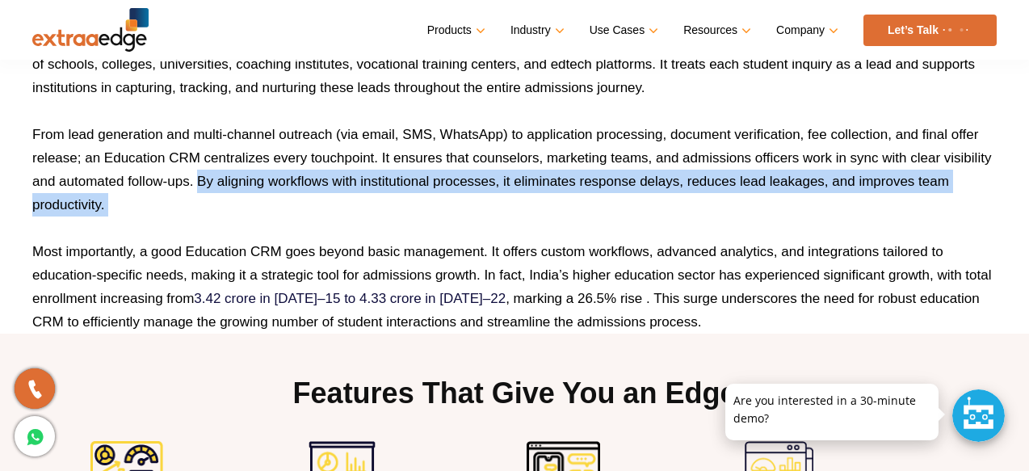
drag, startPoint x: 181, startPoint y: 199, endPoint x: 200, endPoint y: 183, distance: 24.6
click at [200, 183] on p "From lead generation and multi-channel outreach (via email, SMS, WhatsApp) to a…" at bounding box center [514, 170] width 965 height 94
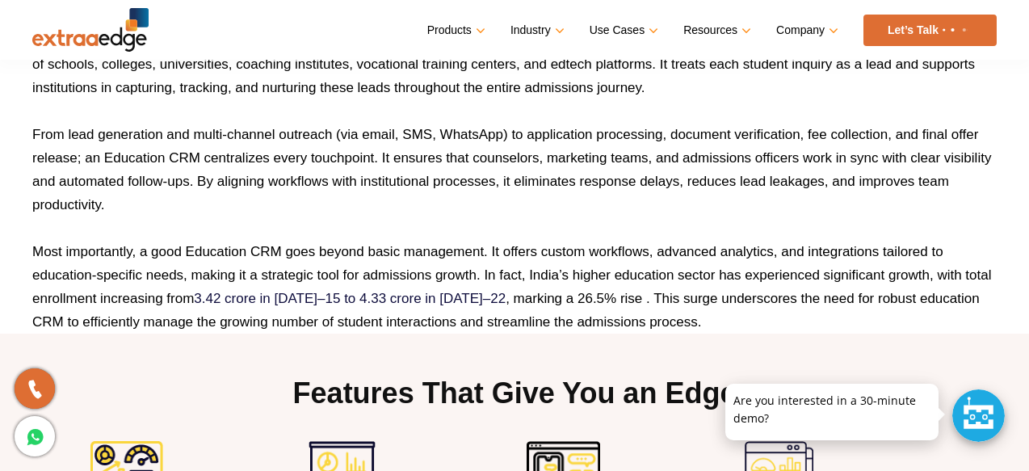
click at [206, 183] on p "From lead generation and multi-channel outreach (via email, SMS, WhatsApp) to a…" at bounding box center [514, 170] width 965 height 94
click at [207, 181] on p "From lead generation and multi-channel outreach (via email, SMS, WhatsApp) to a…" at bounding box center [514, 170] width 965 height 94
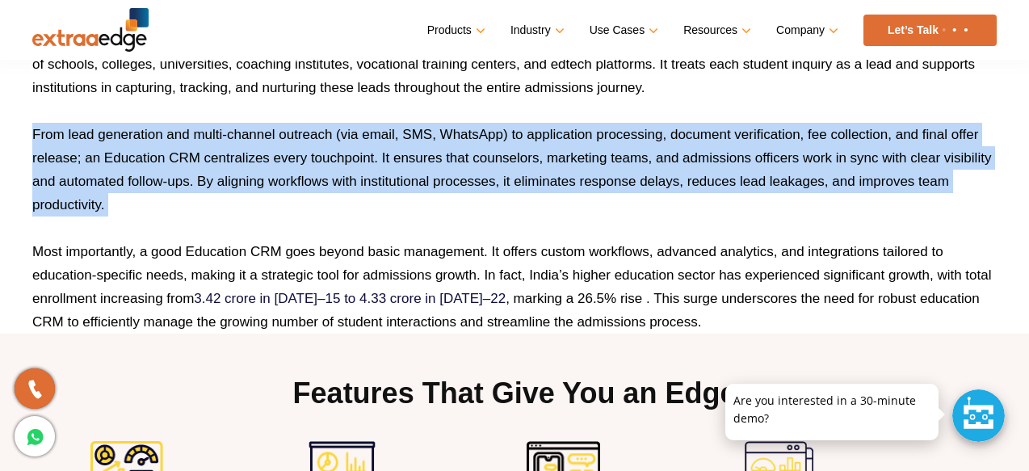
click at [235, 183] on p "From lead generation and multi-channel outreach (via email, SMS, WhatsApp) to a…" at bounding box center [514, 170] width 965 height 94
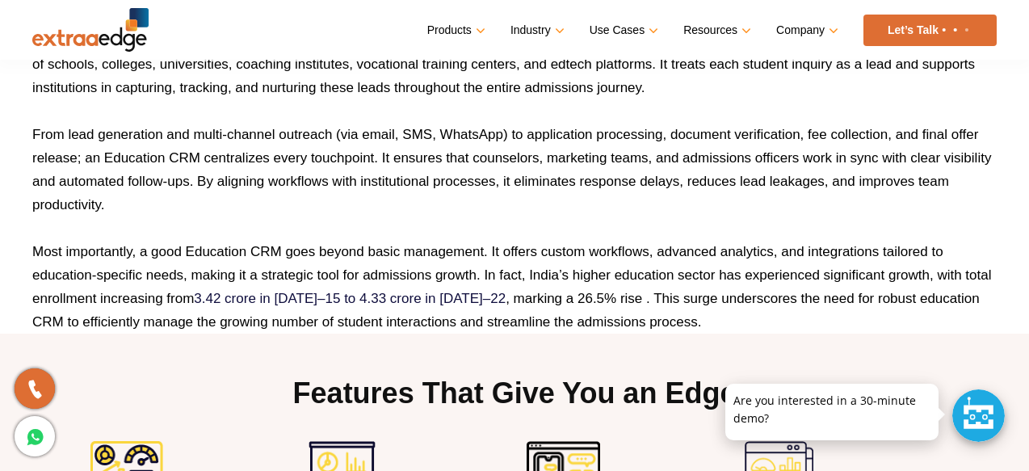
click at [235, 183] on p "From lead generation and multi-channel outreach (via email, SMS, WhatsApp) to a…" at bounding box center [514, 170] width 965 height 94
click at [198, 183] on p "From lead generation and multi-channel outreach (via email, SMS, WhatsApp) to a…" at bounding box center [514, 170] width 965 height 94
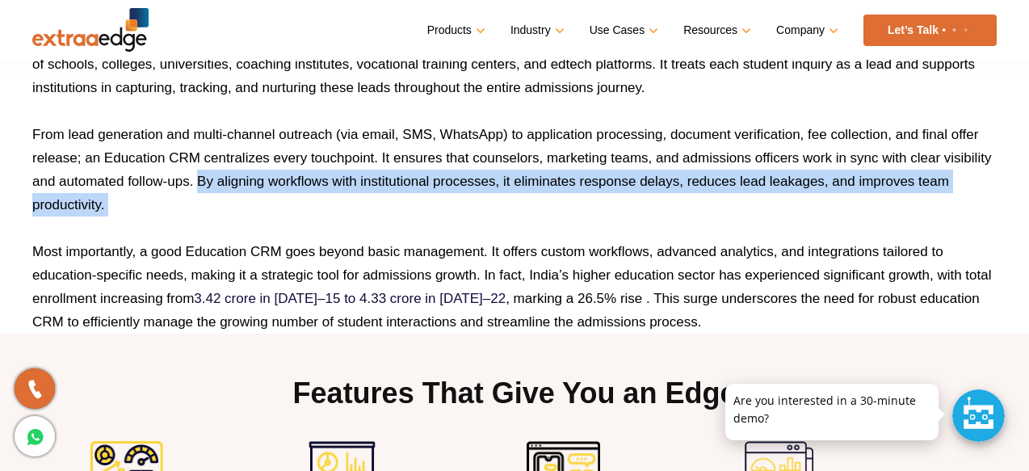
drag, startPoint x: 198, startPoint y: 183, endPoint x: 198, endPoint y: 198, distance: 14.5
click at [198, 198] on p "From lead generation and multi-channel outreach (via email, SMS, WhatsApp) to a…" at bounding box center [514, 170] width 965 height 94
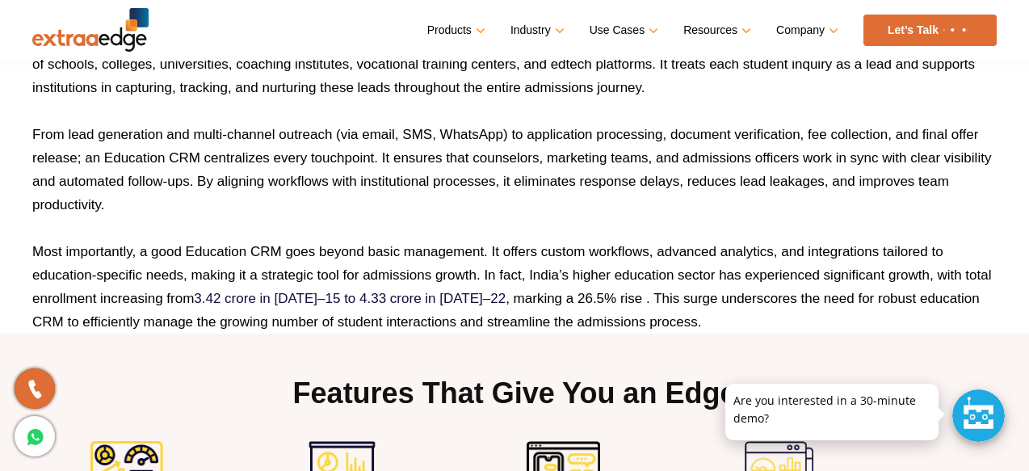
click at [198, 198] on p "From lead generation and multi-channel outreach (via email, SMS, WhatsApp) to a…" at bounding box center [514, 170] width 965 height 94
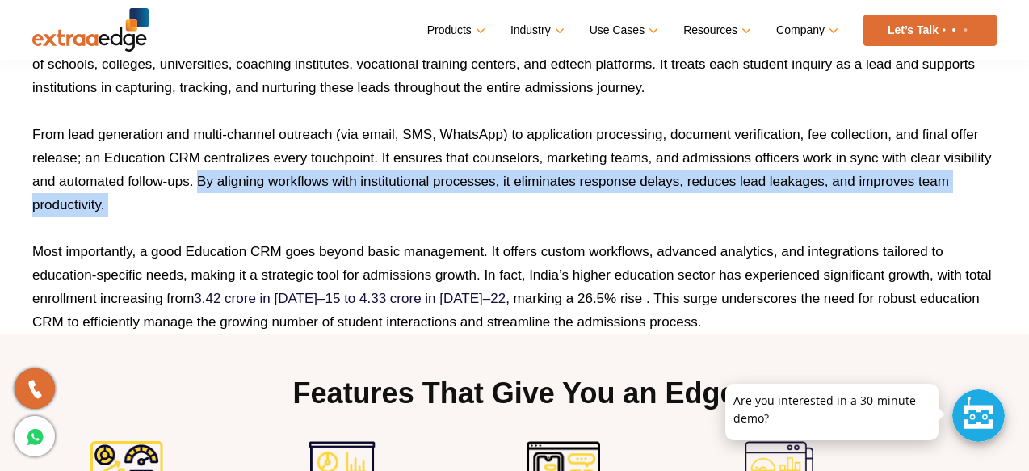
drag, startPoint x: 198, startPoint y: 198, endPoint x: 206, endPoint y: 172, distance: 27.1
click at [206, 172] on p "From lead generation and multi-channel outreach (via email, SMS, WhatsApp) to a…" at bounding box center [514, 170] width 965 height 94
click at [63, 205] on p "From lead generation and multi-channel outreach (via email, SMS, WhatsApp) to a…" at bounding box center [514, 170] width 965 height 94
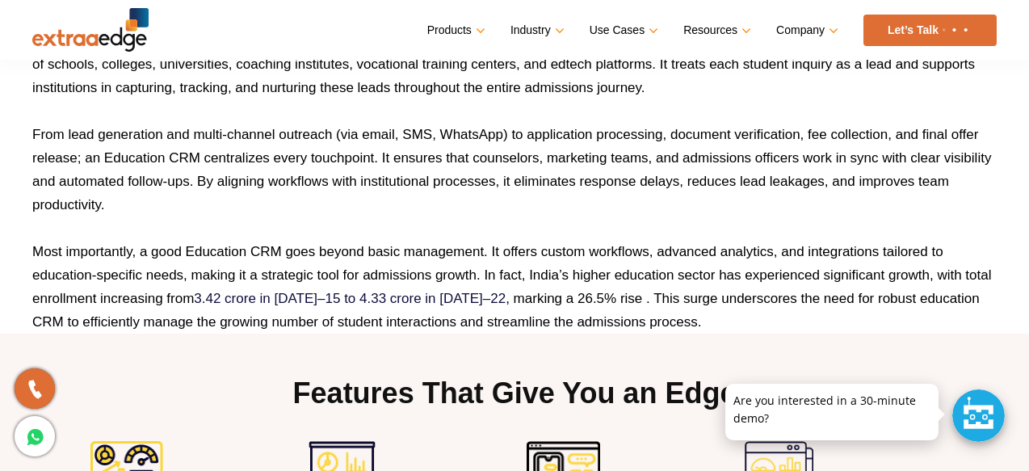
click at [63, 205] on p "From lead generation and multi-channel outreach (via email, SMS, WhatsApp) to a…" at bounding box center [514, 170] width 965 height 94
click at [216, 179] on p "From lead generation and multi-channel outreach (via email, SMS, WhatsApp) to a…" at bounding box center [514, 170] width 965 height 94
click at [297, 175] on p "From lead generation and multi-channel outreach (via email, SMS, WhatsApp) to a…" at bounding box center [514, 170] width 965 height 94
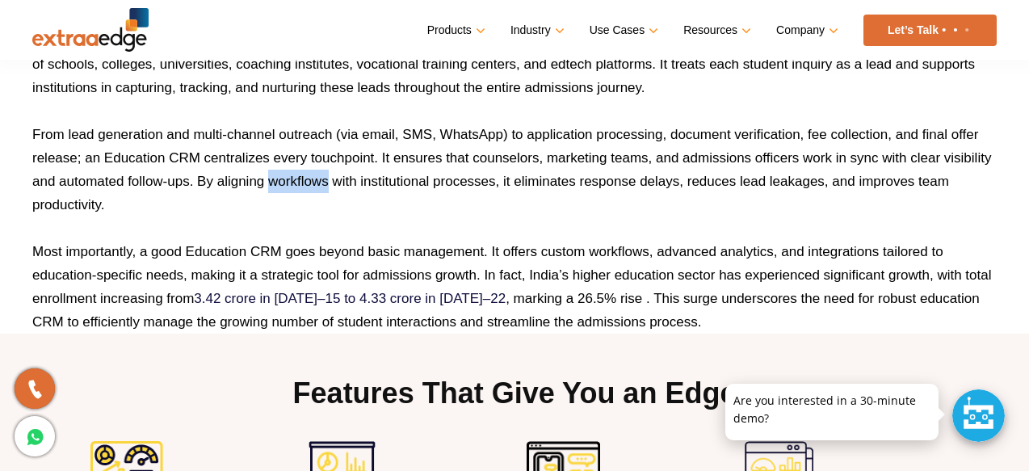
click at [348, 175] on p "From lead generation and multi-channel outreach (via email, SMS, WhatsApp) to a…" at bounding box center [514, 170] width 965 height 94
click at [388, 175] on p "From lead generation and multi-channel outreach (via email, SMS, WhatsApp) to a…" at bounding box center [514, 170] width 965 height 94
click at [472, 183] on p "From lead generation and multi-channel outreach (via email, SMS, WhatsApp) to a…" at bounding box center [514, 170] width 965 height 94
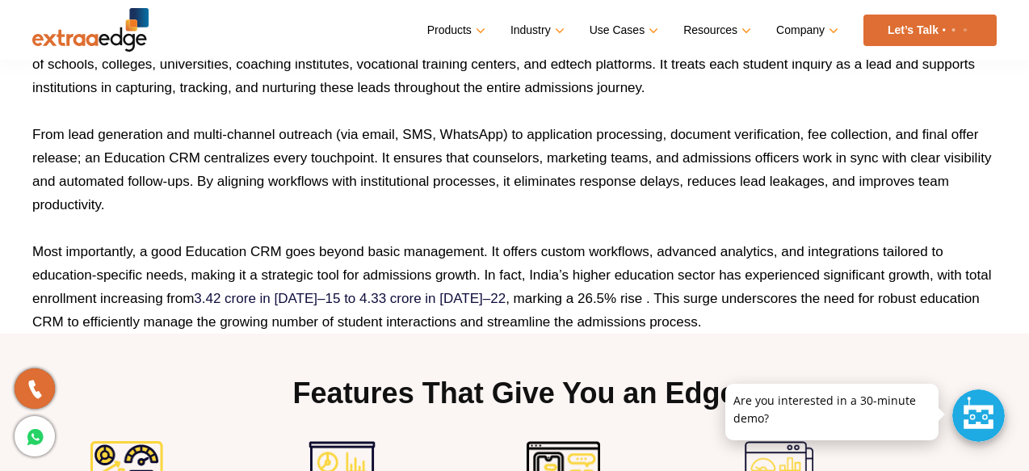
click at [472, 183] on p "From lead generation and multi-channel outreach (via email, SMS, WhatsApp) to a…" at bounding box center [514, 170] width 965 height 94
click at [509, 183] on p "From lead generation and multi-channel outreach (via email, SMS, WhatsApp) to a…" at bounding box center [514, 170] width 965 height 94
click at [530, 180] on p "From lead generation and multi-channel outreach (via email, SMS, WhatsApp) to a…" at bounding box center [514, 170] width 965 height 94
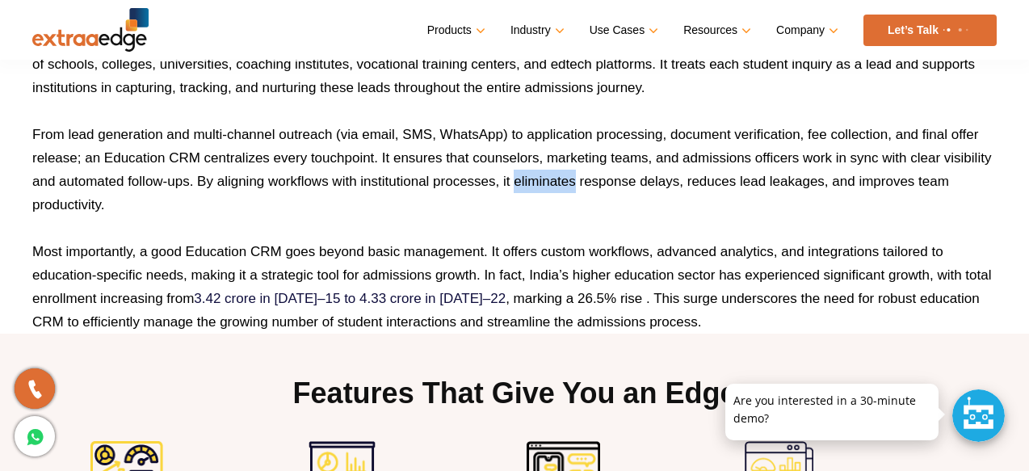
click at [597, 183] on p "From lead generation and multi-channel outreach (via email, SMS, WhatsApp) to a…" at bounding box center [514, 170] width 965 height 94
click at [536, 183] on p "From lead generation and multi-channel outreach (via email, SMS, WhatsApp) to a…" at bounding box center [514, 170] width 965 height 94
click at [605, 186] on p "From lead generation and multi-channel outreach (via email, SMS, WhatsApp) to a…" at bounding box center [514, 170] width 965 height 94
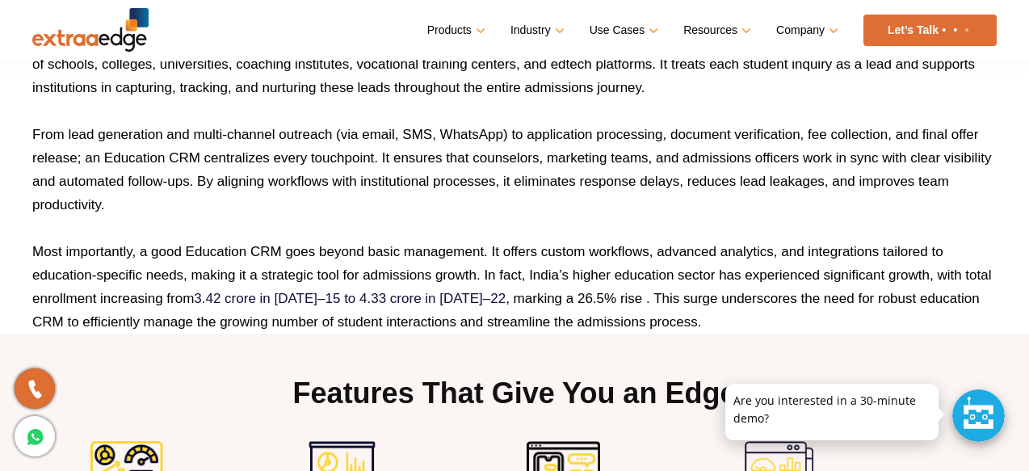
click at [605, 186] on p "From lead generation and multi-channel outreach (via email, SMS, WhatsApp) to a…" at bounding box center [514, 170] width 965 height 94
click at [664, 186] on p "From lead generation and multi-channel outreach (via email, SMS, WhatsApp) to a…" at bounding box center [514, 170] width 965 height 94
click at [624, 179] on p "From lead generation and multi-channel outreach (via email, SMS, WhatsApp) to a…" at bounding box center [514, 170] width 965 height 94
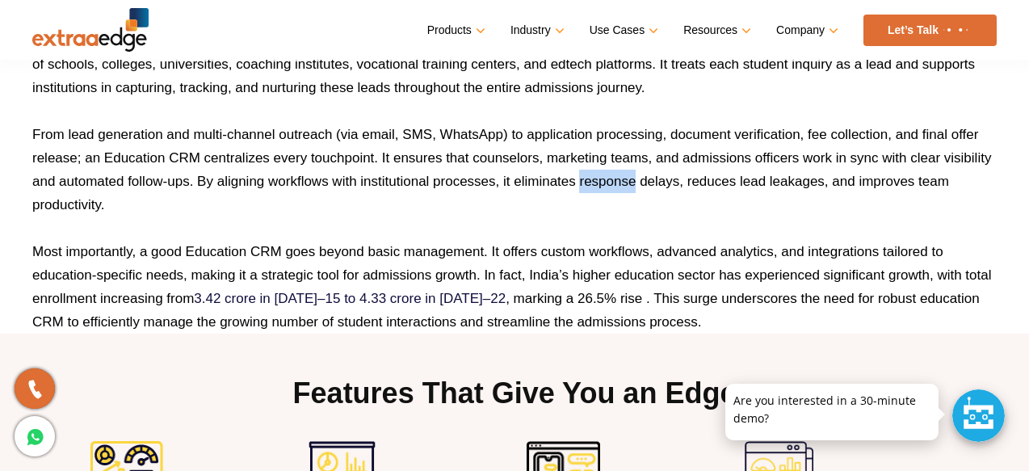
click at [536, 177] on p "From lead generation and multi-channel outreach (via email, SMS, WhatsApp) to a…" at bounding box center [514, 170] width 965 height 94
click at [595, 178] on p "From lead generation and multi-channel outreach (via email, SMS, WhatsApp) to a…" at bounding box center [514, 170] width 965 height 94
click at [664, 189] on p "From lead generation and multi-channel outreach (via email, SMS, WhatsApp) to a…" at bounding box center [514, 170] width 965 height 94
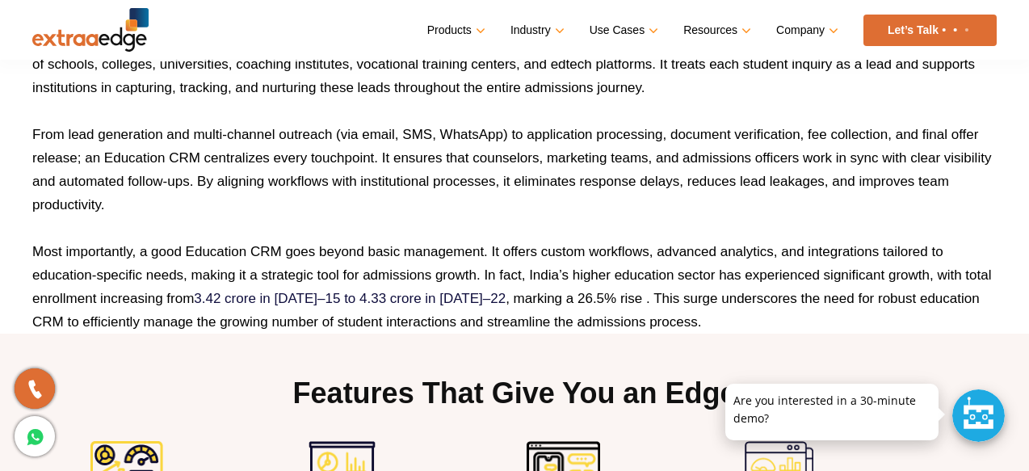
click at [662, 186] on p "From lead generation and multi-channel outreach (via email, SMS, WhatsApp) to a…" at bounding box center [514, 170] width 965 height 94
click at [715, 181] on p "From lead generation and multi-channel outreach (via email, SMS, WhatsApp) to a…" at bounding box center [514, 170] width 965 height 94
click at [682, 183] on p "From lead generation and multi-channel outreach (via email, SMS, WhatsApp) to a…" at bounding box center [514, 170] width 965 height 94
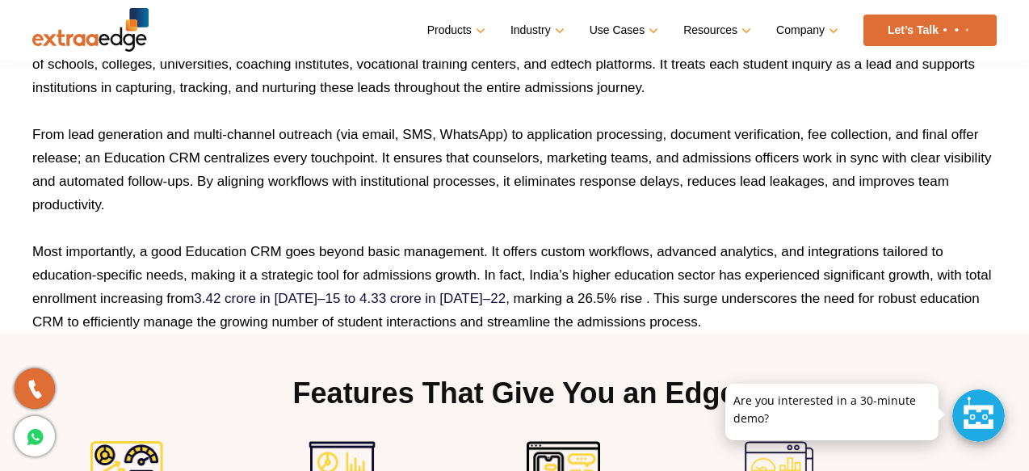
click at [682, 183] on p "From lead generation and multi-channel outreach (via email, SMS, WhatsApp) to a…" at bounding box center [514, 170] width 965 height 94
drag, startPoint x: 682, startPoint y: 183, endPoint x: 665, endPoint y: 182, distance: 17.0
click at [665, 182] on p "From lead generation and multi-channel outreach (via email, SMS, WhatsApp) to a…" at bounding box center [514, 170] width 965 height 94
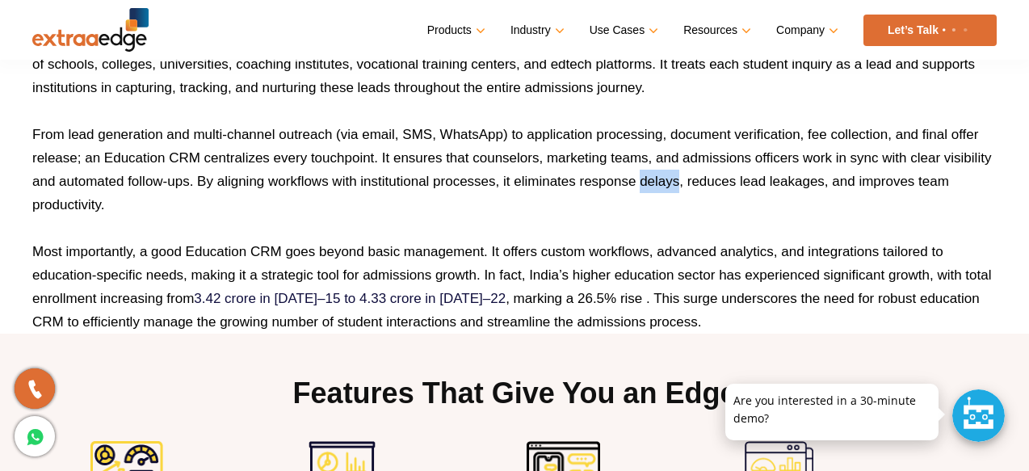
click at [724, 185] on p "From lead generation and multi-channel outreach (via email, SMS, WhatsApp) to a…" at bounding box center [514, 170] width 965 height 94
click at [659, 180] on p "From lead generation and multi-channel outreach (via email, SMS, WhatsApp) to a…" at bounding box center [514, 170] width 965 height 94
click at [607, 179] on p "From lead generation and multi-channel outreach (via email, SMS, WhatsApp) to a…" at bounding box center [514, 170] width 965 height 94
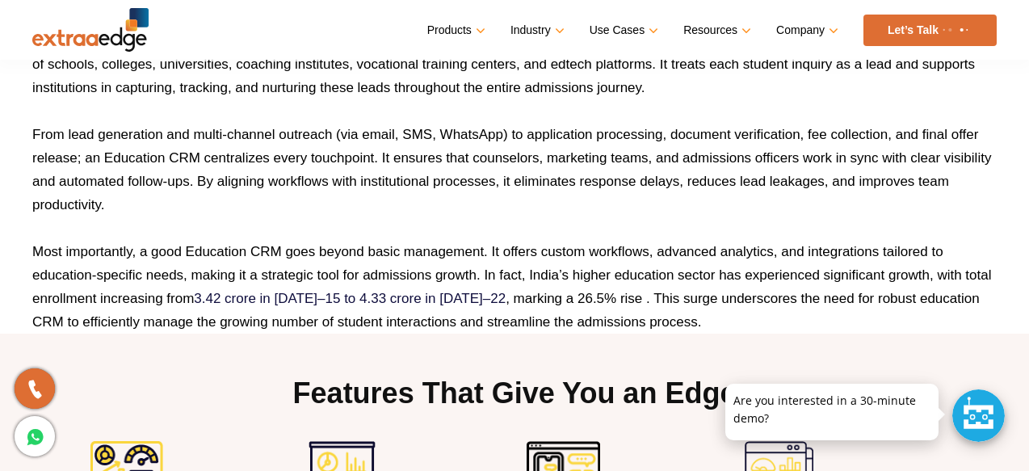
click at [607, 179] on p "From lead generation and multi-channel outreach (via email, SMS, WhatsApp) to a…" at bounding box center [514, 170] width 965 height 94
click at [540, 173] on p "From lead generation and multi-channel outreach (via email, SMS, WhatsApp) to a…" at bounding box center [514, 170] width 965 height 94
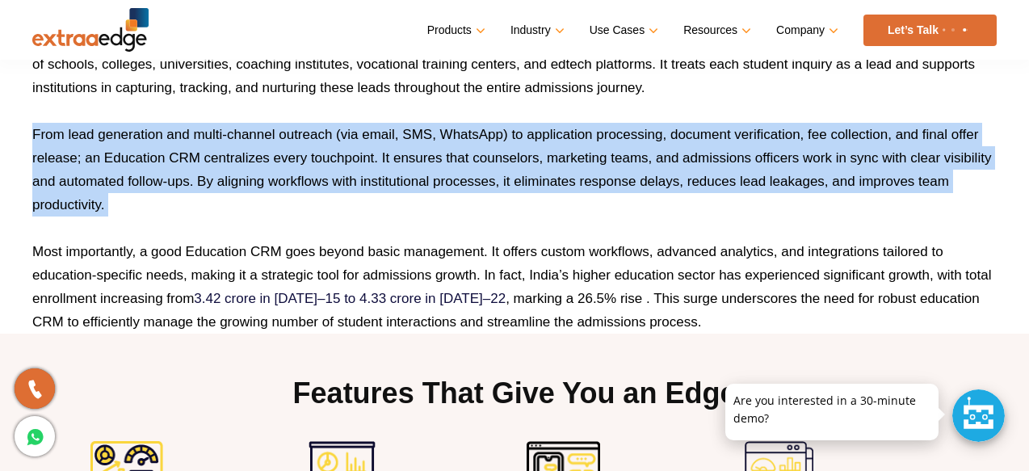
click at [540, 173] on p "From lead generation and multi-channel outreach (via email, SMS, WhatsApp) to a…" at bounding box center [514, 170] width 965 height 94
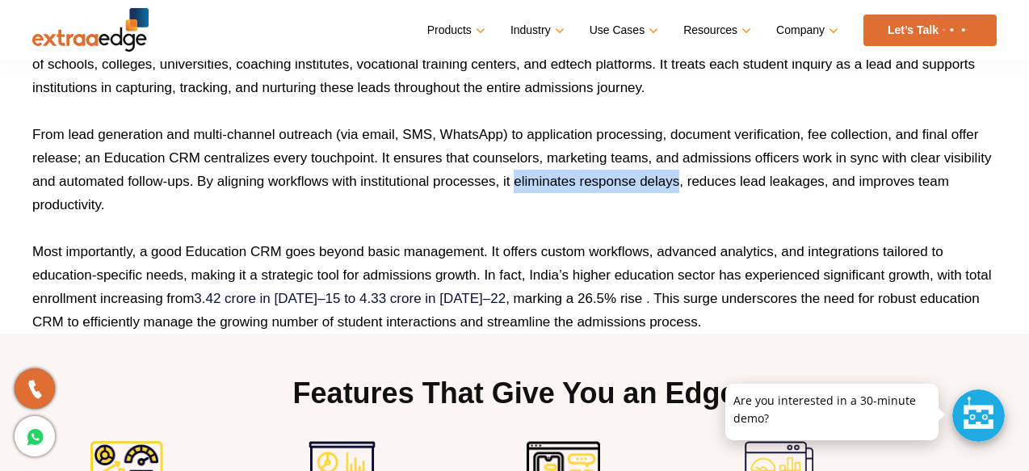
drag, startPoint x: 516, startPoint y: 180, endPoint x: 679, endPoint y: 189, distance: 163.4
click at [679, 189] on p "From lead generation and multi-channel outreach (via email, SMS, WhatsApp) to a…" at bounding box center [514, 170] width 965 height 94
click at [668, 181] on p "From lead generation and multi-channel outreach (via email, SMS, WhatsApp) to a…" at bounding box center [514, 170] width 965 height 94
click at [590, 185] on p "From lead generation and multi-channel outreach (via email, SMS, WhatsApp) to a…" at bounding box center [514, 170] width 965 height 94
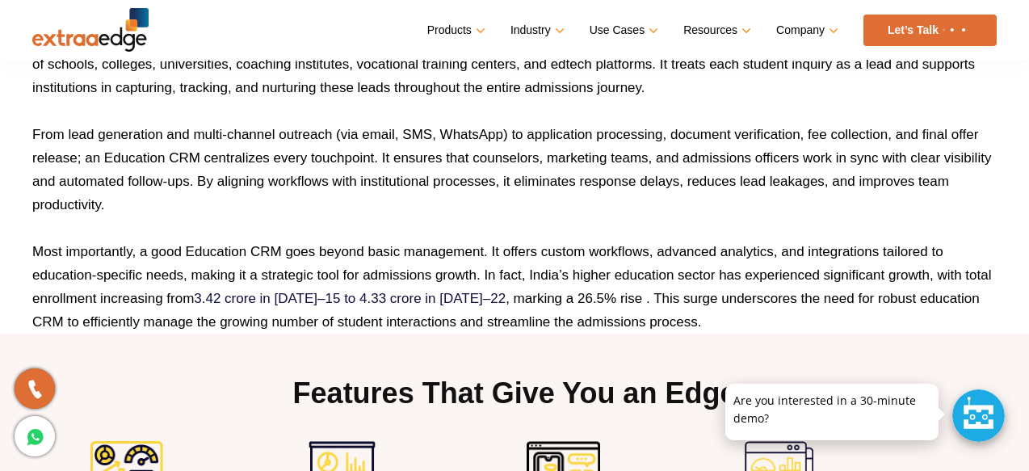
click at [590, 185] on p "From lead generation and multi-channel outreach (via email, SMS, WhatsApp) to a…" at bounding box center [514, 170] width 965 height 94
click at [516, 186] on p "From lead generation and multi-channel outreach (via email, SMS, WhatsApp) to a…" at bounding box center [514, 170] width 965 height 94
drag, startPoint x: 516, startPoint y: 186, endPoint x: 680, endPoint y: 181, distance: 164.1
click at [680, 181] on p "From lead generation and multi-channel outreach (via email, SMS, WhatsApp) to a…" at bounding box center [514, 170] width 965 height 94
click at [712, 183] on p "From lead generation and multi-channel outreach (via email, SMS, WhatsApp) to a…" at bounding box center [514, 170] width 965 height 94
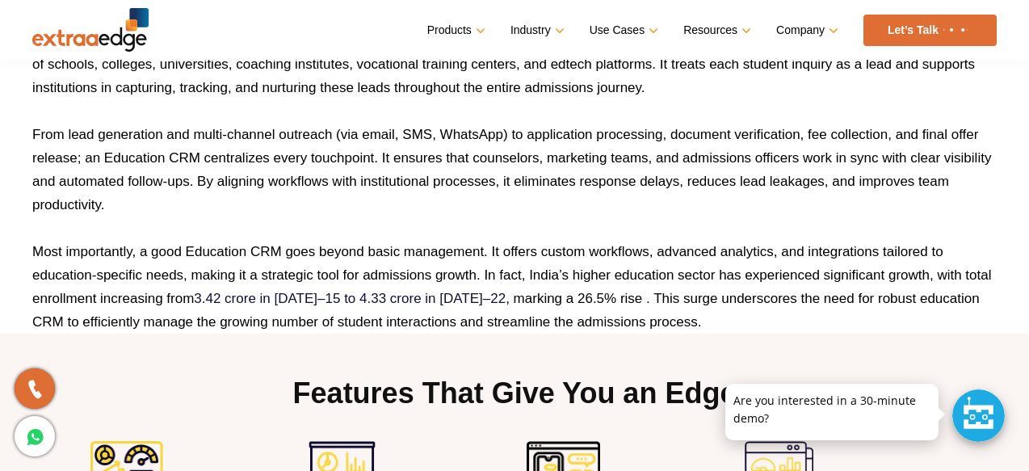
click at [712, 183] on p "From lead generation and multi-channel outreach (via email, SMS, WhatsApp) to a…" at bounding box center [514, 170] width 965 height 94
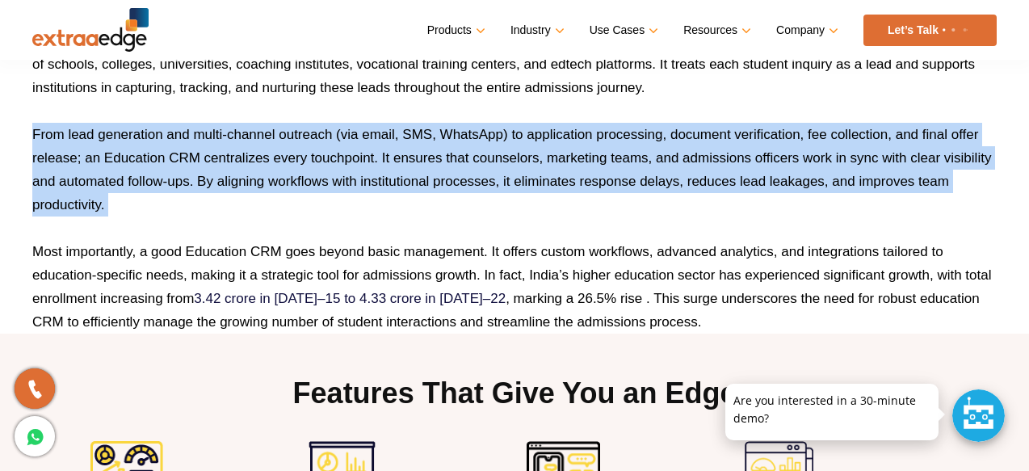
click at [712, 183] on p "From lead generation and multi-channel outreach (via email, SMS, WhatsApp) to a…" at bounding box center [514, 170] width 965 height 94
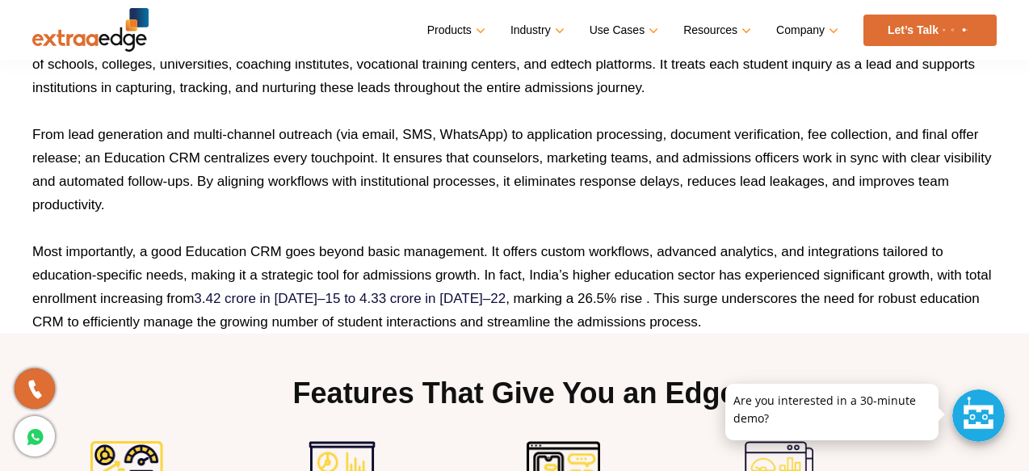
click at [712, 183] on p "From lead generation and multi-channel outreach (via email, SMS, WhatsApp) to a…" at bounding box center [514, 170] width 965 height 94
click at [199, 181] on p "From lead generation and multi-channel outreach (via email, SMS, WhatsApp) to a…" at bounding box center [514, 170] width 965 height 94
click at [202, 179] on p "From lead generation and multi-channel outreach (via email, SMS, WhatsApp) to a…" at bounding box center [514, 170] width 965 height 94
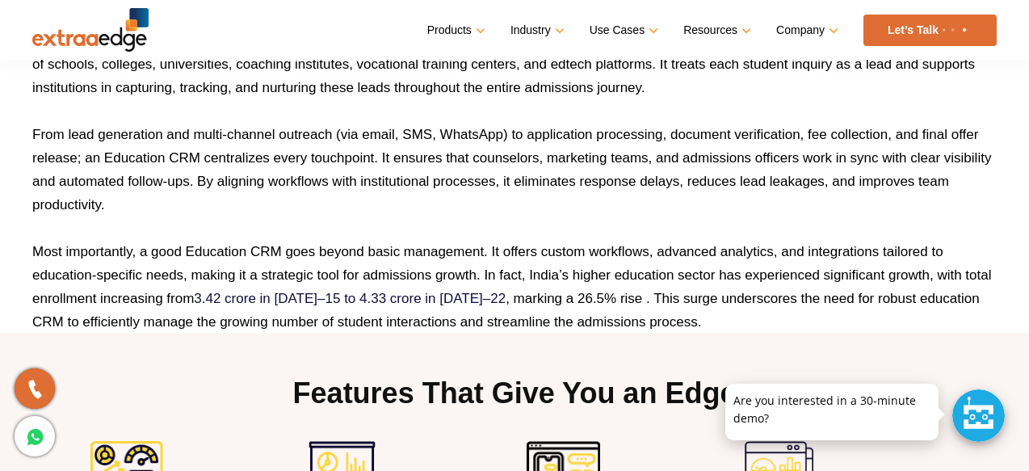
click at [174, 186] on p "From lead generation and multi-channel outreach (via email, SMS, WhatsApp) to a…" at bounding box center [514, 170] width 965 height 94
click at [151, 175] on p "From lead generation and multi-channel outreach (via email, SMS, WhatsApp) to a…" at bounding box center [514, 170] width 965 height 94
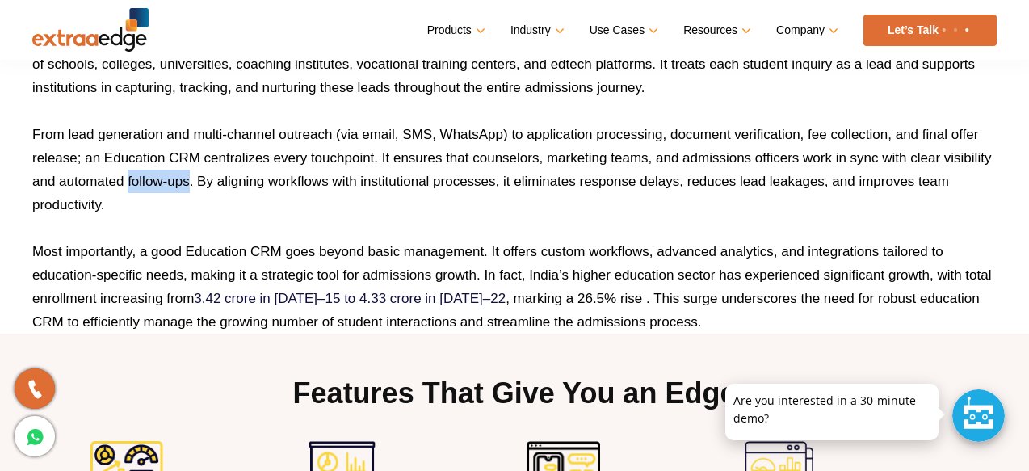
drag, startPoint x: 128, startPoint y: 179, endPoint x: 187, endPoint y: 183, distance: 59.9
click at [187, 183] on p "From lead generation and multi-channel outreach (via email, SMS, WhatsApp) to a…" at bounding box center [514, 170] width 965 height 94
click at [200, 184] on p "From lead generation and multi-channel outreach (via email, SMS, WhatsApp) to a…" at bounding box center [514, 170] width 965 height 94
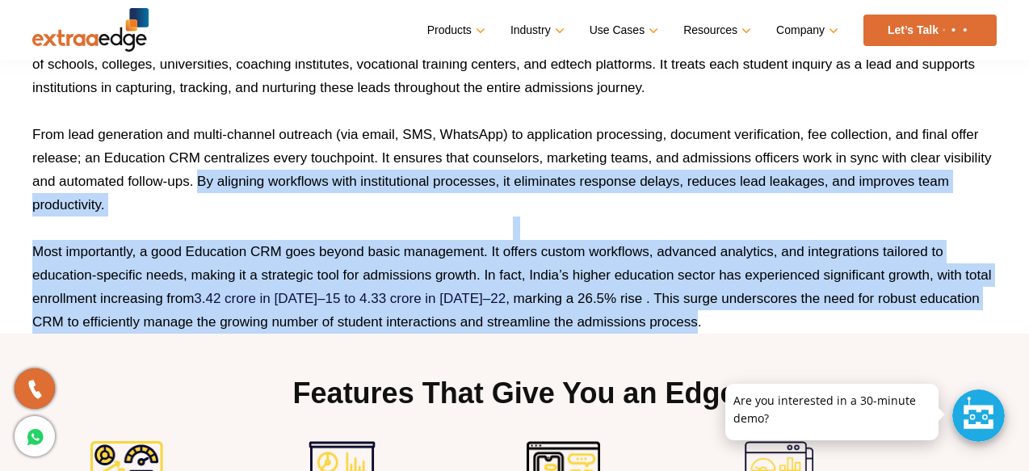
drag, startPoint x: 200, startPoint y: 184, endPoint x: 620, endPoint y: 320, distance: 442.2
click at [620, 320] on div "What is an Education CRM? An Education CRM (Customer Relationship Management) s…" at bounding box center [514, 142] width 1029 height 383
click at [618, 315] on p "Most importantly, a good Education CRM goes beyond basic management. It offers …" at bounding box center [514, 287] width 965 height 94
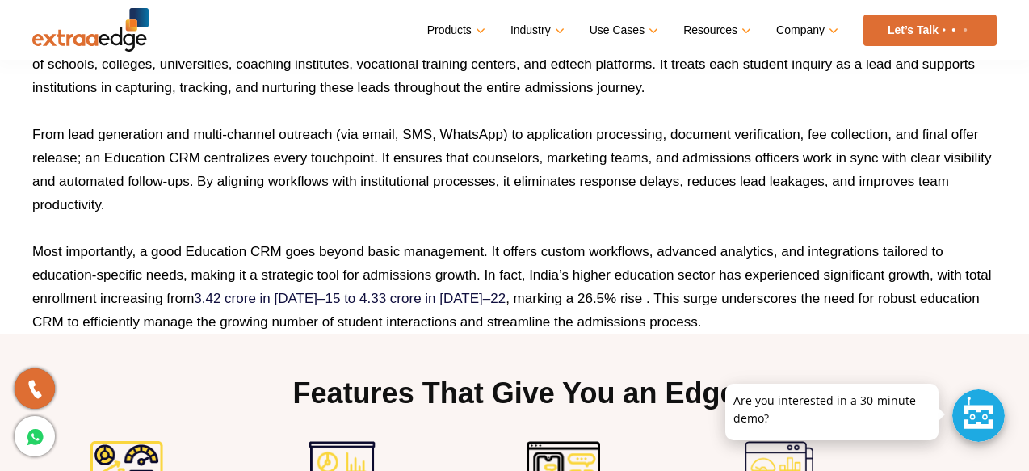
click at [618, 315] on p "Most importantly, a good Education CRM goes beyond basic management. It offers …" at bounding box center [514, 287] width 965 height 94
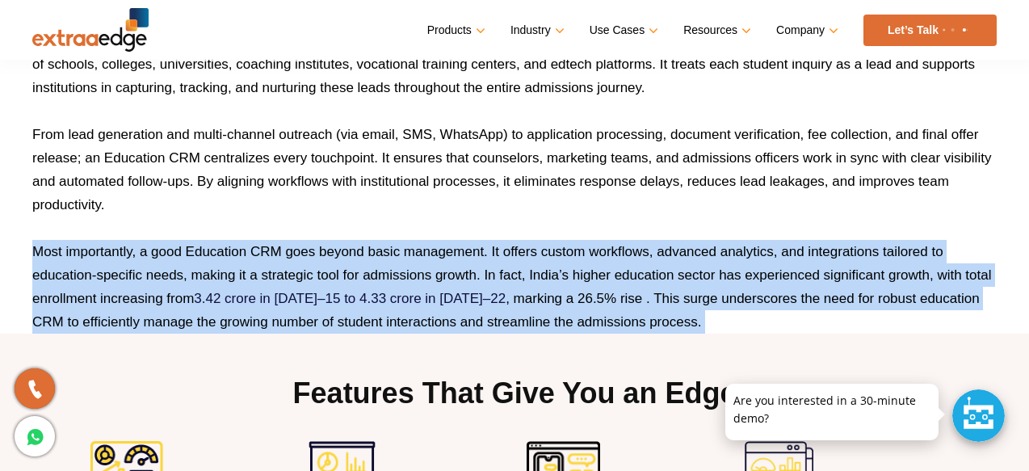
click at [618, 315] on p "Most importantly, a good Education CRM goes beyond basic management. It offers …" at bounding box center [514, 287] width 965 height 94
click at [640, 325] on p "Most importantly, a good Education CRM goes beyond basic management. It offers …" at bounding box center [514, 287] width 965 height 94
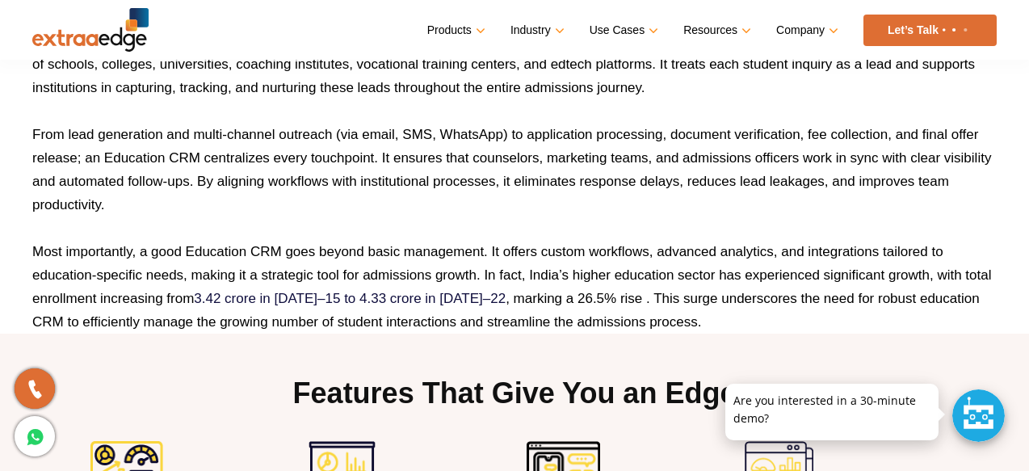
click at [640, 325] on p "Most importantly, a good Education CRM goes beyond basic management. It offers …" at bounding box center [514, 287] width 965 height 94
click at [351, 252] on p "Most importantly, a good Education CRM goes beyond basic management. It offers …" at bounding box center [514, 287] width 965 height 94
click at [253, 247] on p "Most importantly, a good Education CRM goes beyond basic management. It offers …" at bounding box center [514, 287] width 965 height 94
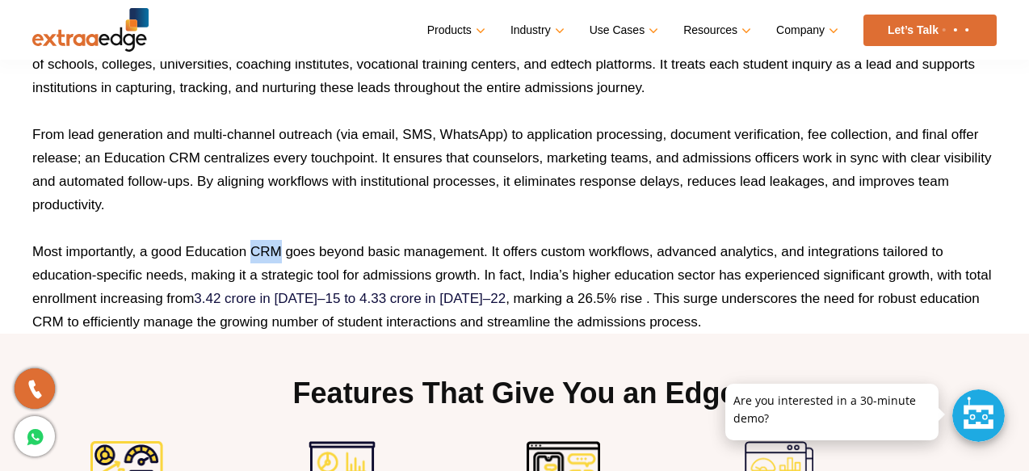
click at [216, 250] on p "Most importantly, a good Education CRM goes beyond basic management. It offers …" at bounding box center [514, 287] width 965 height 94
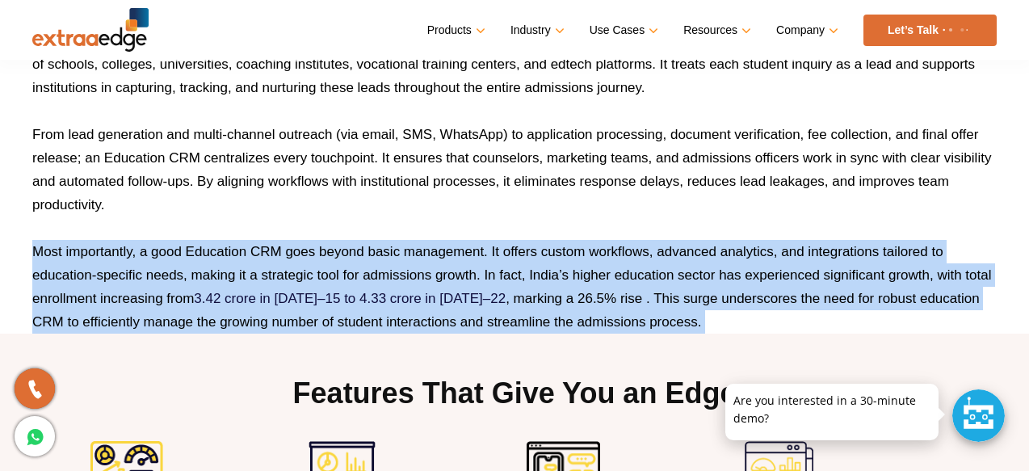
click at [216, 250] on p "Most importantly, a good Education CRM goes beyond basic management. It offers …" at bounding box center [514, 287] width 965 height 94
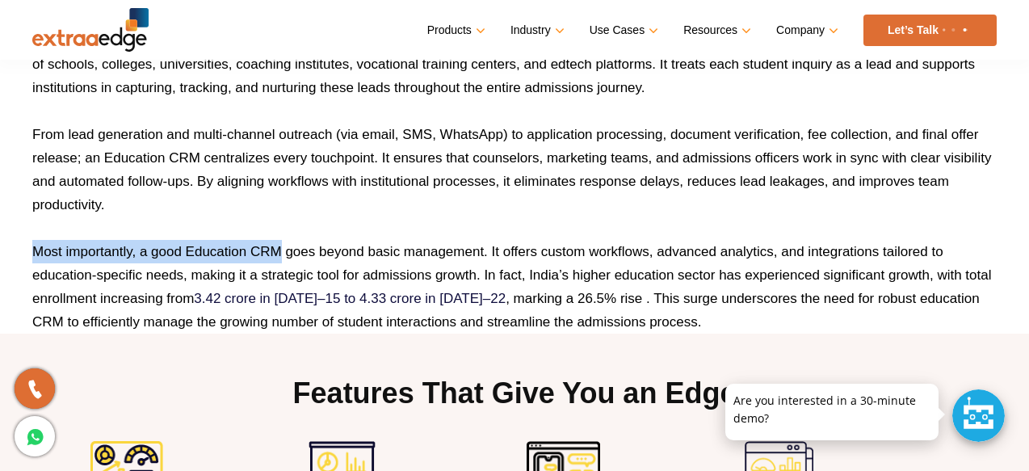
drag, startPoint x: 282, startPoint y: 247, endPoint x: 20, endPoint y: 245, distance: 261.7
click at [19, 245] on div "What is an Education CRM? An Education CRM (Customer Relationship Management) s…" at bounding box center [514, 142] width 1029 height 383
click at [20, 245] on div "What is an Education CRM? An Education CRM (Customer Relationship Management) s…" at bounding box center [514, 142] width 1029 height 383
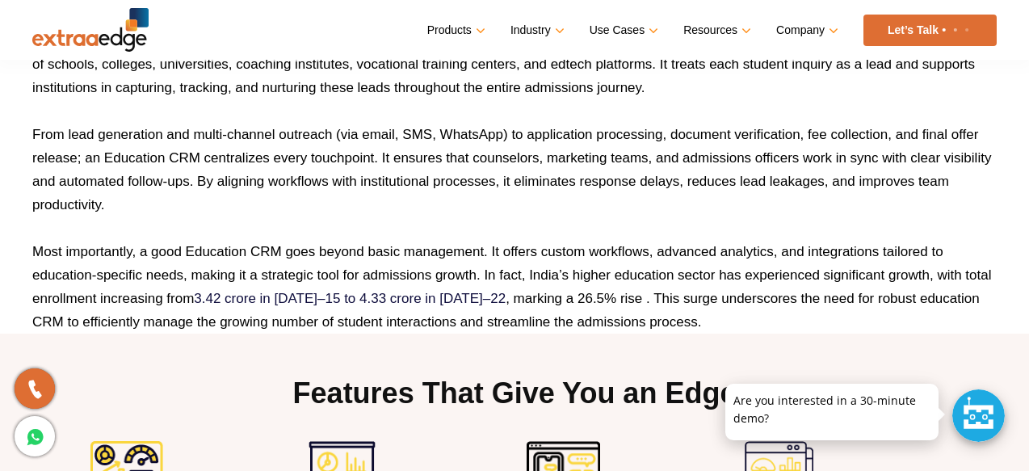
click at [109, 255] on p "Most importantly, a good Education CRM goes beyond basic management. It offers …" at bounding box center [514, 287] width 965 height 94
click at [254, 253] on p "Most importantly, a good Education CRM goes beyond basic management. It offers …" at bounding box center [514, 287] width 965 height 94
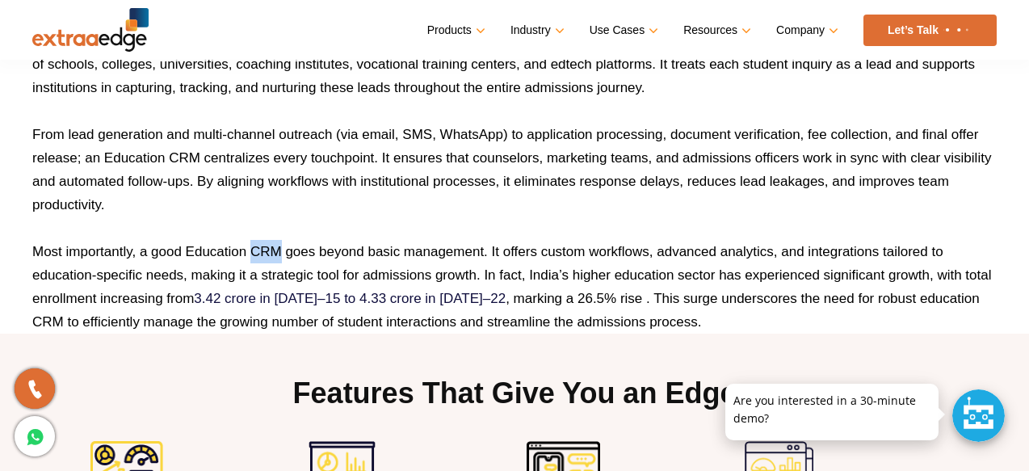
click at [297, 251] on p "Most importantly, a good Education CRM goes beyond basic management. It offers …" at bounding box center [514, 287] width 965 height 94
click at [675, 321] on p "Most importantly, a good Education CRM goes beyond basic management. It offers …" at bounding box center [514, 287] width 965 height 94
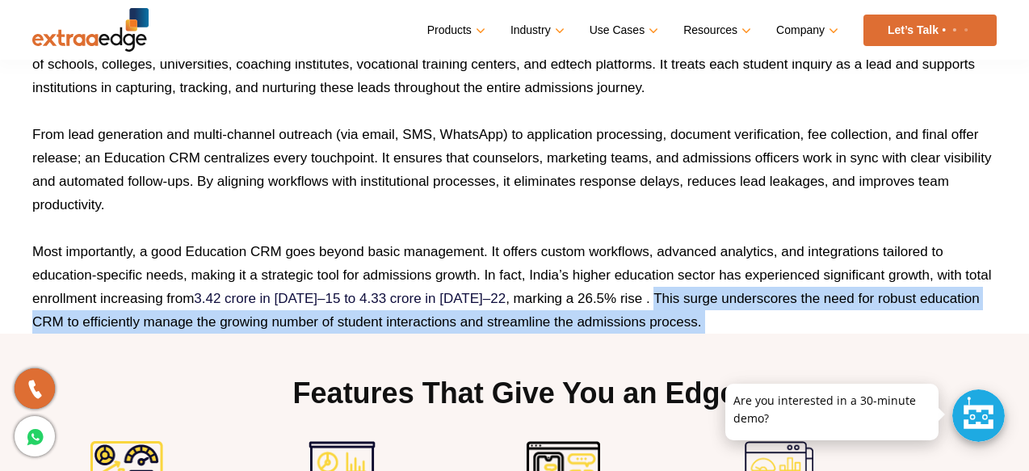
drag, startPoint x: 675, startPoint y: 321, endPoint x: 641, endPoint y: 299, distance: 40.3
click at [641, 299] on p "Most importantly, a good Education CRM goes beyond basic management. It offers …" at bounding box center [514, 287] width 965 height 94
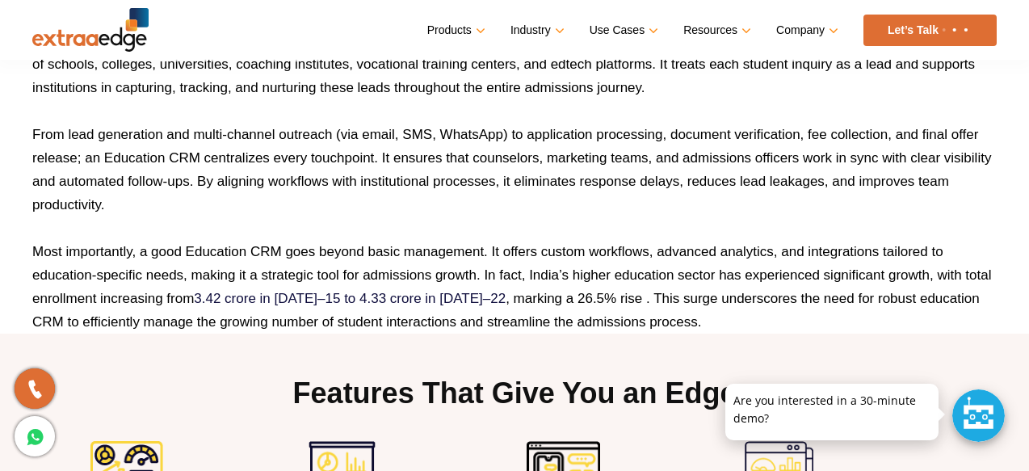
click at [626, 298] on p "Most importantly, a good Education CRM goes beyond basic management. It offers …" at bounding box center [514, 287] width 965 height 94
click at [619, 300] on p "Most importantly, a good Education CRM goes beyond basic management. It offers …" at bounding box center [514, 287] width 965 height 94
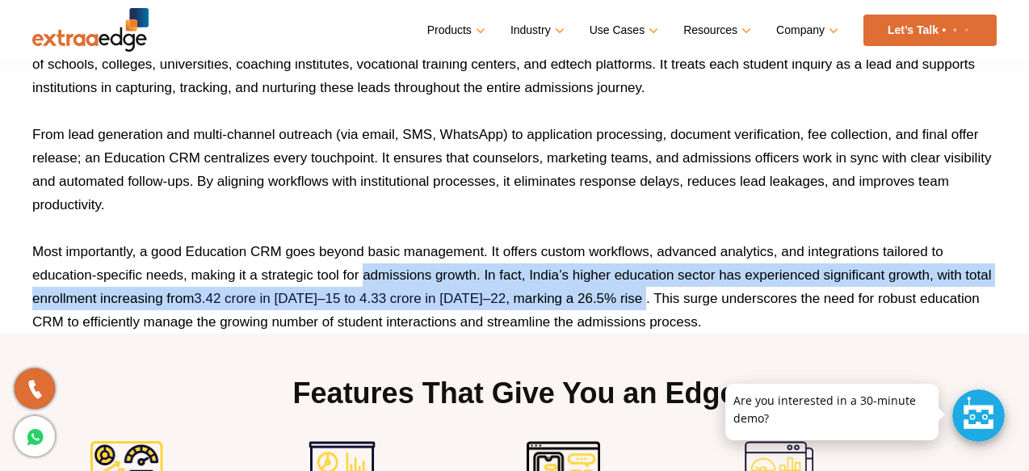
drag, startPoint x: 619, startPoint y: 300, endPoint x: 380, endPoint y: 285, distance: 239.6
click at [380, 285] on p "Most importantly, a good Education CRM goes beyond basic management. It offers …" at bounding box center [514, 287] width 965 height 94
click at [580, 313] on p "Most importantly, a good Education CRM goes beyond basic management. It offers …" at bounding box center [514, 287] width 965 height 94
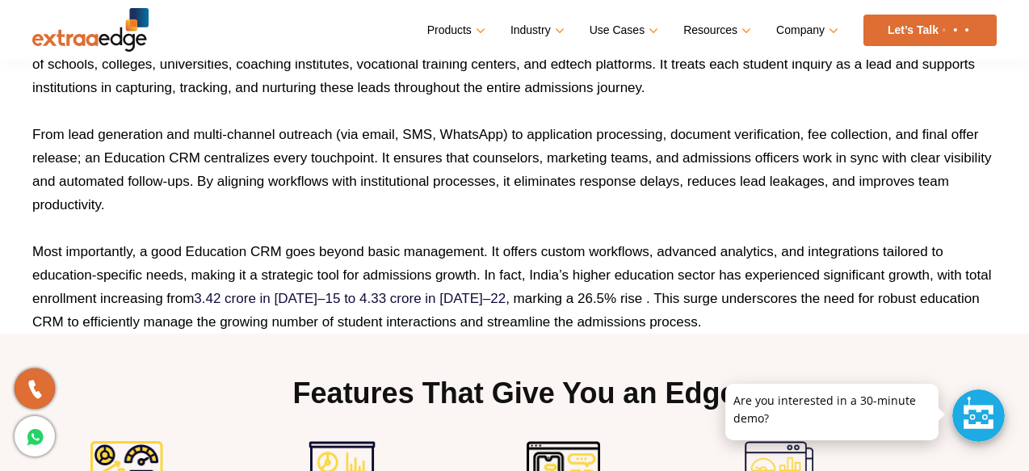
click at [620, 298] on p "Most importantly, a good Education CRM goes beyond basic management. It offers …" at bounding box center [514, 287] width 965 height 94
drag, startPoint x: 620, startPoint y: 298, endPoint x: 554, endPoint y: 297, distance: 66.2
click at [553, 297] on p "Most importantly, a good Education CRM goes beyond basic management. It offers …" at bounding box center [514, 287] width 965 height 94
click at [603, 311] on p "Most importantly, a good Education CRM goes beyond basic management. It offers …" at bounding box center [514, 287] width 965 height 94
click at [620, 301] on p "Most importantly, a good Education CRM goes beyond basic management. It offers …" at bounding box center [514, 287] width 965 height 94
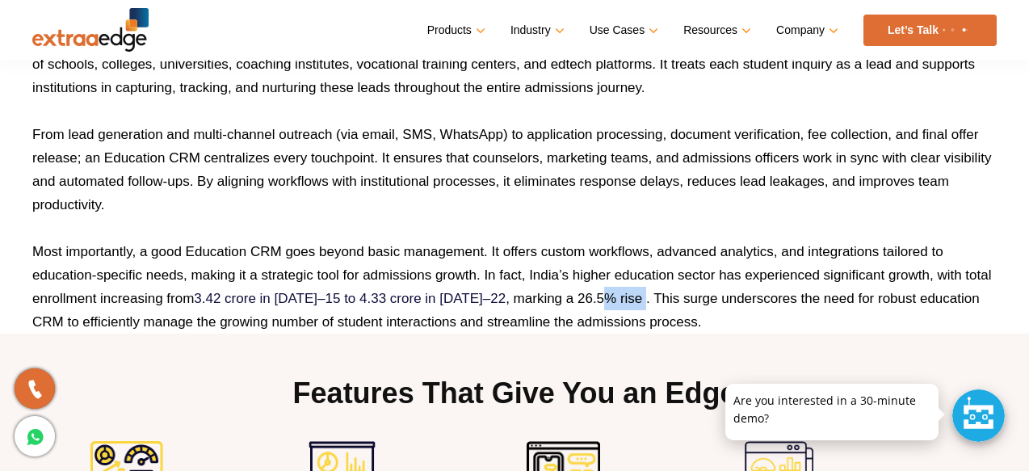
drag, startPoint x: 620, startPoint y: 301, endPoint x: 587, endPoint y: 301, distance: 33.1
click at [586, 301] on p "Most importantly, a good Education CRM goes beyond basic management. It offers …" at bounding box center [514, 287] width 965 height 94
click at [619, 299] on p "Most importantly, a good Education CRM goes beyond basic management. It offers …" at bounding box center [514, 287] width 965 height 94
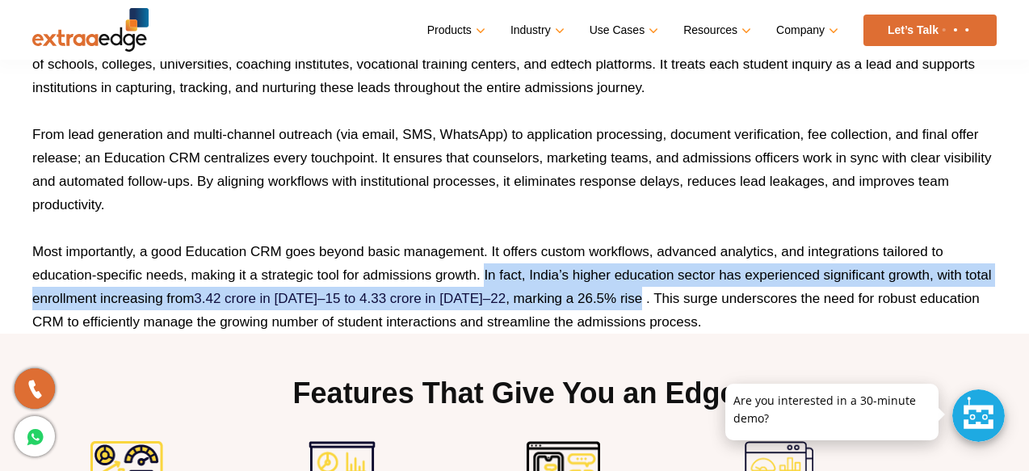
drag, startPoint x: 619, startPoint y: 299, endPoint x: 485, endPoint y: 269, distance: 137.4
click at [485, 269] on p "Most importantly, a good Education CRM goes beyond basic management. It offers …" at bounding box center [514, 287] width 965 height 94
click at [474, 277] on p "Most importantly, a good Education CRM goes beyond basic management. It offers …" at bounding box center [514, 287] width 965 height 94
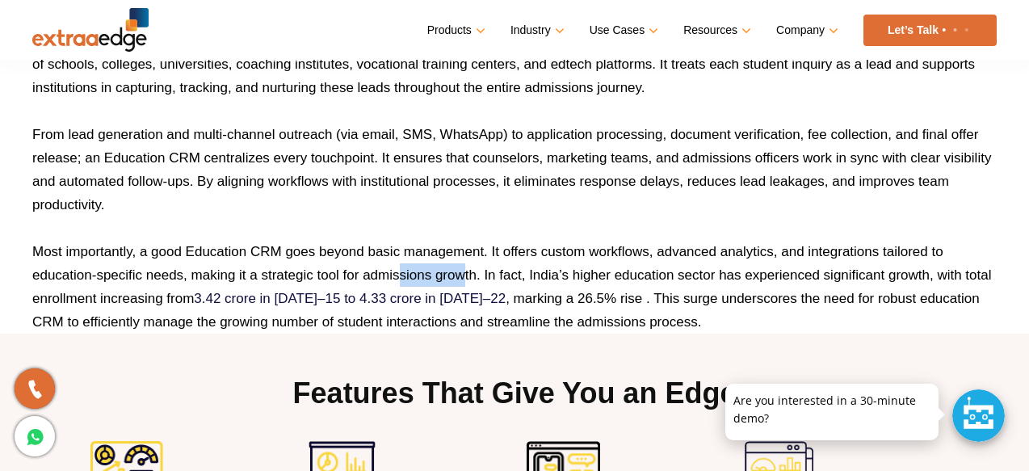
drag, startPoint x: 456, startPoint y: 278, endPoint x: 407, endPoint y: 284, distance: 48.8
click at [407, 284] on p "Most importantly, a good Education CRM goes beyond basic management. It offers …" at bounding box center [514, 287] width 965 height 94
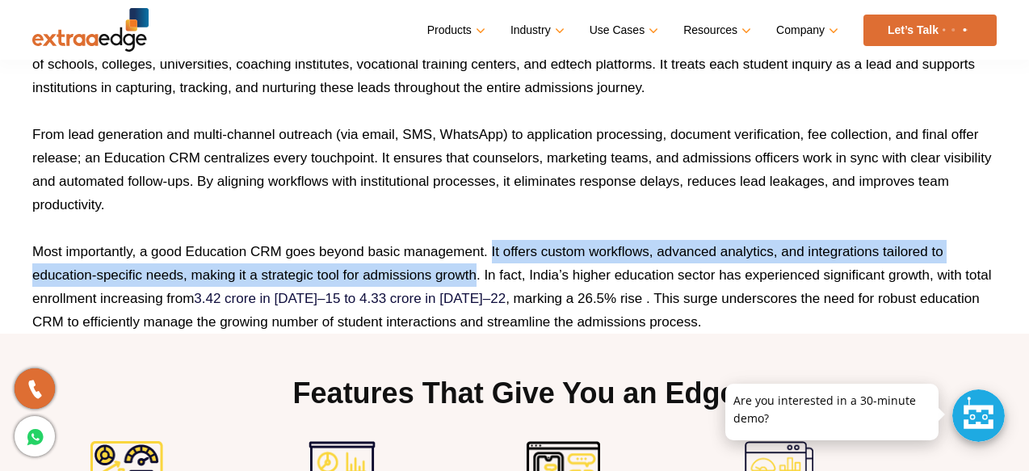
drag, startPoint x: 473, startPoint y: 272, endPoint x: 491, endPoint y: 246, distance: 32.0
click at [491, 246] on p "Most importantly, a good Education CRM goes beyond basic management. It offers …" at bounding box center [514, 287] width 965 height 94
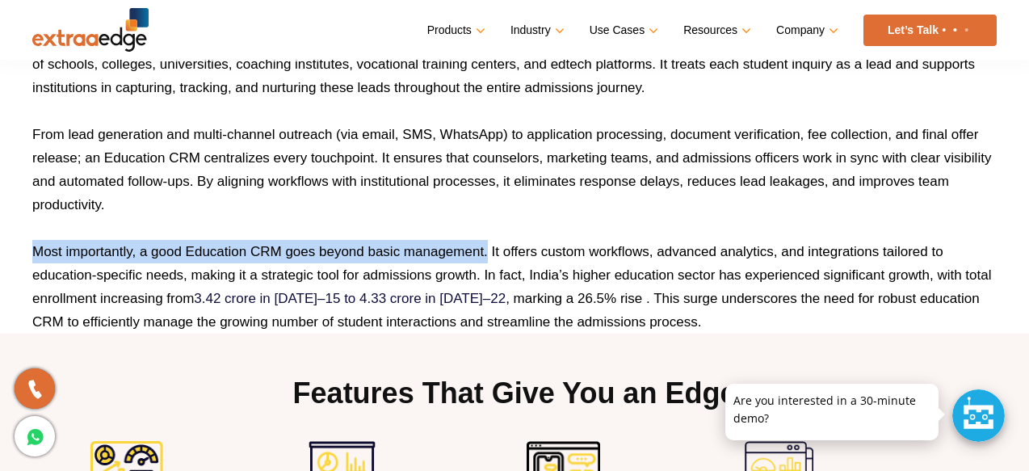
drag, startPoint x: 486, startPoint y: 249, endPoint x: 14, endPoint y: 237, distance: 471.9
click at [14, 237] on div "What is an Education CRM? An Education CRM (Customer Relationship Management) s…" at bounding box center [514, 142] width 1029 height 383
click at [74, 233] on p at bounding box center [514, 227] width 965 height 23
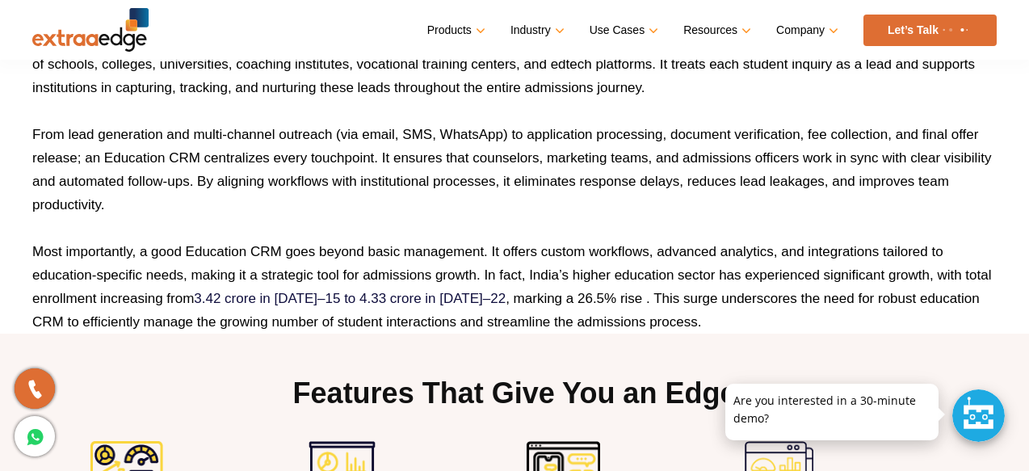
click at [97, 257] on p "Most importantly, a good Education CRM goes beyond basic management. It offers …" at bounding box center [514, 287] width 965 height 94
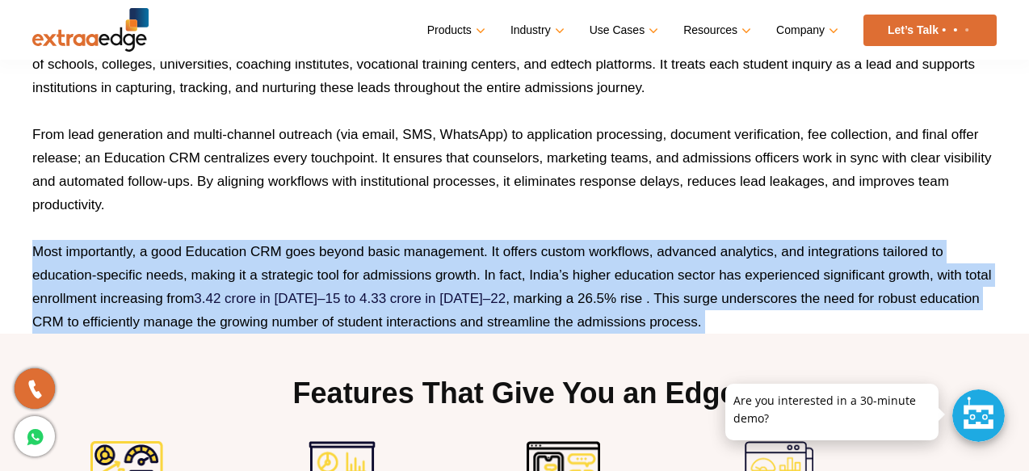
click at [97, 257] on p "Most importantly, a good Education CRM goes beyond basic management. It offers …" at bounding box center [514, 287] width 965 height 94
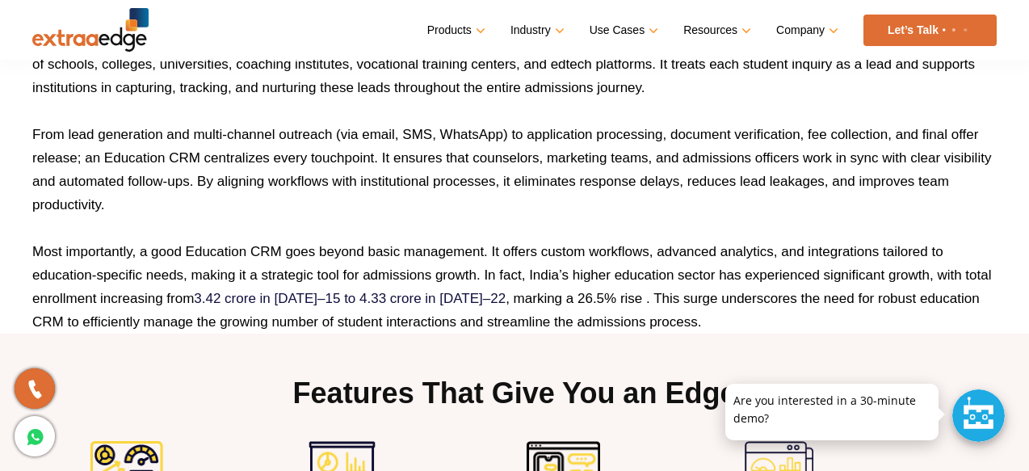
click at [97, 257] on p "Most importantly, a good Education CRM goes beyond basic management. It offers …" at bounding box center [514, 287] width 965 height 94
click at [153, 250] on p "Most importantly, a good Education CRM goes beyond basic management. It offers …" at bounding box center [514, 287] width 965 height 94
click at [200, 250] on p "Most importantly, a good Education CRM goes beyond basic management. It offers …" at bounding box center [514, 287] width 965 height 94
click at [260, 258] on p "Most importantly, a good Education CRM goes beyond basic management. It offers …" at bounding box center [514, 287] width 965 height 94
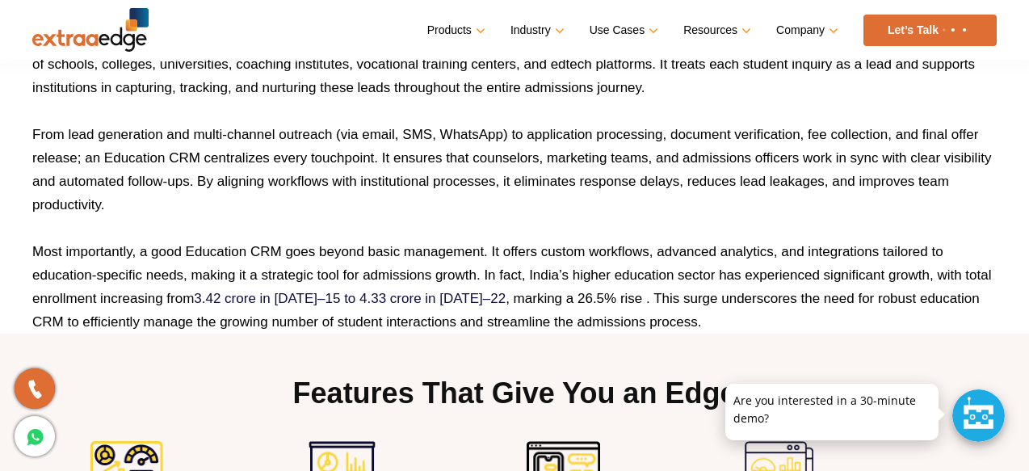
click at [260, 258] on p "Most importantly, a good Education CRM goes beyond basic management. It offers …" at bounding box center [514, 287] width 965 height 94
click at [191, 253] on p "Most importantly, a good Education CRM goes beyond basic management. It offers …" at bounding box center [514, 287] width 965 height 94
click at [261, 254] on p "Most importantly, a good Education CRM goes beyond basic management. It offers …" at bounding box center [514, 287] width 965 height 94
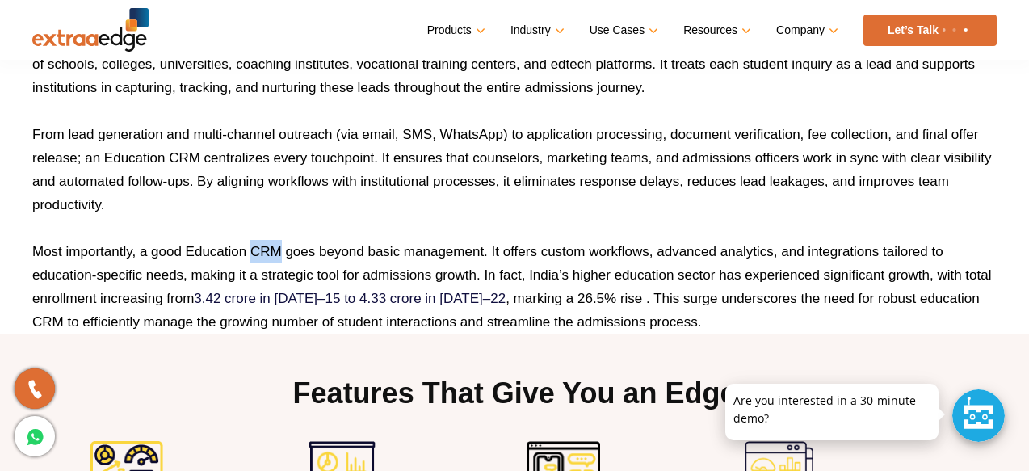
click at [194, 251] on p "Most importantly, a good Education CRM goes beyond basic management. It offers …" at bounding box center [514, 287] width 965 height 94
click at [184, 255] on p "Most importantly, a good Education CRM goes beyond basic management. It offers …" at bounding box center [514, 287] width 965 height 94
click at [186, 249] on p "Most importantly, a good Education CRM goes beyond basic management. It offers …" at bounding box center [514, 287] width 965 height 94
drag, startPoint x: 186, startPoint y: 249, endPoint x: 273, endPoint y: 248, distance: 87.2
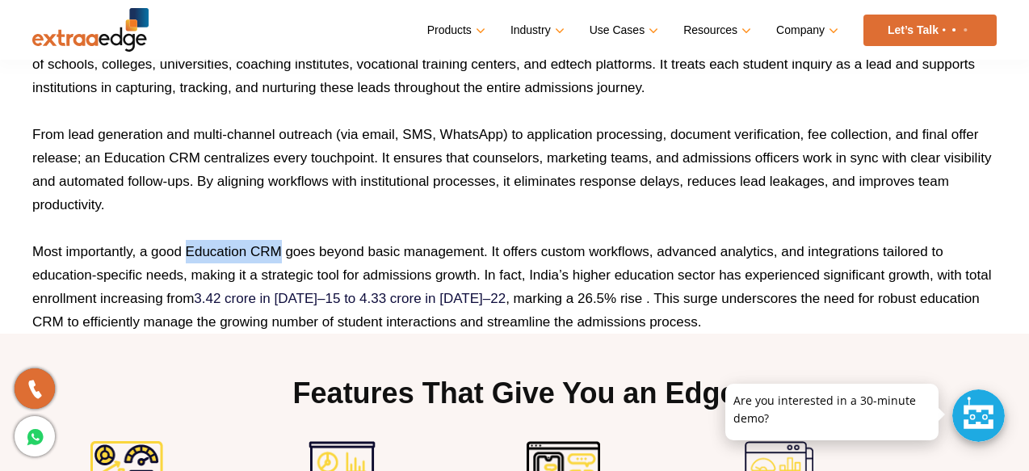
click at [273, 248] on p "Most importantly, a good Education CRM goes beyond basic management. It offers …" at bounding box center [514, 287] width 965 height 94
click at [282, 250] on p "Most importantly, a good Education CRM goes beyond basic management. It offers …" at bounding box center [514, 287] width 965 height 94
drag, startPoint x: 282, startPoint y: 250, endPoint x: 185, endPoint y: 245, distance: 97.1
click at [185, 245] on p "Most importantly, a good Education CRM goes beyond basic management. It offers …" at bounding box center [514, 287] width 965 height 94
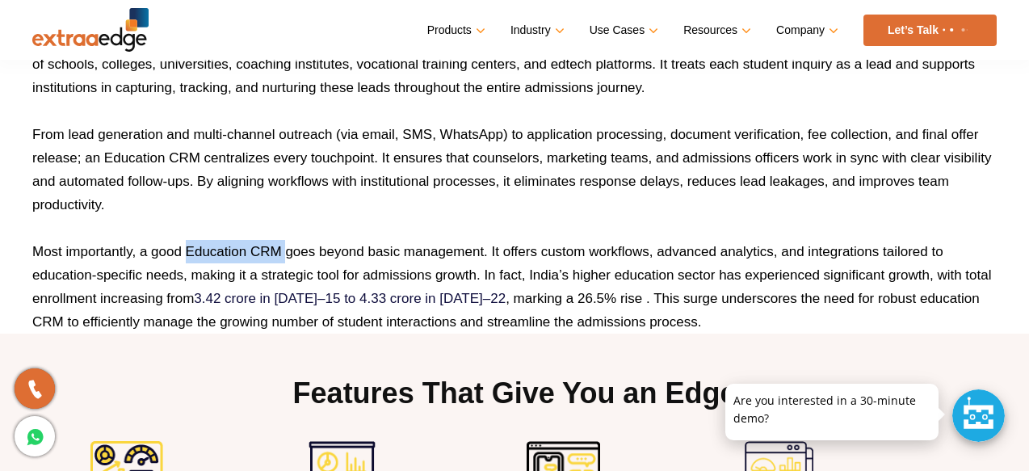
click at [185, 245] on p "Most importantly, a good Education CRM goes beyond basic management. It offers …" at bounding box center [514, 287] width 965 height 94
drag, startPoint x: 186, startPoint y: 249, endPoint x: 275, endPoint y: 250, distance: 89.7
click at [275, 250] on p "Most importantly, a good Education CRM goes beyond basic management. It offers …" at bounding box center [514, 287] width 965 height 94
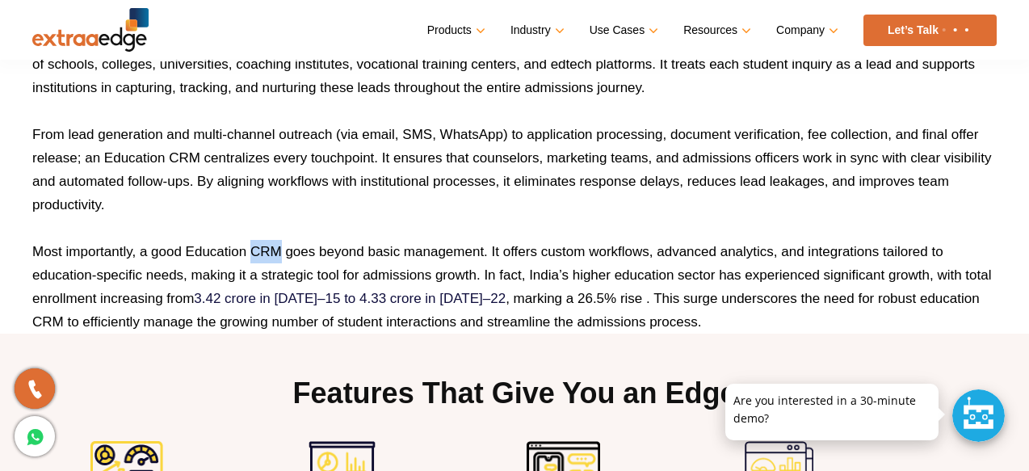
click at [213, 253] on p "Most importantly, a good Education CRM goes beyond basic management. It offers …" at bounding box center [514, 287] width 965 height 94
click at [274, 255] on p "Most importantly, a good Education CRM goes beyond basic management. It offers …" at bounding box center [514, 287] width 965 height 94
click at [187, 252] on p "Most importantly, a good Education CRM goes beyond basic management. It offers …" at bounding box center [514, 287] width 965 height 94
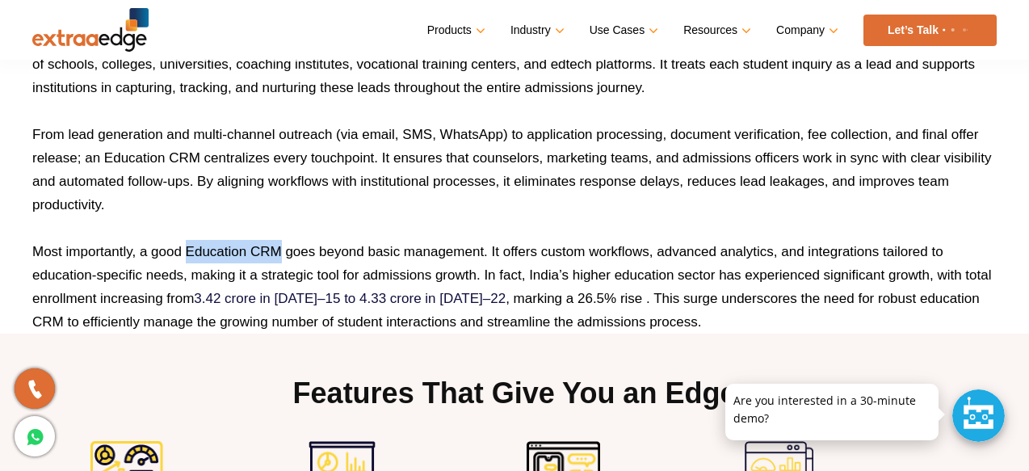
drag, startPoint x: 187, startPoint y: 252, endPoint x: 263, endPoint y: 252, distance: 75.9
click at [264, 253] on p "Most importantly, a good Education CRM goes beyond basic management. It offers …" at bounding box center [514, 287] width 965 height 94
click at [280, 251] on p "Most importantly, a good Education CRM goes beyond basic management. It offers …" at bounding box center [514, 287] width 965 height 94
drag, startPoint x: 280, startPoint y: 251, endPoint x: 183, endPoint y: 250, distance: 96.9
click at [183, 250] on p "Most importantly, a good Education CRM goes beyond basic management. It offers …" at bounding box center [514, 287] width 965 height 94
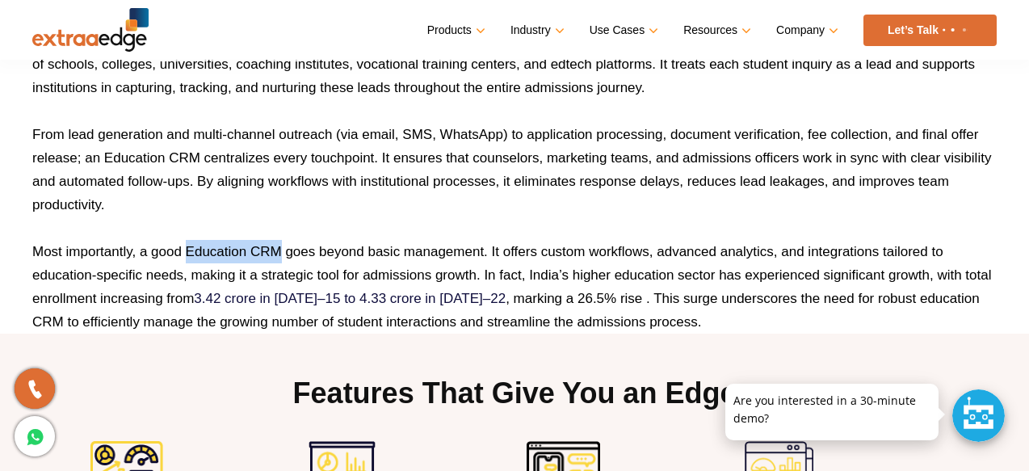
click at [194, 254] on p "Most importantly, a good Education CRM goes beyond basic management. It offers …" at bounding box center [514, 287] width 965 height 94
click at [187, 254] on p "Most importantly, a good Education CRM goes beyond basic management. It offers …" at bounding box center [514, 287] width 965 height 94
drag, startPoint x: 187, startPoint y: 254, endPoint x: 260, endPoint y: 259, distance: 73.7
click at [260, 259] on p "Most importantly, a good Education CRM goes beyond basic management. It offers …" at bounding box center [514, 287] width 965 height 94
click at [284, 258] on p "Most importantly, a good Education CRM goes beyond basic management. It offers …" at bounding box center [514, 287] width 965 height 94
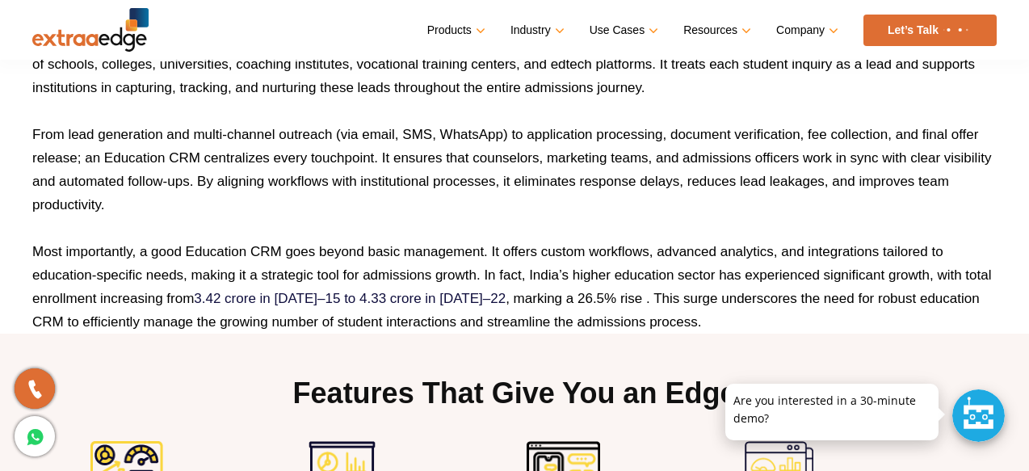
click at [301, 252] on p "Most importantly, a good Education CRM goes beyond basic management. It offers …" at bounding box center [514, 287] width 965 height 94
click at [343, 251] on p "Most importantly, a good Education CRM goes beyond basic management. It offers …" at bounding box center [514, 287] width 965 height 94
click at [384, 245] on p "Most importantly, a good Education CRM goes beyond basic management. It offers …" at bounding box center [514, 287] width 965 height 94
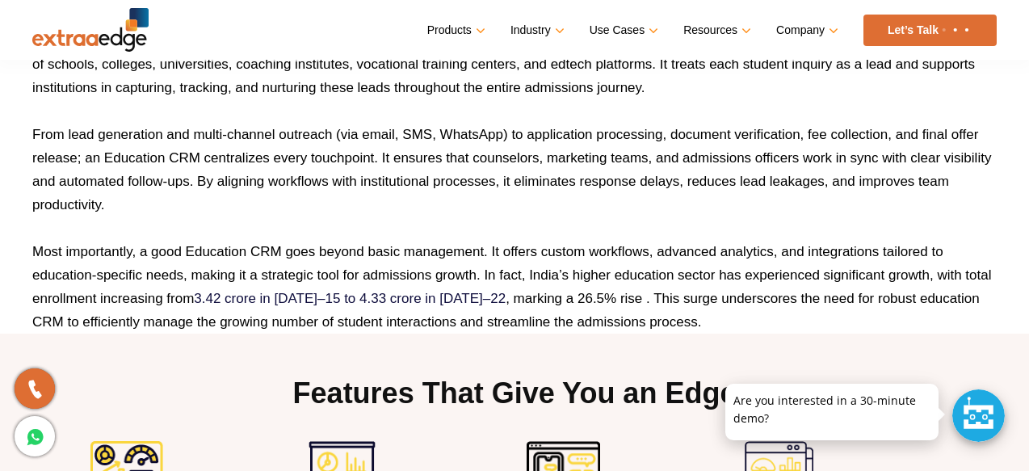
click at [384, 245] on p "Most importantly, a good Education CRM goes beyond basic management. It offers …" at bounding box center [514, 287] width 965 height 94
click at [432, 246] on p "Most importantly, a good Education CRM goes beyond basic management. It offers …" at bounding box center [514, 287] width 965 height 94
click at [494, 249] on p "Most importantly, a good Education CRM goes beyond basic management. It offers …" at bounding box center [514, 287] width 965 height 94
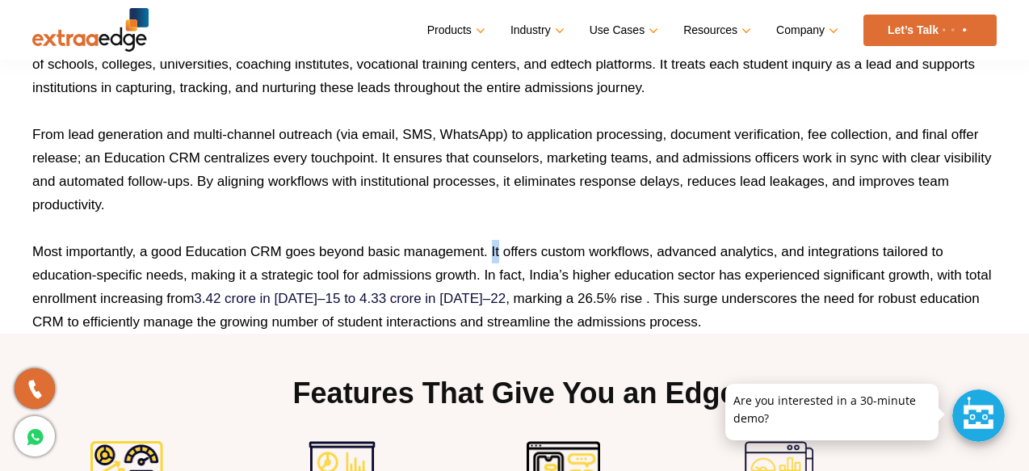
click at [523, 250] on p "Most importantly, a good Education CRM goes beyond basic management. It offers …" at bounding box center [514, 287] width 965 height 94
click at [570, 242] on p "Most importantly, a good Education CRM goes beyond basic management. It offers …" at bounding box center [514, 287] width 965 height 94
click at [616, 246] on p "Most importantly, a good Education CRM goes beyond basic management. It offers …" at bounding box center [514, 287] width 965 height 94
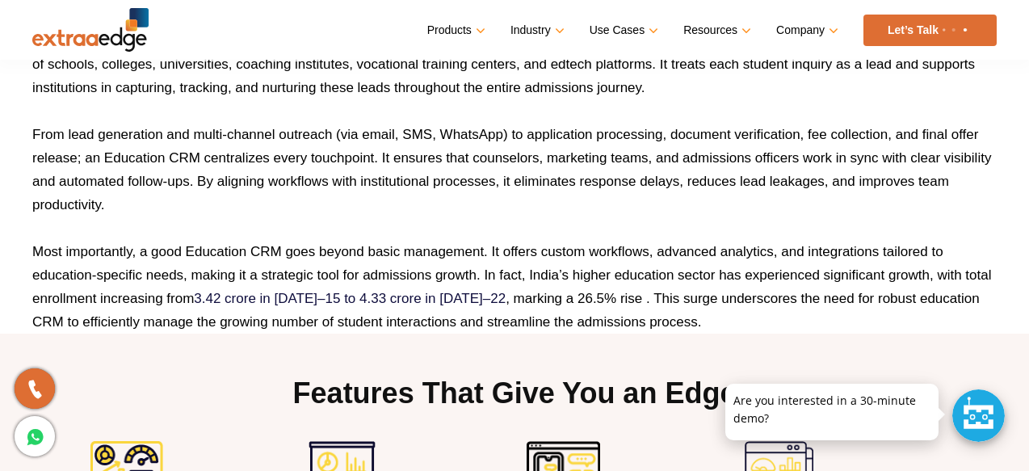
click at [616, 246] on p "Most importantly, a good Education CRM goes beyond basic management. It offers …" at bounding box center [514, 287] width 965 height 94
click at [687, 256] on p "Most importantly, a good Education CRM goes beyond basic management. It offers …" at bounding box center [514, 287] width 965 height 94
click at [742, 256] on p "Most importantly, a good Education CRM goes beyond basic management. It offers …" at bounding box center [514, 287] width 965 height 94
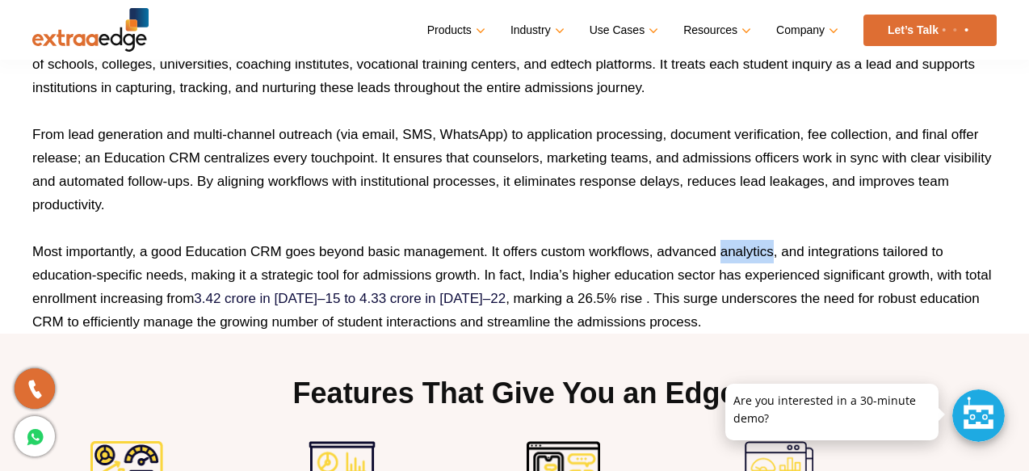
click at [691, 245] on p "Most importantly, a good Education CRM goes beyond basic management. It offers …" at bounding box center [514, 287] width 965 height 94
click at [645, 245] on p "Most importantly, a good Education CRM goes beyond basic management. It offers …" at bounding box center [514, 287] width 965 height 94
click at [616, 250] on p "Most importantly, a good Education CRM goes beyond basic management. It offers …" at bounding box center [514, 287] width 965 height 94
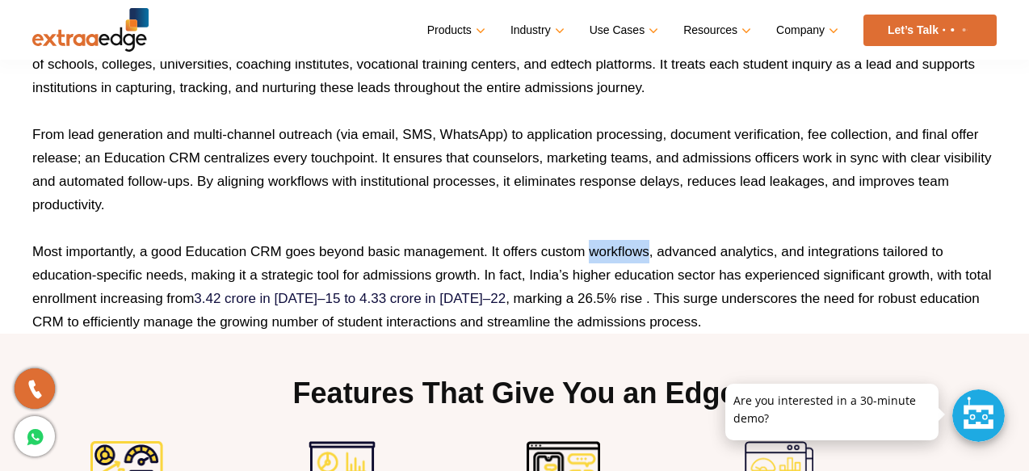
click at [559, 250] on p "Most importantly, a good Education CRM goes beyond basic management. It offers …" at bounding box center [514, 287] width 965 height 94
click at [531, 249] on p "Most importantly, a good Education CRM goes beyond basic management. It offers …" at bounding box center [514, 287] width 965 height 94
click at [496, 242] on p "Most importantly, a good Education CRM goes beyond basic management. It offers …" at bounding box center [514, 287] width 965 height 94
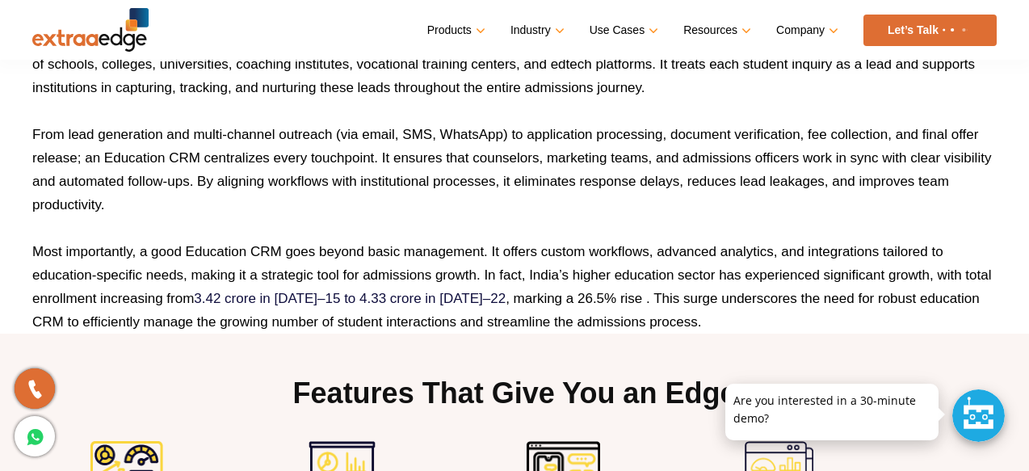
click at [497, 250] on p "Most importantly, a good Education CRM goes beyond basic management. It offers …" at bounding box center [514, 287] width 965 height 94
click at [438, 250] on p "Most importantly, a good Education CRM goes beyond basic management. It offers …" at bounding box center [514, 287] width 965 height 94
click at [386, 250] on p "Most importantly, a good Education CRM goes beyond basic management. It offers …" at bounding box center [514, 287] width 965 height 94
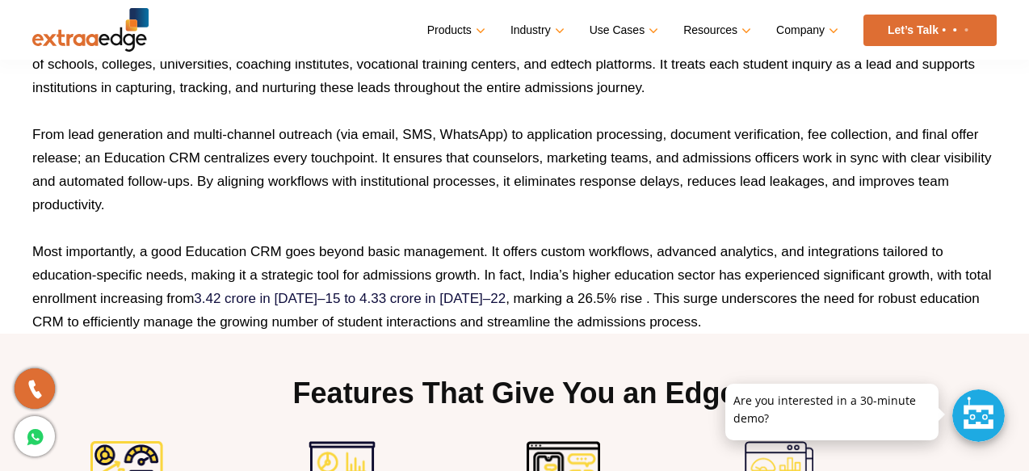
click at [386, 250] on p "Most importantly, a good Education CRM goes beyond basic management. It offers …" at bounding box center [514, 287] width 965 height 94
click at [347, 250] on p "Most importantly, a good Education CRM goes beyond basic management. It offers …" at bounding box center [514, 287] width 965 height 94
click at [439, 250] on p "Most importantly, a good Education CRM goes beyond basic management. It offers …" at bounding box center [514, 287] width 965 height 94
click at [498, 250] on p "Most importantly, a good Education CRM goes beyond basic management. It offers …" at bounding box center [514, 287] width 965 height 94
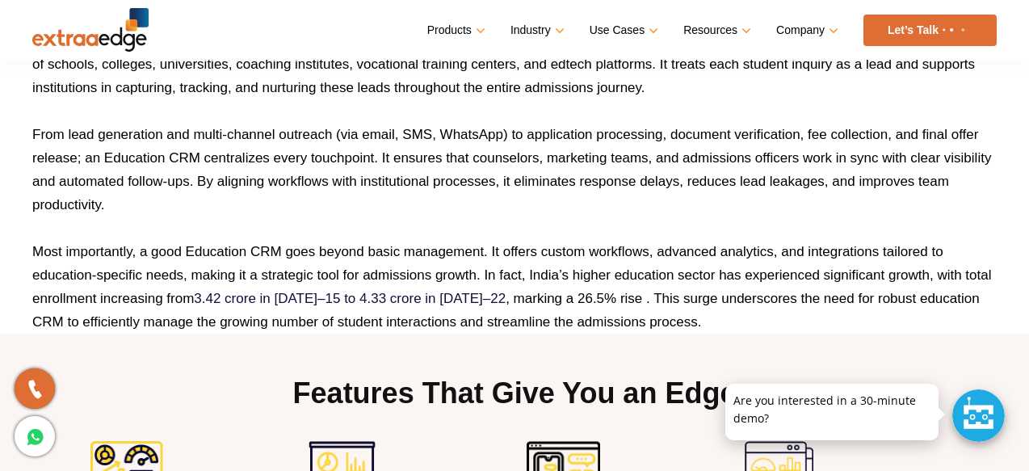
click at [498, 250] on p "Most importantly, a good Education CRM goes beyond basic management. It offers …" at bounding box center [514, 287] width 965 height 94
click at [494, 250] on p "Most importantly, a good Education CRM goes beyond basic management. It offers …" at bounding box center [514, 287] width 965 height 94
click at [531, 254] on p "Most importantly, a good Education CRM goes beyond basic management. It offers …" at bounding box center [514, 287] width 965 height 94
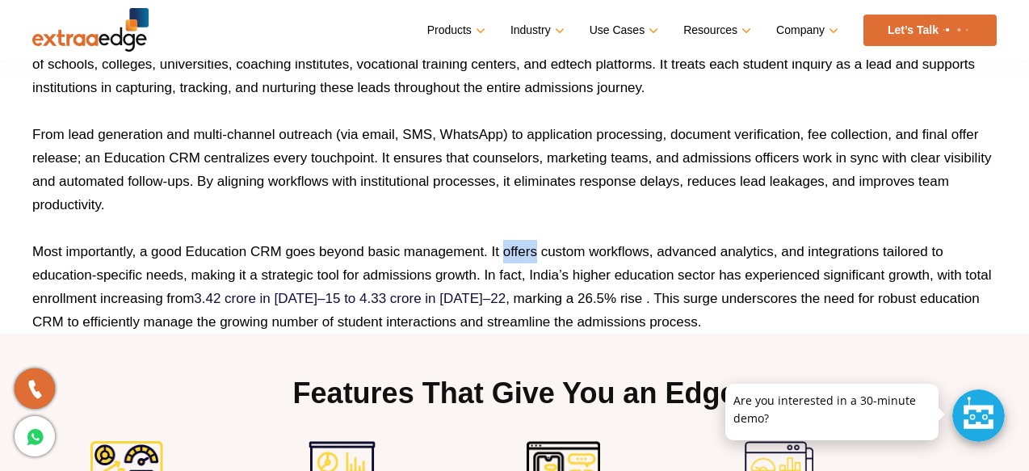
click at [562, 254] on p "Most importantly, a good Education CRM goes beyond basic management. It offers …" at bounding box center [514, 287] width 965 height 94
click at [612, 248] on p "Most importantly, a good Education CRM goes beyond basic management. It offers …" at bounding box center [514, 287] width 965 height 94
click at [683, 250] on p "Most importantly, a good Education CRM goes beyond basic management. It offers …" at bounding box center [514, 287] width 965 height 94
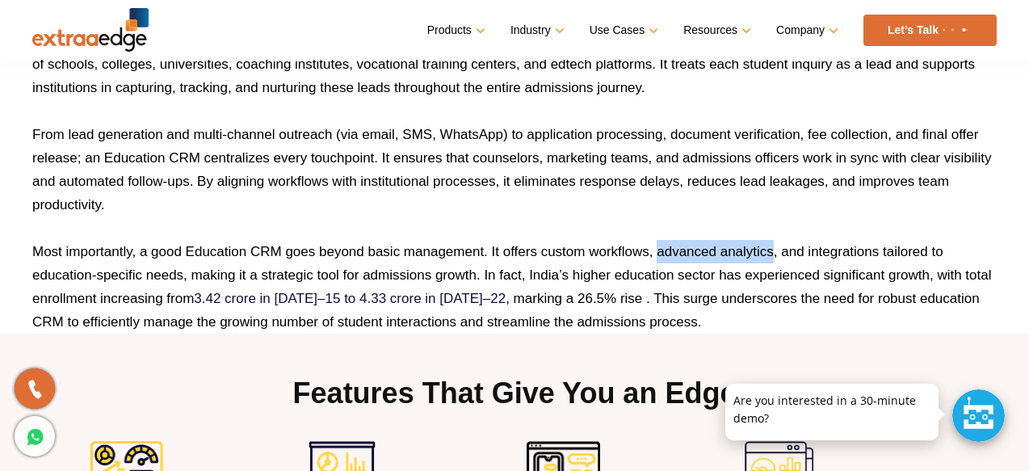
drag, startPoint x: 659, startPoint y: 250, endPoint x: 769, endPoint y: 247, distance: 109.9
click at [770, 249] on p "Most importantly, a good Education CRM goes beyond basic management. It offers …" at bounding box center [514, 287] width 965 height 94
click at [752, 253] on p "Most importantly, a good Education CRM goes beyond basic management. It offers …" at bounding box center [514, 287] width 965 height 94
click at [44, 251] on p "Most importantly, a good Education CRM goes beyond basic management. It offers …" at bounding box center [514, 287] width 965 height 94
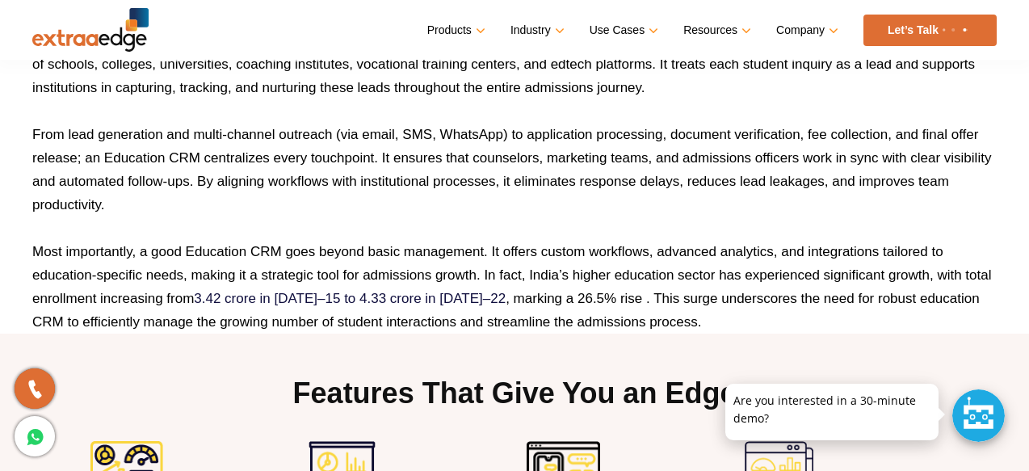
click at [44, 251] on p "Most importantly, a good Education CRM goes beyond basic management. It offers …" at bounding box center [514, 287] width 965 height 94
click at [92, 250] on p "Most importantly, a good Education CRM goes beyond basic management. It offers …" at bounding box center [514, 287] width 965 height 94
click at [142, 252] on p "Most importantly, a good Education CRM goes beyond basic management. It offers …" at bounding box center [514, 287] width 965 height 94
click at [166, 250] on p "Most importantly, a good Education CRM goes beyond basic management. It offers …" at bounding box center [514, 287] width 965 height 94
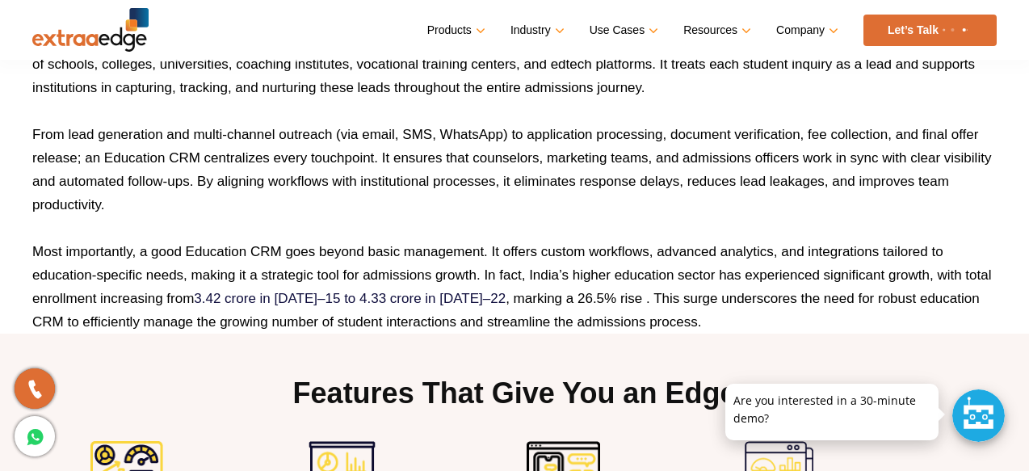
click at [166, 250] on p "Most importantly, a good Education CRM goes beyond basic management. It offers …" at bounding box center [514, 287] width 965 height 94
click at [211, 250] on p "Most importantly, a good Education CRM goes beyond basic management. It offers …" at bounding box center [514, 287] width 965 height 94
click at [267, 245] on p "Most importantly, a good Education CRM goes beyond basic management. It offers …" at bounding box center [514, 287] width 965 height 94
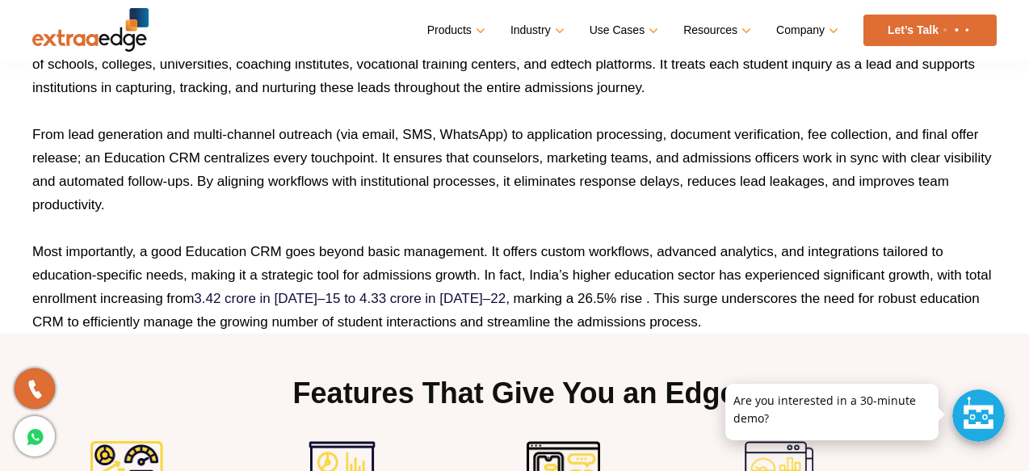
click at [294, 249] on p "Most importantly, a good Education CRM goes beyond basic management. It offers …" at bounding box center [514, 287] width 965 height 94
click at [336, 253] on p "Most importantly, a good Education CRM goes beyond basic management. It offers …" at bounding box center [514, 287] width 965 height 94
click at [382, 259] on p "Most importantly, a good Education CRM goes beyond basic management. It offers …" at bounding box center [514, 287] width 965 height 94
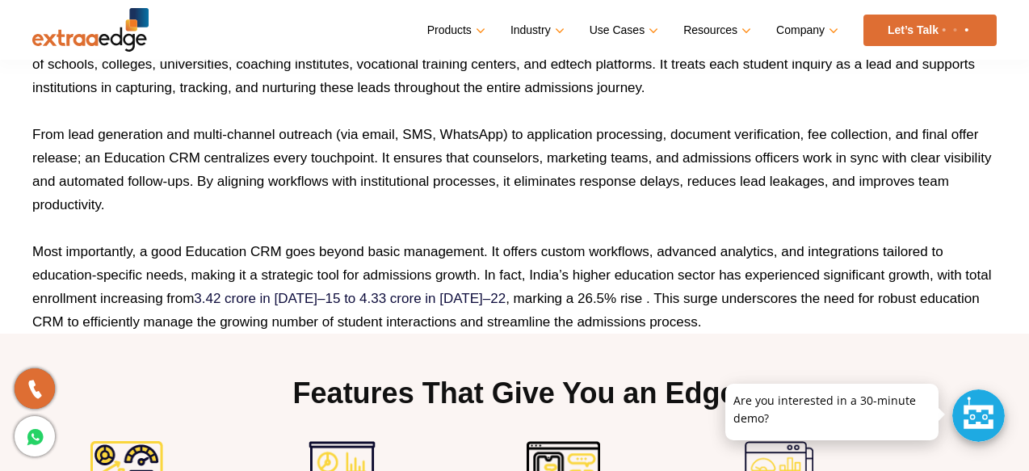
click at [382, 259] on p "Most importantly, a good Education CRM goes beyond basic management. It offers …" at bounding box center [514, 287] width 965 height 94
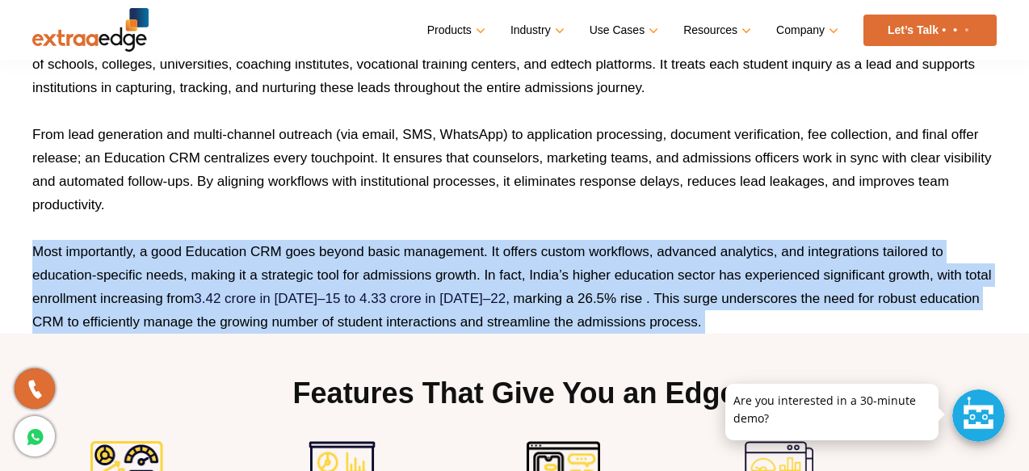
click at [435, 259] on p "Most importantly, a good Education CRM goes beyond basic management. It offers …" at bounding box center [514, 287] width 965 height 94
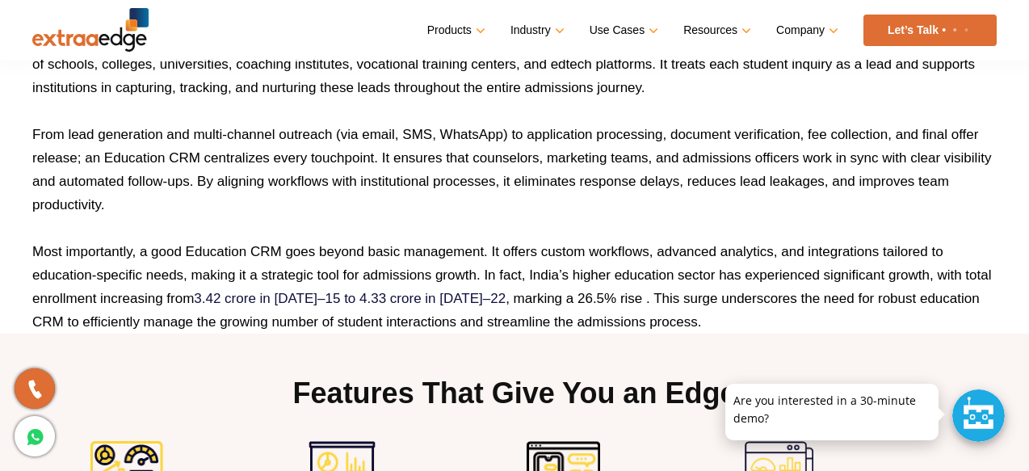
click at [410, 274] on p "Most importantly, a good Education CRM goes beyond basic management. It offers …" at bounding box center [514, 287] width 965 height 94
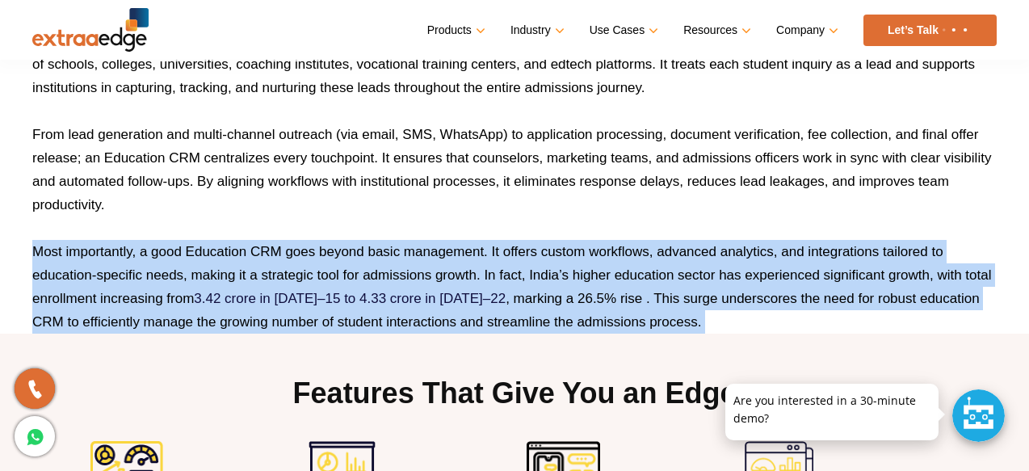
click at [482, 274] on p "Most importantly, a good Education CRM goes beyond basic management. It offers …" at bounding box center [514, 287] width 965 height 94
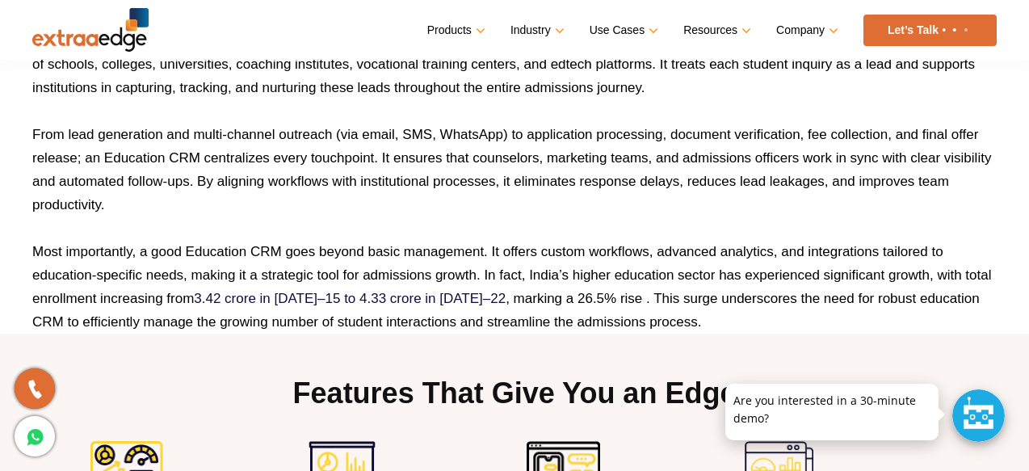
drag, startPoint x: 482, startPoint y: 274, endPoint x: 490, endPoint y: 267, distance: 9.7
click at [490, 267] on p "Most importantly, a good Education CRM goes beyond basic management. It offers …" at bounding box center [514, 287] width 965 height 94
click at [490, 276] on p "Most importantly, a good Education CRM goes beyond basic management. It offers …" at bounding box center [514, 287] width 965 height 94
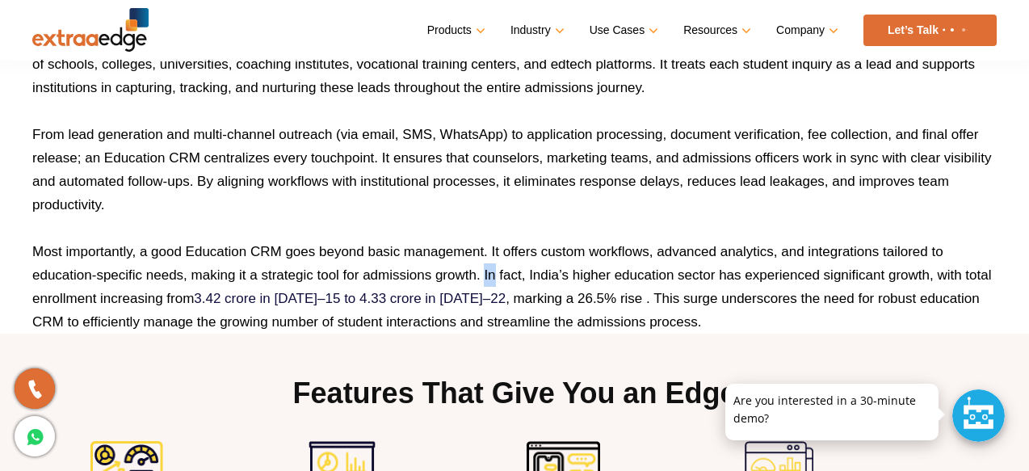
click at [519, 274] on p "Most importantly, a good Education CRM goes beyond basic management. It offers …" at bounding box center [514, 287] width 965 height 94
click at [511, 274] on p "Most importantly, a good Education CRM goes beyond basic management. It offers …" at bounding box center [514, 287] width 965 height 94
click at [492, 278] on p "Most importantly, a good Education CRM goes beyond basic management. It offers …" at bounding box center [514, 287] width 965 height 94
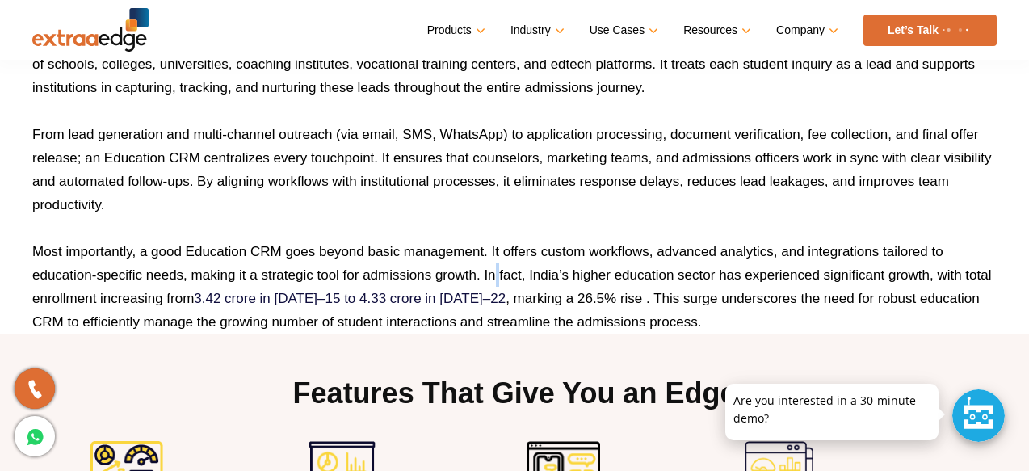
click at [485, 277] on p "Most importantly, a good Education CRM goes beyond basic management. It offers …" at bounding box center [514, 287] width 965 height 94
click at [485, 272] on p "Most importantly, a good Education CRM goes beyond basic management. It offers …" at bounding box center [514, 287] width 965 height 94
drag, startPoint x: 485, startPoint y: 272, endPoint x: 521, endPoint y: 275, distance: 36.4
click at [522, 275] on p "Most importantly, a good Education CRM goes beyond basic management. It offers …" at bounding box center [514, 287] width 965 height 94
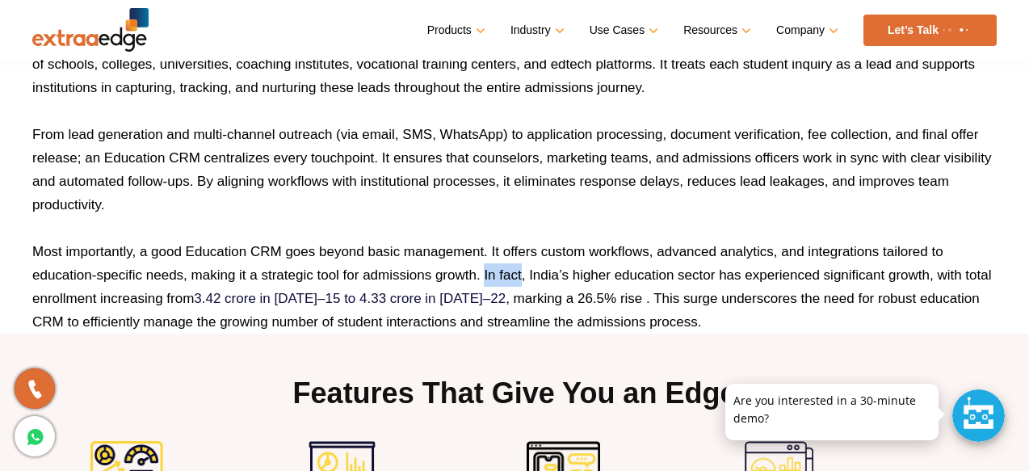
click at [568, 274] on p "Most importantly, a good Education CRM goes beyond basic management. It offers …" at bounding box center [514, 287] width 965 height 94
click at [544, 275] on p "Most importantly, a good Education CRM goes beyond basic management. It offers …" at bounding box center [514, 287] width 965 height 94
click at [498, 260] on p "Most importantly, a good Education CRM goes beyond basic management. It offers …" at bounding box center [514, 287] width 965 height 94
click at [481, 275] on p "Most importantly, a good Education CRM goes beyond basic management. It offers …" at bounding box center [514, 287] width 965 height 94
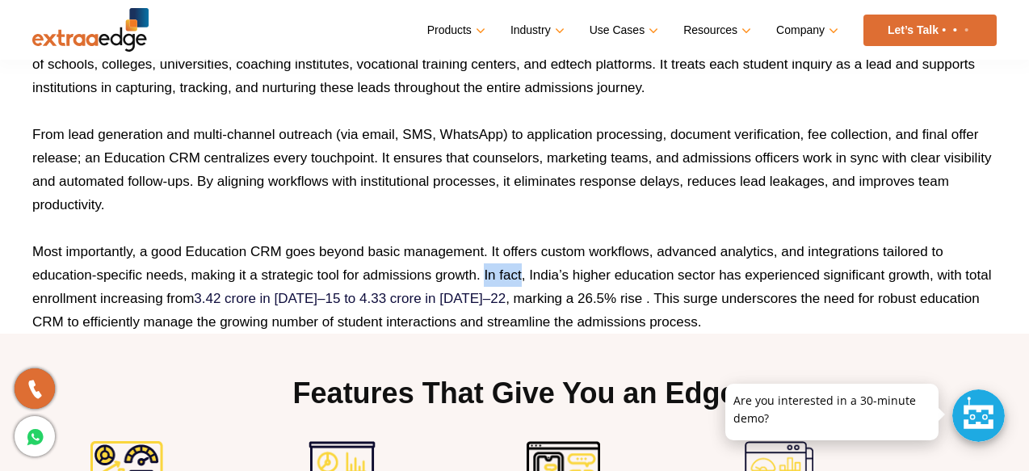
drag, startPoint x: 485, startPoint y: 275, endPoint x: 515, endPoint y: 271, distance: 30.1
click at [516, 272] on p "Most importantly, a good Education CRM goes beyond basic management. It offers …" at bounding box center [514, 287] width 965 height 94
click at [515, 271] on p "Most importantly, a good Education CRM goes beyond basic management. It offers …" at bounding box center [514, 287] width 965 height 94
click at [486, 275] on p "Most importantly, a good Education CRM goes beyond basic management. It offers …" at bounding box center [514, 287] width 965 height 94
drag, startPoint x: 486, startPoint y: 275, endPoint x: 509, endPoint y: 277, distance: 23.5
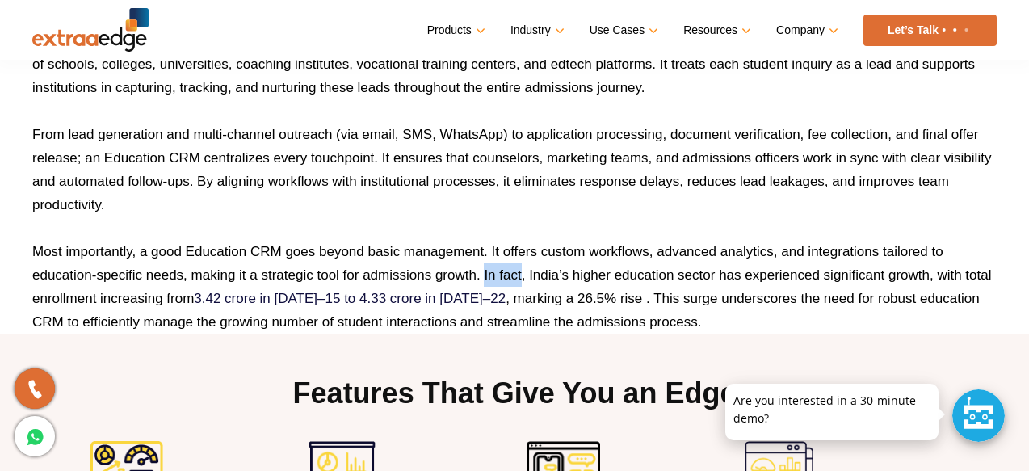
click at [509, 278] on p "Most importantly, a good Education CRM goes beyond basic management. It offers …" at bounding box center [514, 287] width 965 height 94
click at [204, 262] on p "Most importantly, a good Education CRM goes beyond basic management. It offers …" at bounding box center [514, 287] width 965 height 94
click at [211, 245] on p "Most importantly, a good Education CRM goes beyond basic management. It offers …" at bounding box center [514, 287] width 965 height 94
click at [230, 254] on p "Most importantly, a good Education CRM goes beyond basic management. It offers …" at bounding box center [514, 287] width 965 height 94
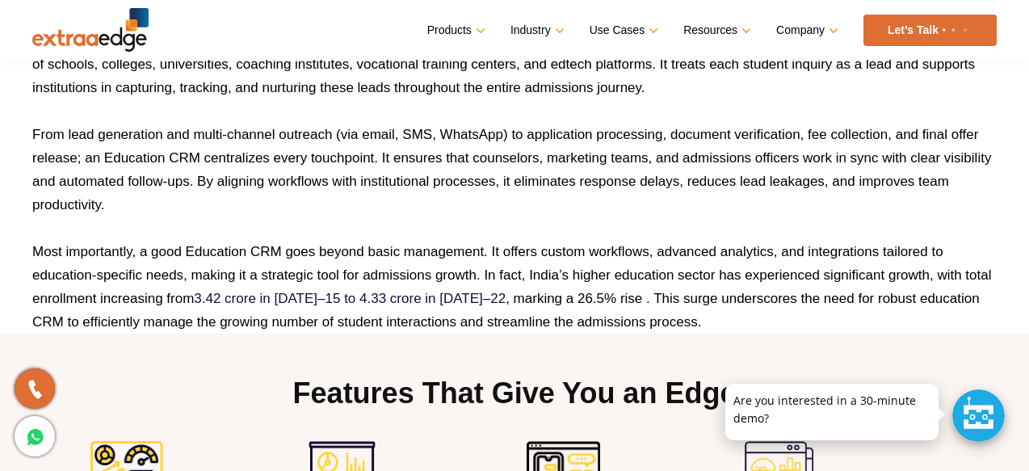
click at [259, 251] on p "Most importantly, a good Education CRM goes beyond basic management. It offers …" at bounding box center [514, 287] width 965 height 94
click at [300, 254] on p "Most importantly, a good Education CRM goes beyond basic management. It offers …" at bounding box center [514, 287] width 965 height 94
click at [331, 252] on p "Most importantly, a good Education CRM goes beyond basic management. It offers …" at bounding box center [514, 287] width 965 height 94
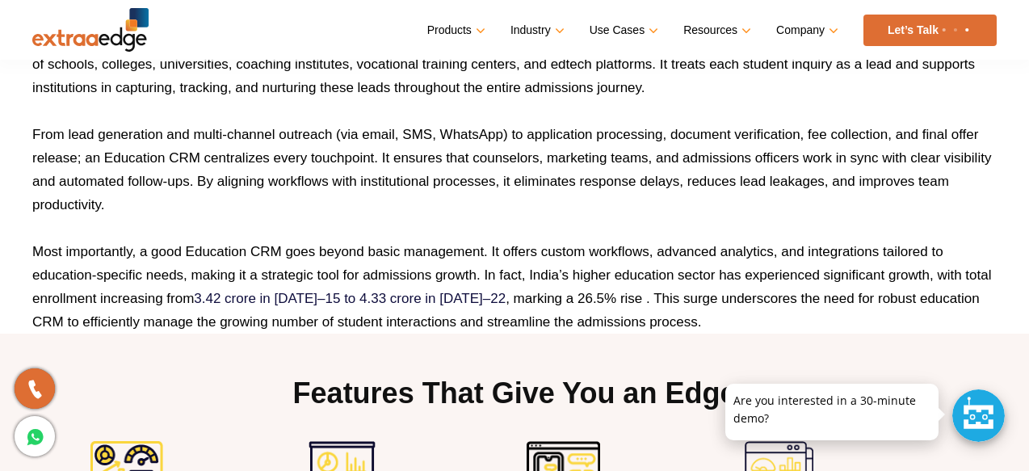
click at [331, 252] on p "Most importantly, a good Education CRM goes beyond basic management. It offers …" at bounding box center [514, 287] width 965 height 94
click at [380, 251] on p "Most importantly, a good Education CRM goes beyond basic management. It offers …" at bounding box center [514, 287] width 965 height 94
click at [422, 249] on p "Most importantly, a good Education CRM goes beyond basic management. It offers …" at bounding box center [514, 287] width 965 height 94
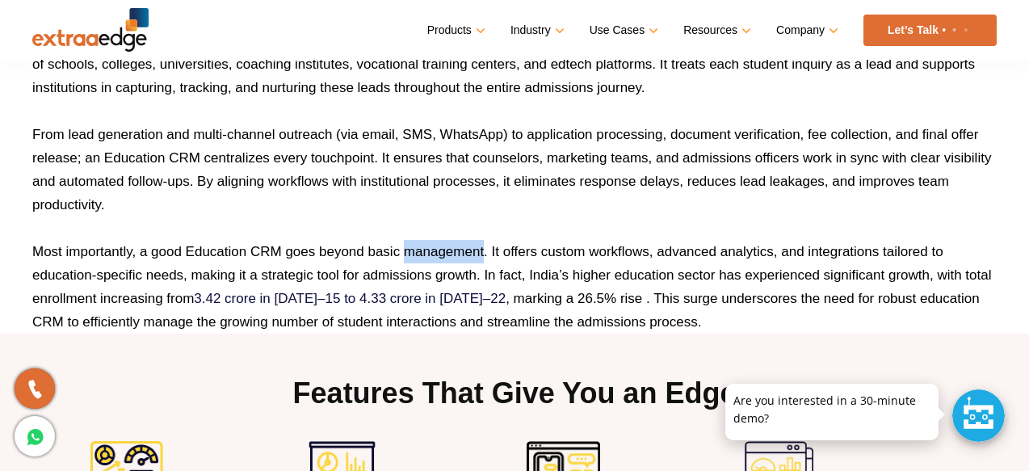
click at [494, 247] on p "Most importantly, a good Education CRM goes beyond basic management. It offers …" at bounding box center [514, 287] width 965 height 94
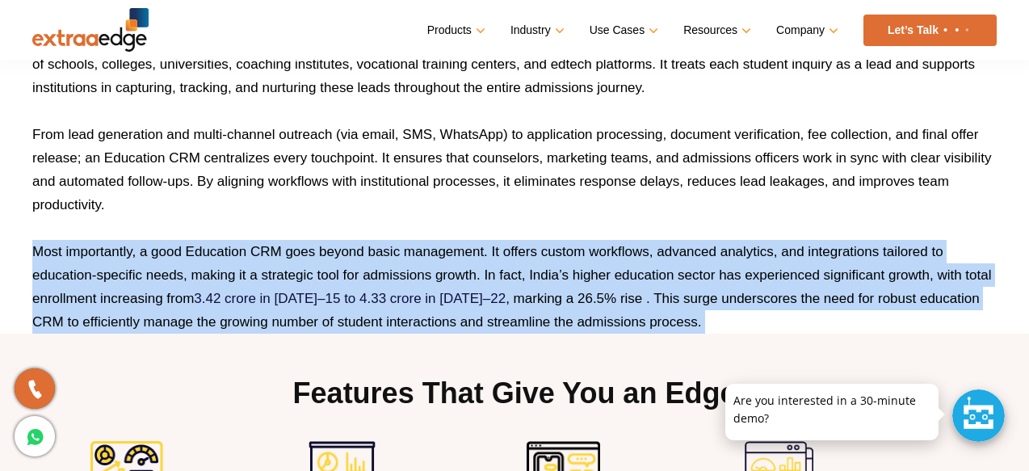
click at [525, 247] on p "Most importantly, a good Education CRM goes beyond basic management. It offers …" at bounding box center [514, 287] width 965 height 94
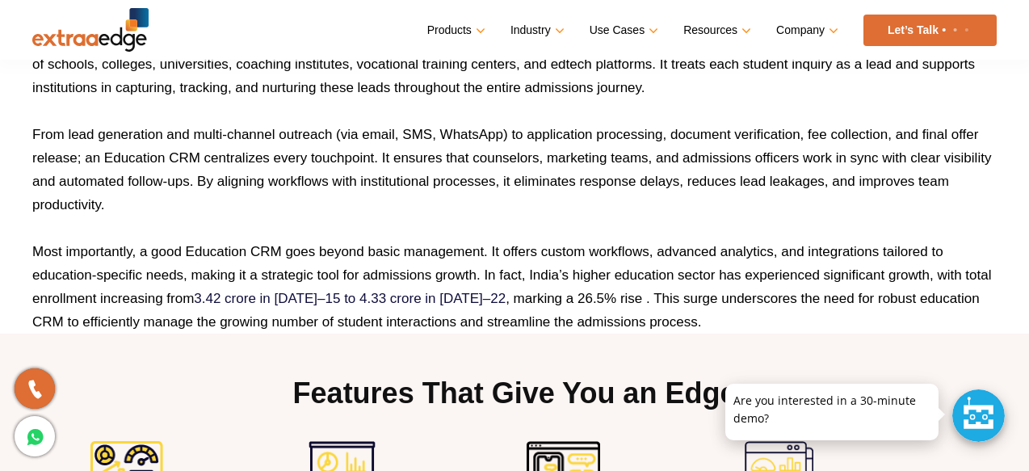
click at [525, 247] on p "Most importantly, a good Education CRM goes beyond basic management. It offers …" at bounding box center [514, 287] width 965 height 94
click at [562, 250] on p "Most importantly, a good Education CRM goes beyond basic management. It offers …" at bounding box center [514, 287] width 965 height 94
click at [620, 246] on p "Most importantly, a good Education CRM goes beyond basic management. It offers …" at bounding box center [514, 287] width 965 height 94
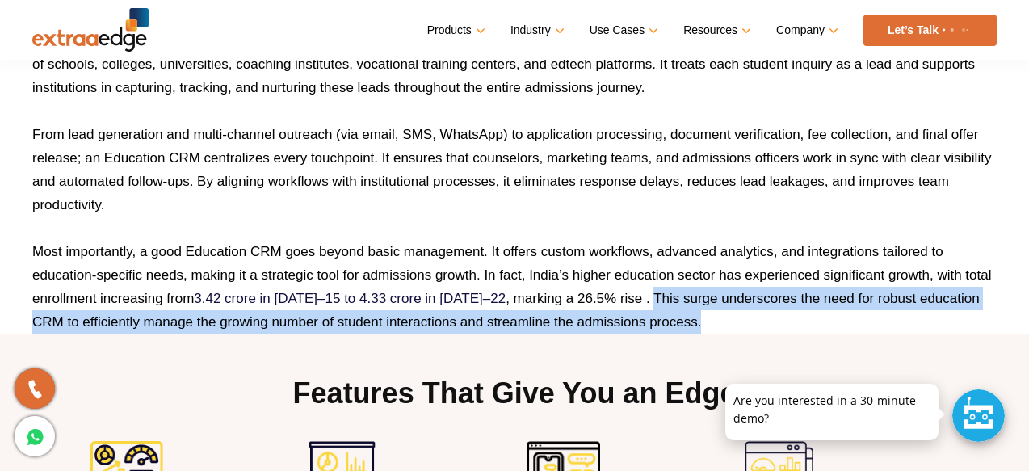
drag, startPoint x: 683, startPoint y: 326, endPoint x: 635, endPoint y: 297, distance: 55.4
click at [635, 298] on p "Most importantly, a good Education CRM goes beyond basic management. It offers …" at bounding box center [514, 287] width 965 height 94
click at [618, 299] on p "Most importantly, a good Education CRM goes beyond basic management. It offers …" at bounding box center [514, 287] width 965 height 94
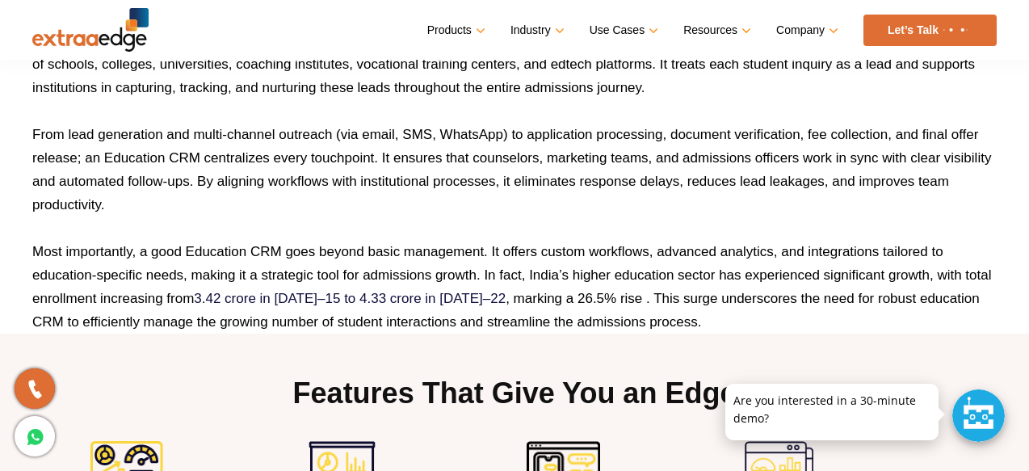
click at [618, 299] on p "Most importantly, a good Education CRM goes beyond basic management. It offers …" at bounding box center [514, 287] width 965 height 94
click at [603, 299] on p "Most importantly, a good Education CRM goes beyond basic management. It offers …" at bounding box center [514, 287] width 965 height 94
click at [565, 299] on p "Most importantly, a good Education CRM goes beyond basic management. It offers …" at bounding box center [514, 287] width 965 height 94
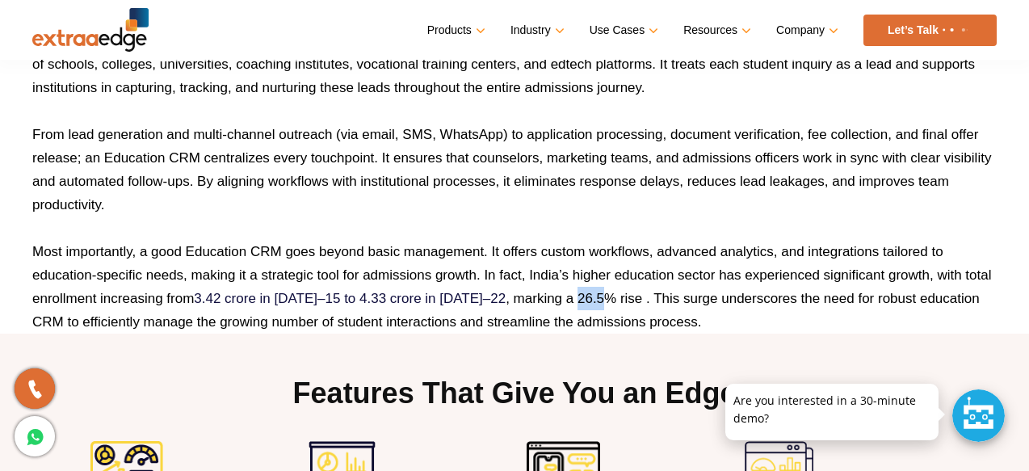
click at [581, 299] on p "Most importantly, a good Education CRM goes beyond basic management. It offers …" at bounding box center [514, 287] width 965 height 94
click at [568, 298] on p "Most importantly, a good Education CRM goes beyond basic management. It offers …" at bounding box center [514, 287] width 965 height 94
click at [558, 299] on p "Most importantly, a good Education CRM goes beyond basic management. It offers …" at bounding box center [514, 287] width 965 height 94
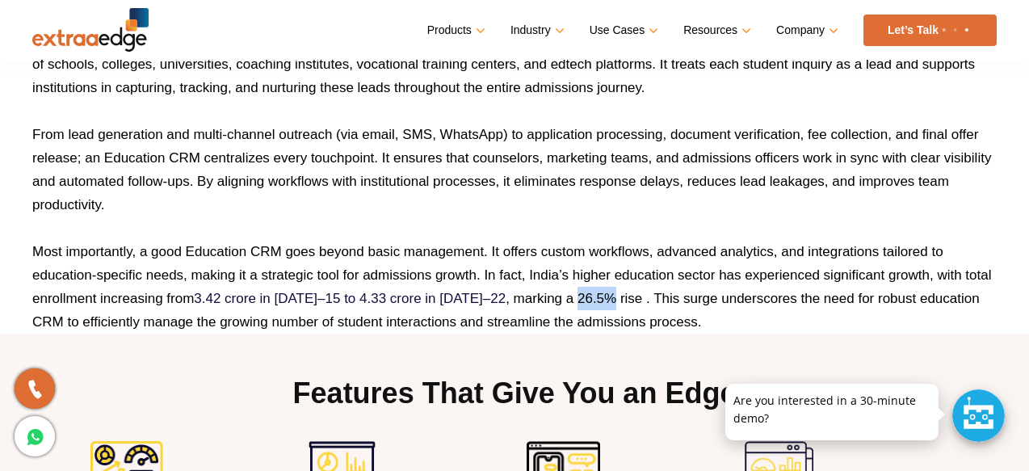
drag, startPoint x: 558, startPoint y: 299, endPoint x: 587, endPoint y: 301, distance: 29.1
click at [588, 301] on p "Most importantly, a good Education CRM goes beyond basic management. It offers …" at bounding box center [514, 287] width 965 height 94
click at [527, 297] on p "Most importantly, a good Education CRM goes beyond basic management. It offers …" at bounding box center [514, 287] width 965 height 94
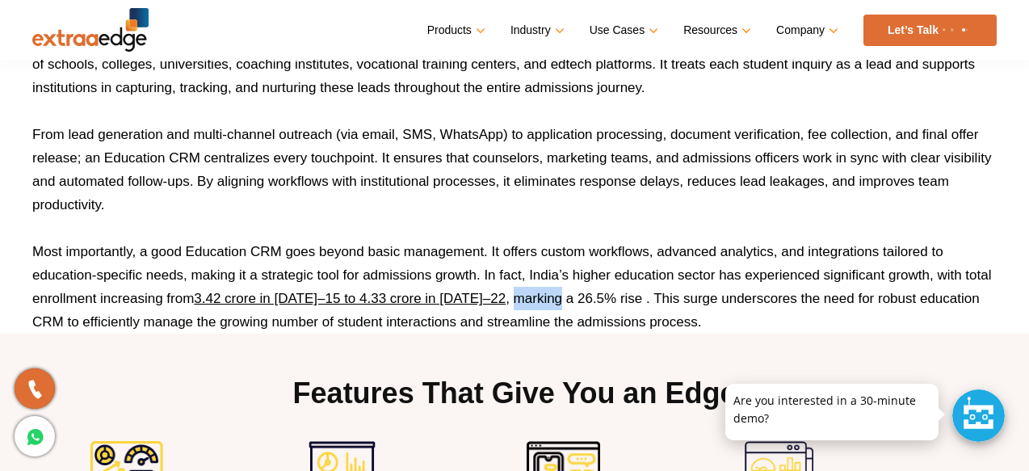
click at [465, 300] on link "3.42 crore in [DATE]–15 to 4.33 crore in [DATE]–22" at bounding box center [350, 298] width 312 height 15
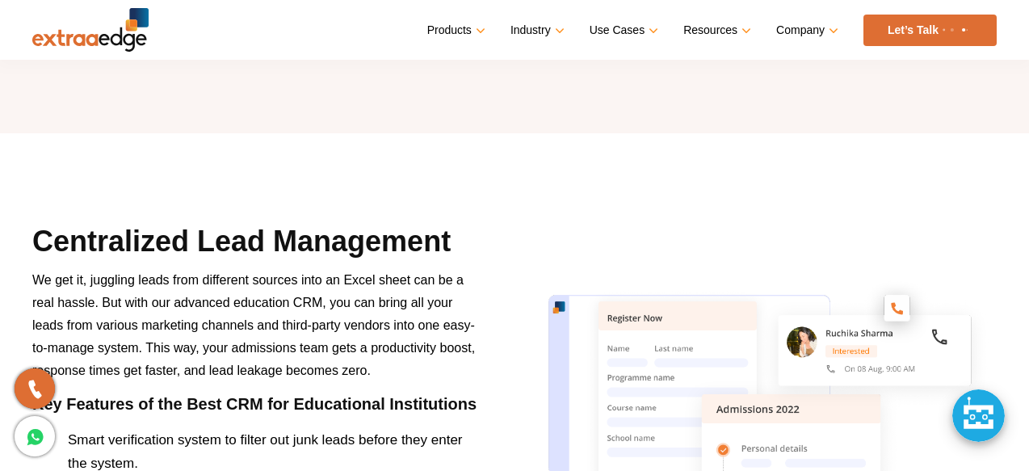
scroll to position [1465, 0]
